Goal: Register for event/course

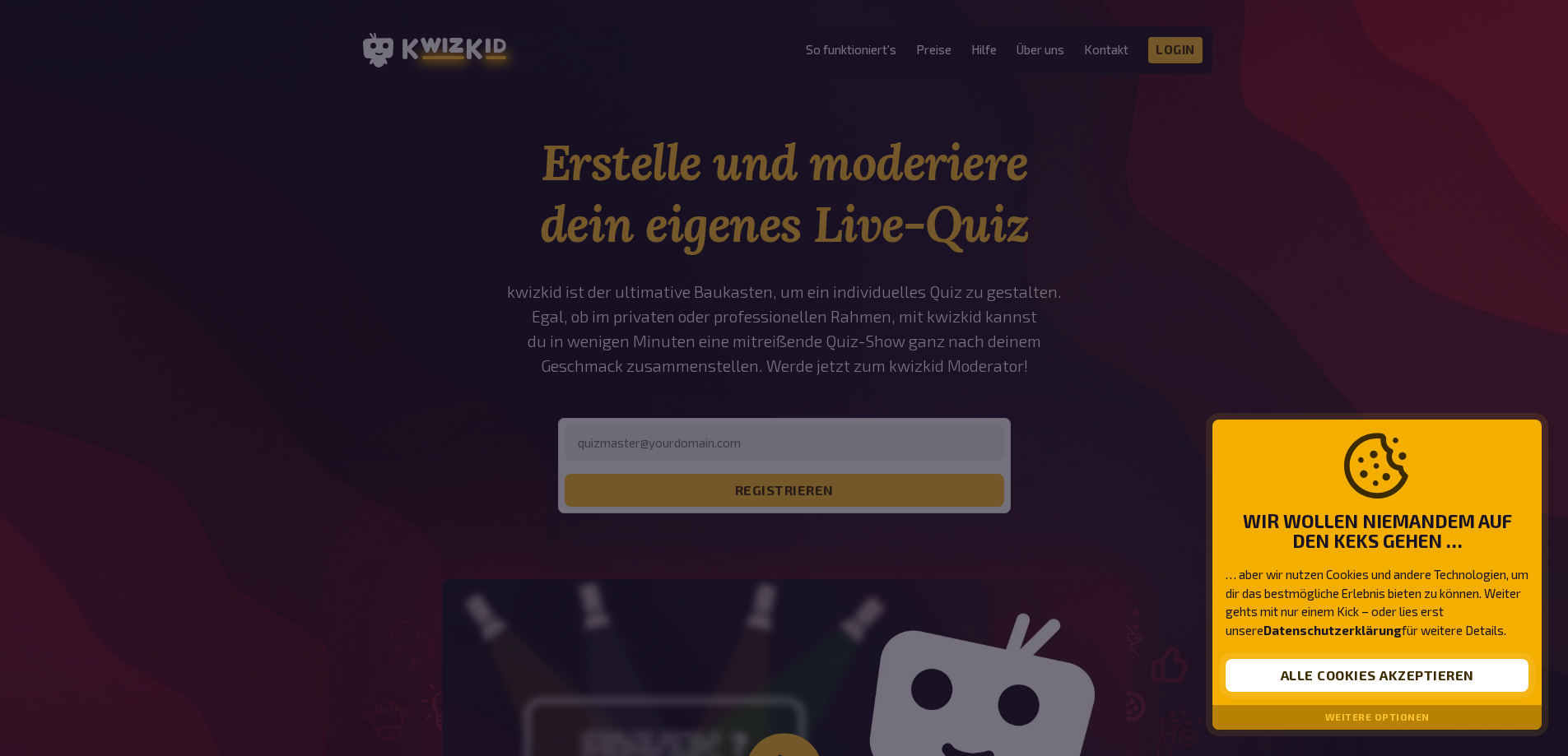
click at [1425, 678] on button "Alle Cookies akzeptieren" at bounding box center [1377, 675] width 303 height 33
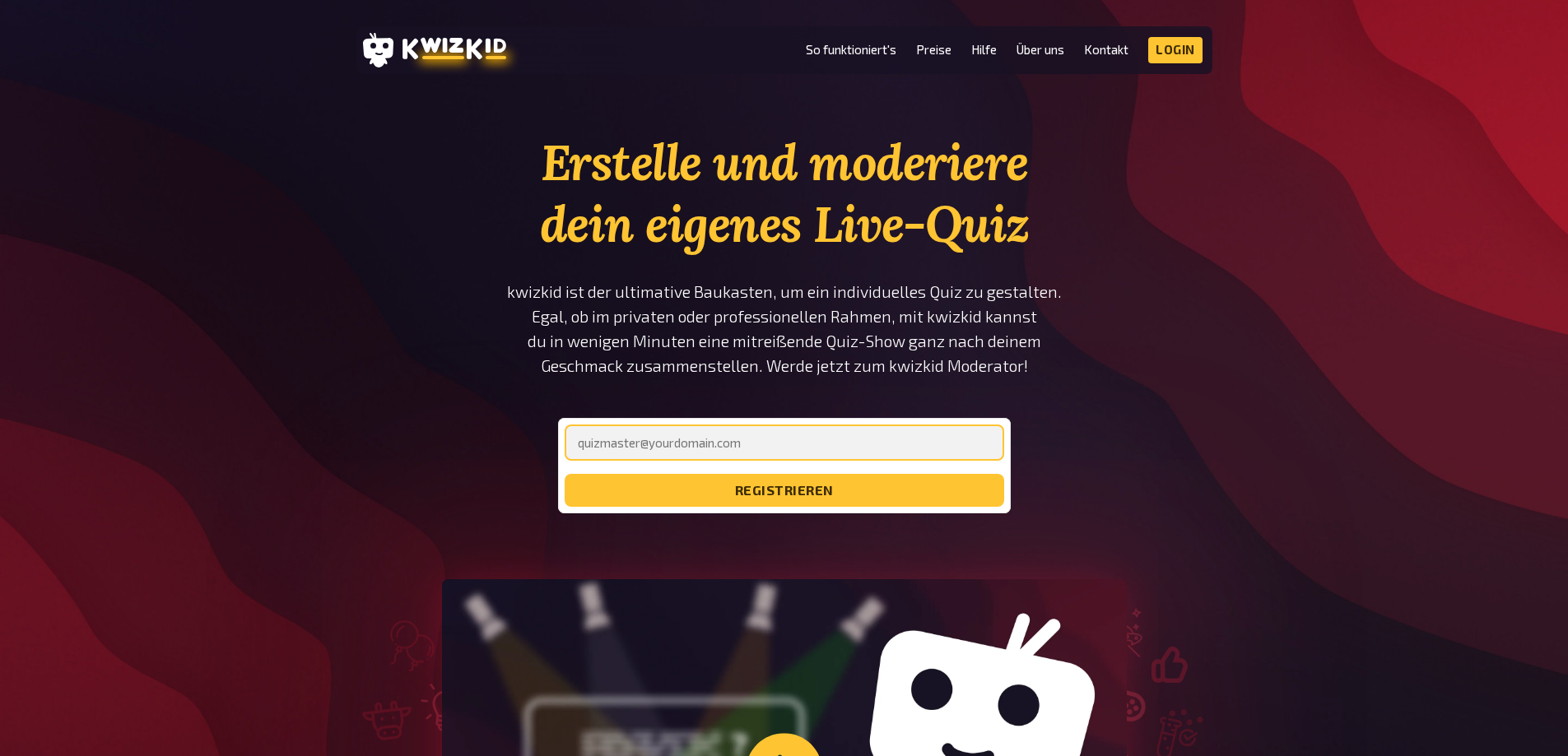
click at [810, 434] on input "email" at bounding box center [784, 442] width 440 height 37
type input "[EMAIL_ADDRESS][DOMAIN_NAME]"
click at [565, 474] on button "registrieren" at bounding box center [784, 490] width 440 height 33
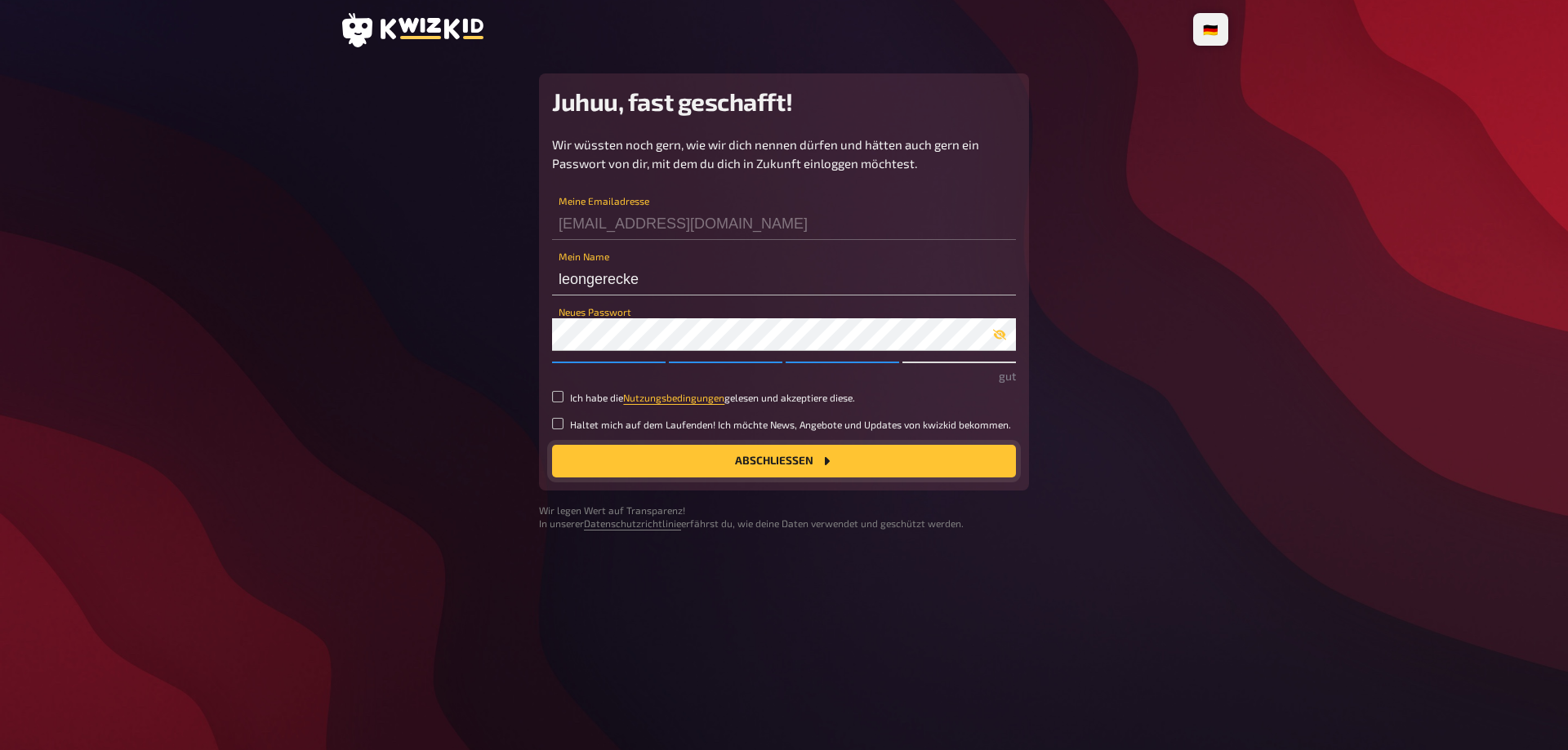
click at [743, 463] on button "Abschließen" at bounding box center [784, 461] width 464 height 33
click at [556, 398] on input "Ich habe die Nutzungsbedingungen gelesen und akzeptiere diese." at bounding box center [558, 397] width 12 height 12
checkbox input "true"
click at [700, 463] on button "Abschließen" at bounding box center [784, 461] width 464 height 33
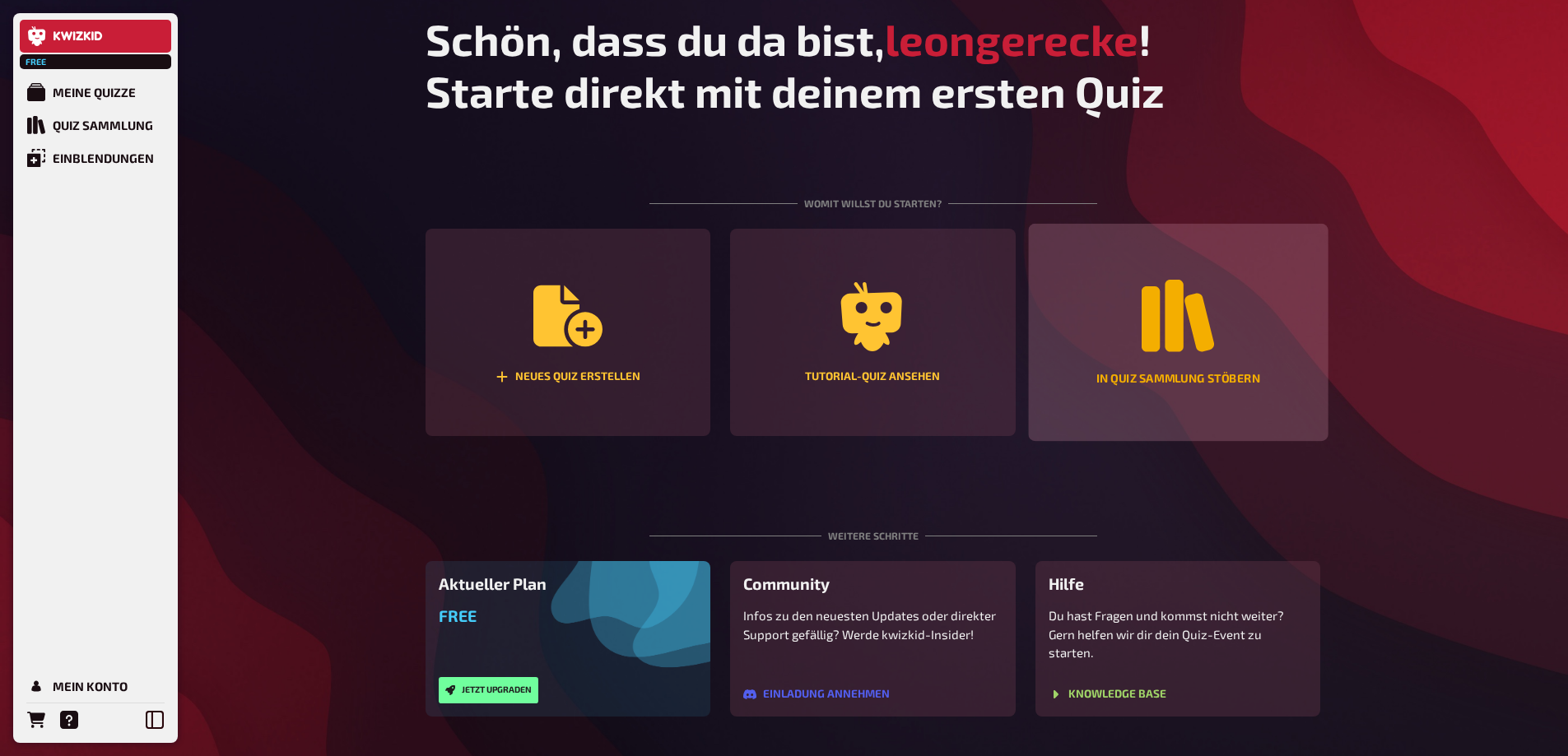
click at [1258, 355] on div "In Quiz Sammlung stöbern" at bounding box center [1178, 333] width 299 height 218
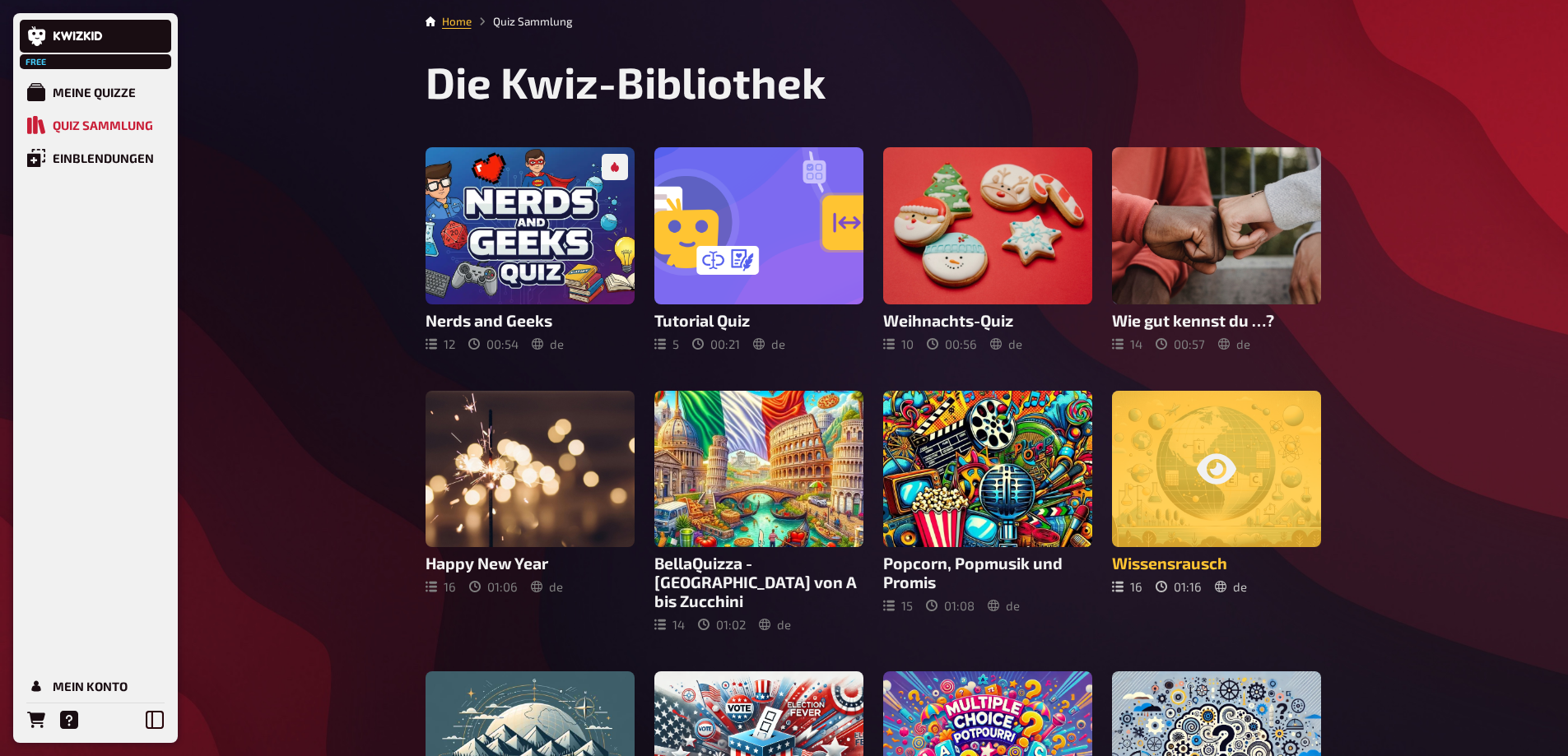
click at [1187, 503] on div at bounding box center [1217, 469] width 209 height 157
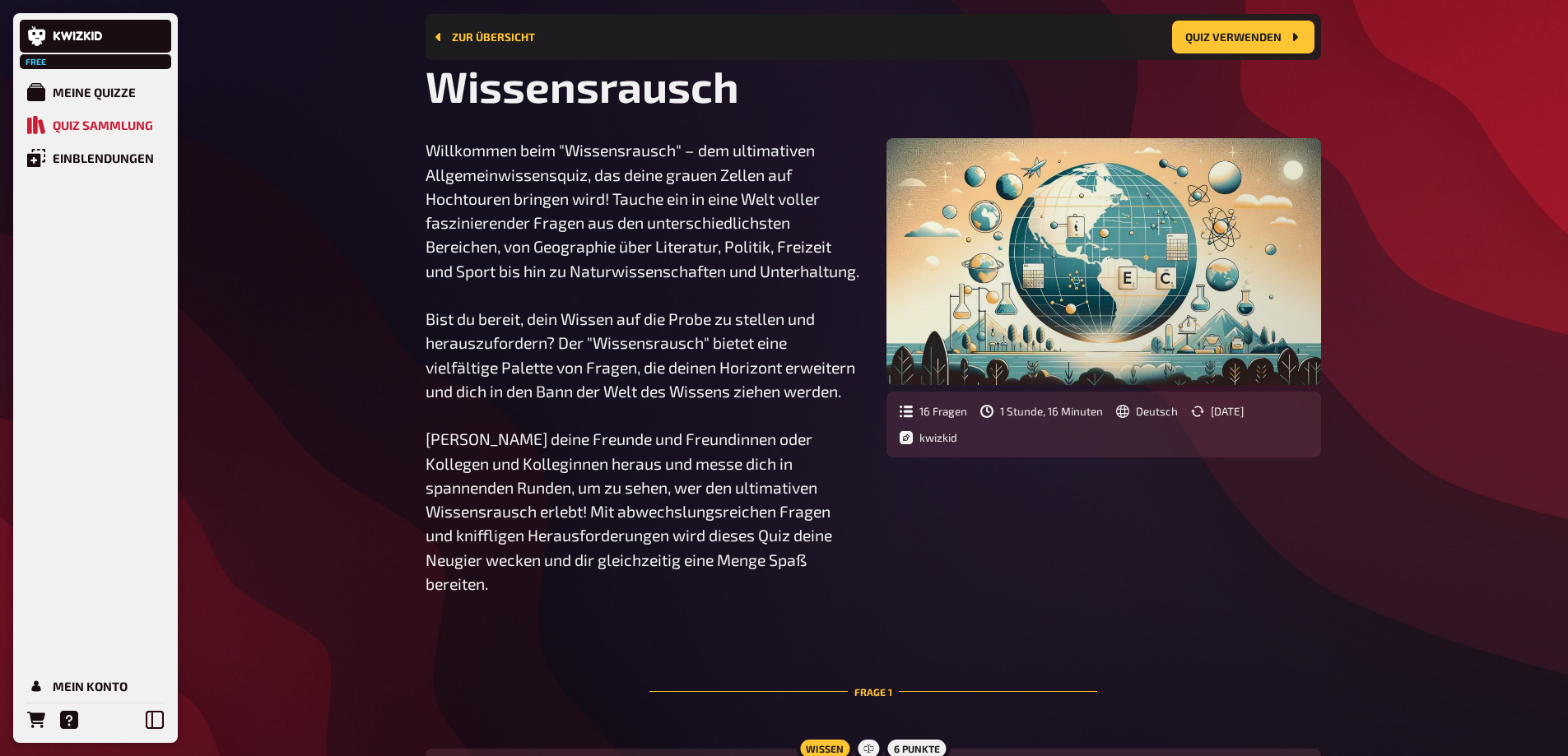
scroll to position [95, 0]
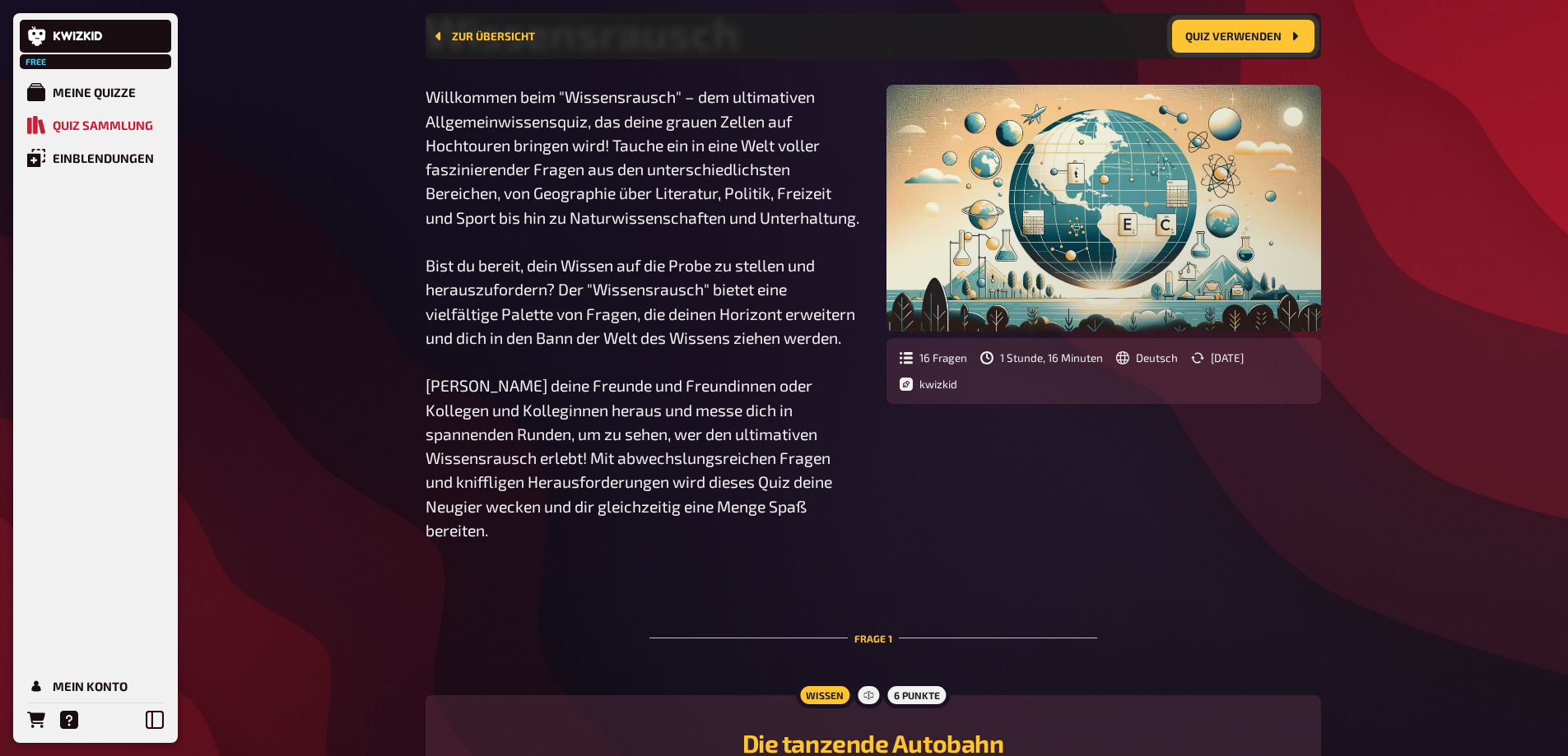
click at [1258, 37] on button "Quiz verwenden" at bounding box center [1242, 36] width 142 height 33
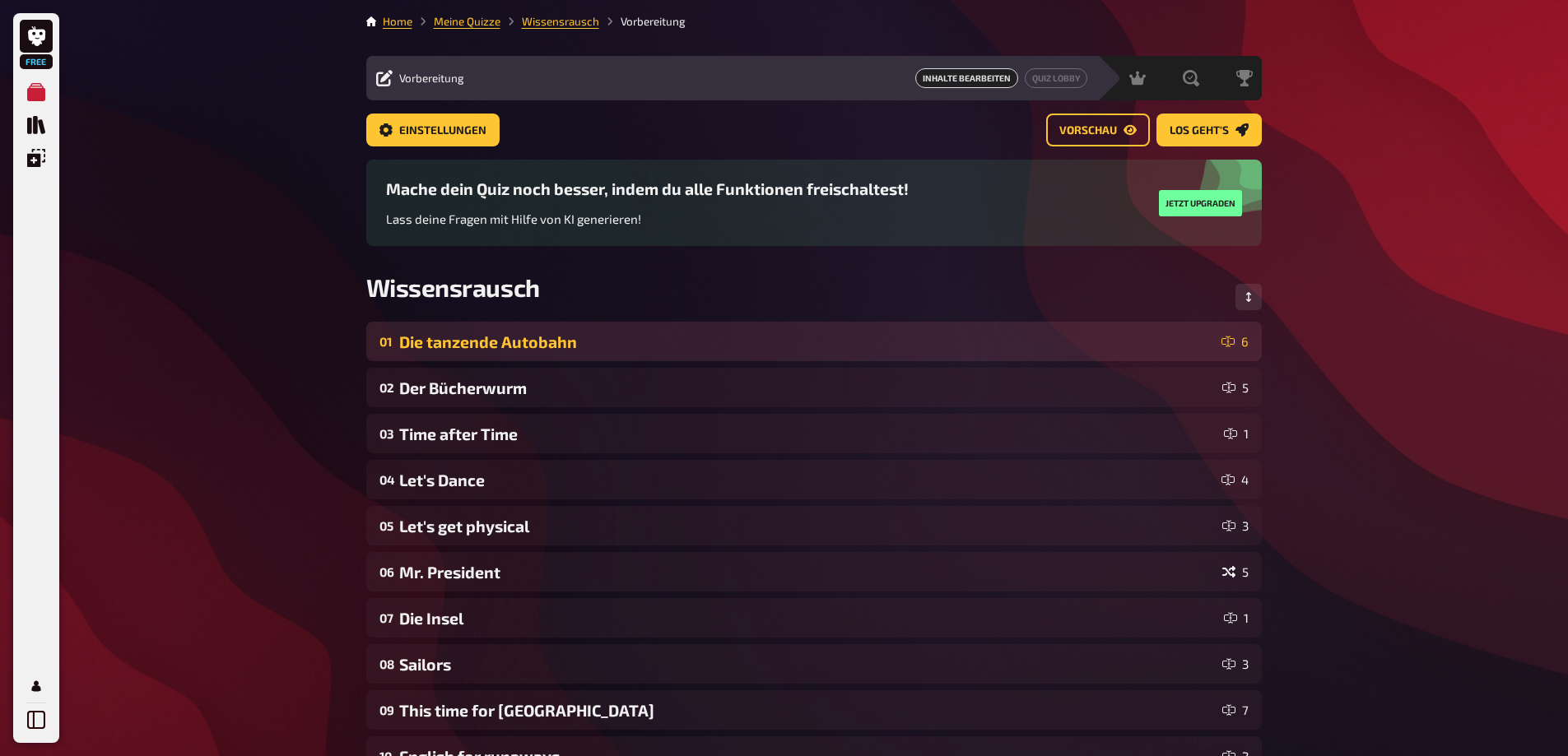
click at [536, 336] on div "Die tanzende Autobahn" at bounding box center [806, 342] width 815 height 19
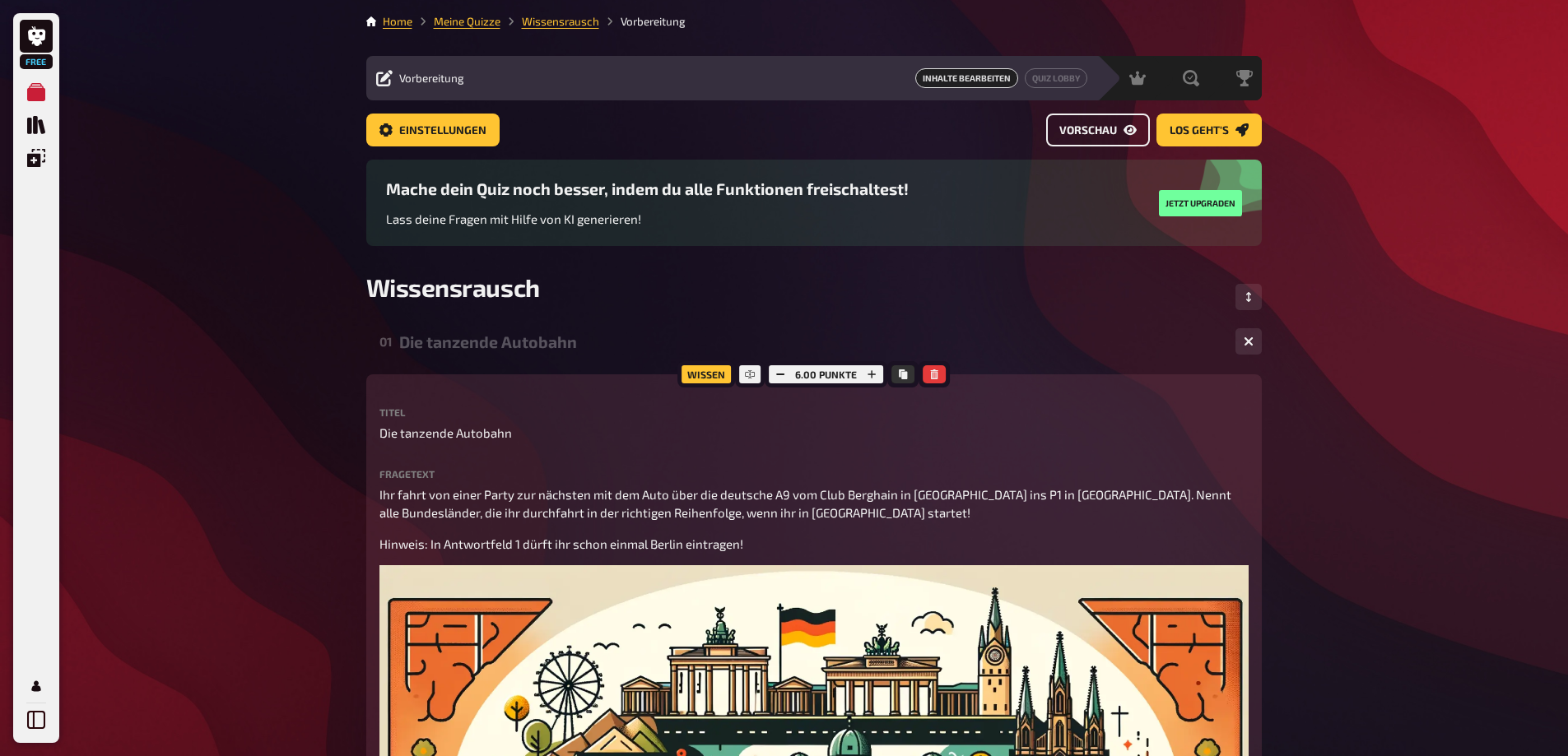
click at [1105, 125] on span "Vorschau" at bounding box center [1088, 131] width 58 height 12
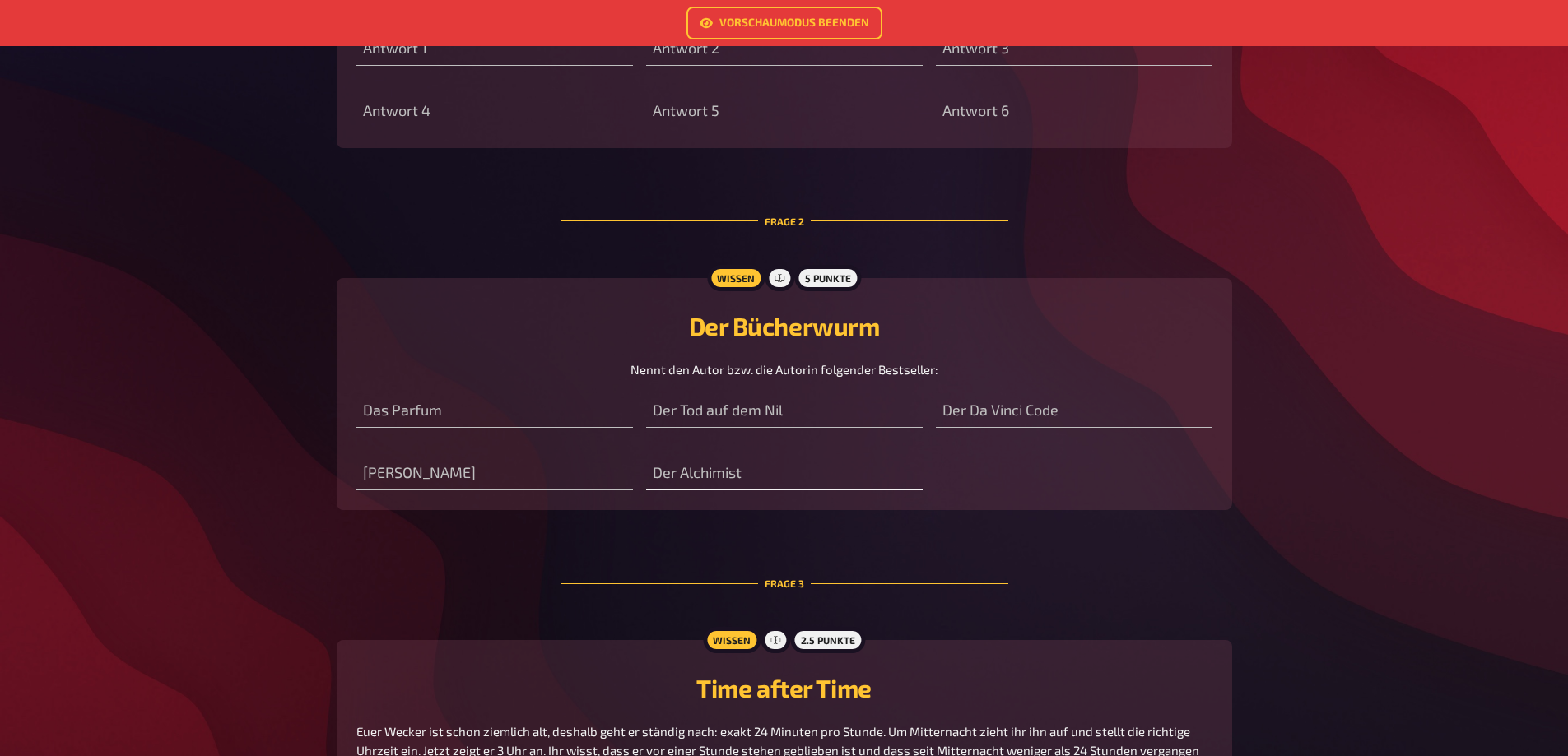
scroll to position [1070, 0]
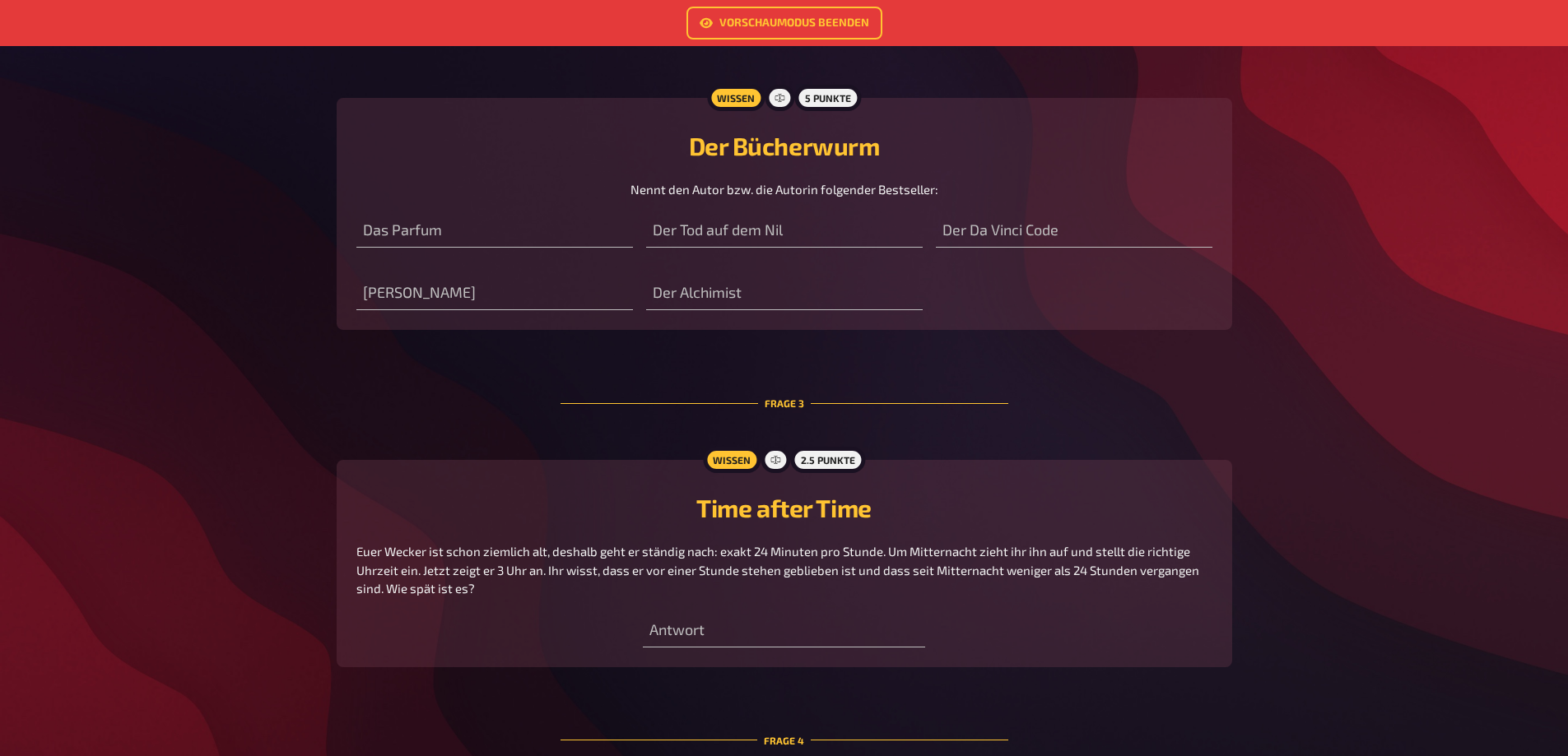
click at [764, 188] on span "Nennt den Autor bzw. die Autorin folgender Bestseller:" at bounding box center [784, 189] width 308 height 14
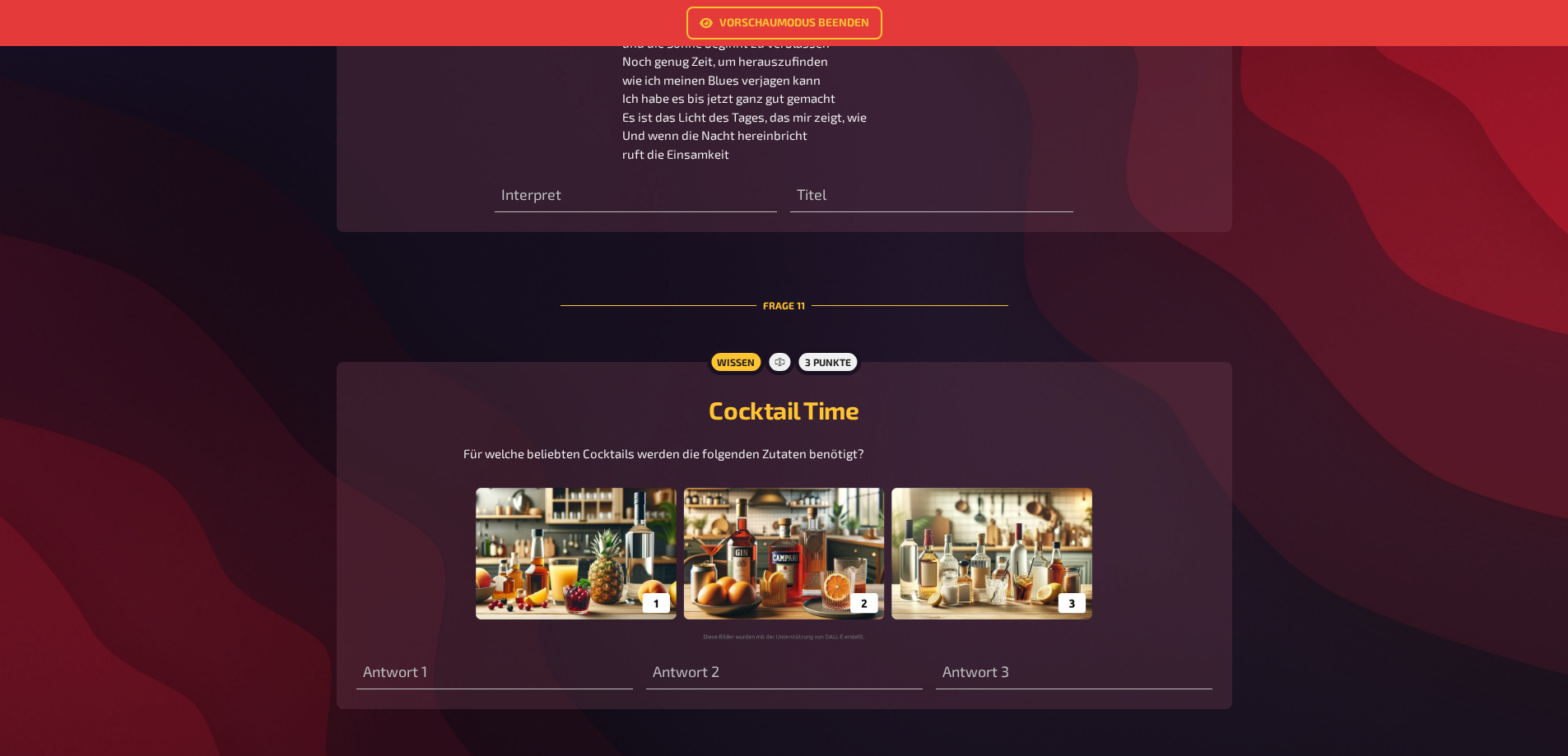
scroll to position [4856, 0]
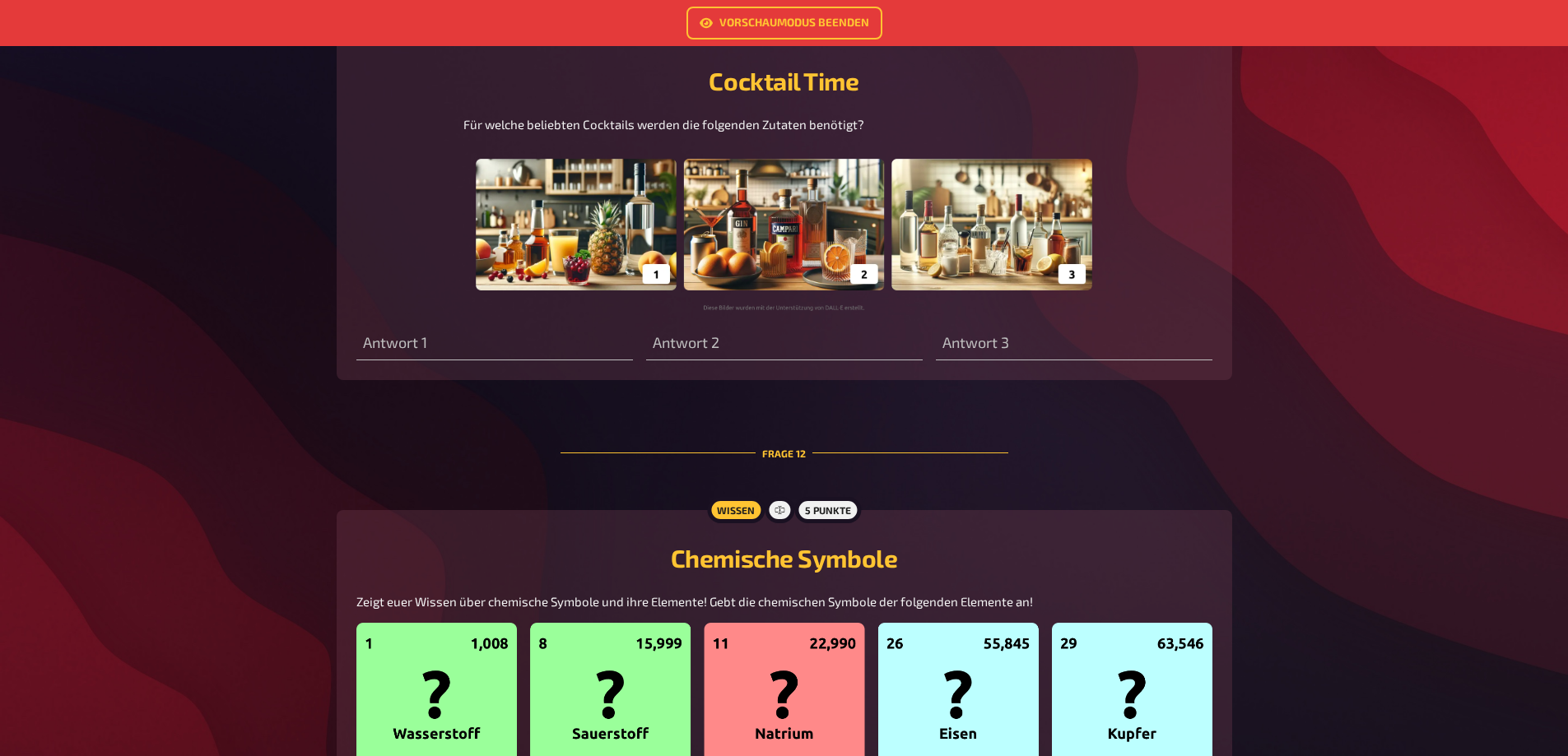
click at [856, 276] on img at bounding box center [784, 229] width 641 height 165
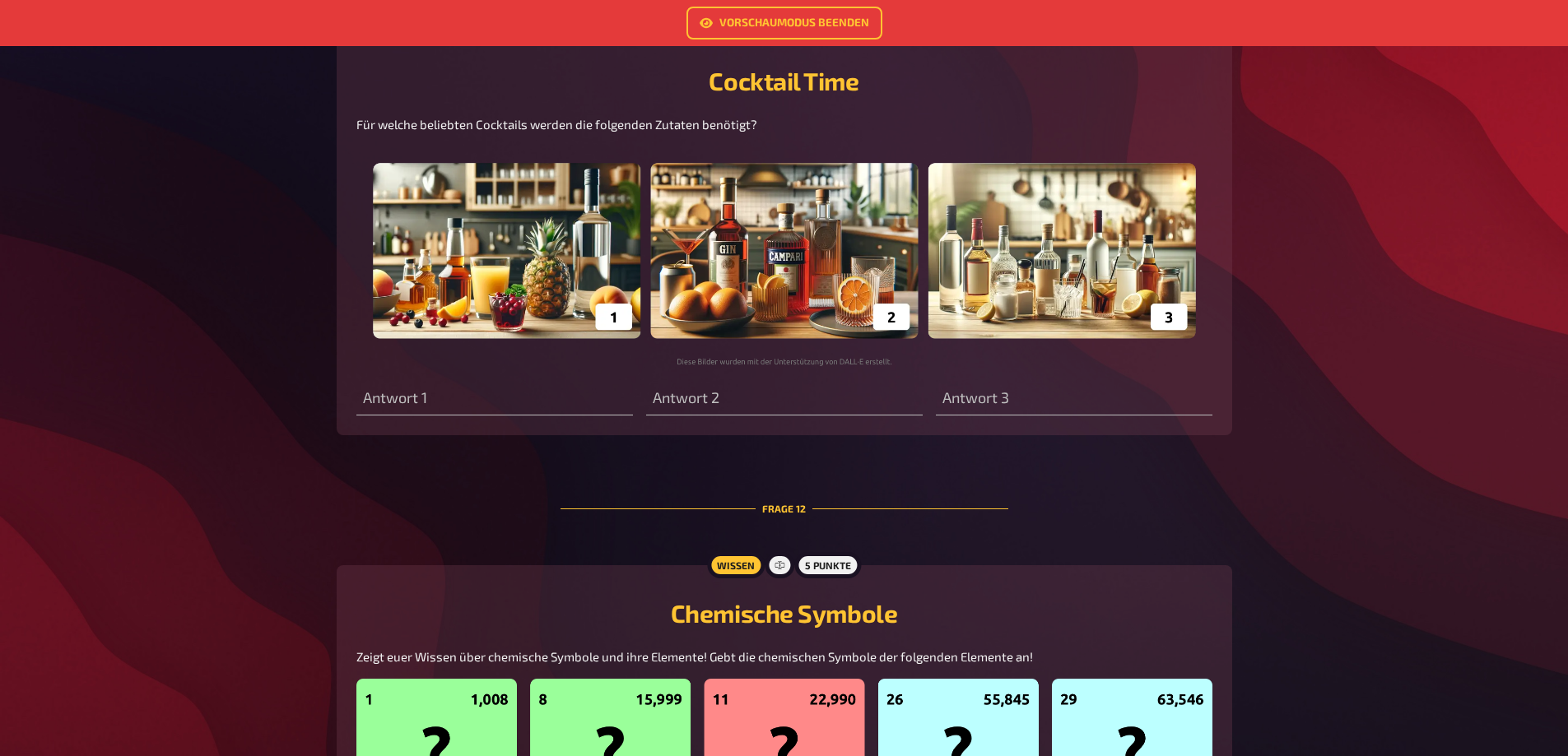
click at [868, 298] on img at bounding box center [784, 256] width 856 height 219
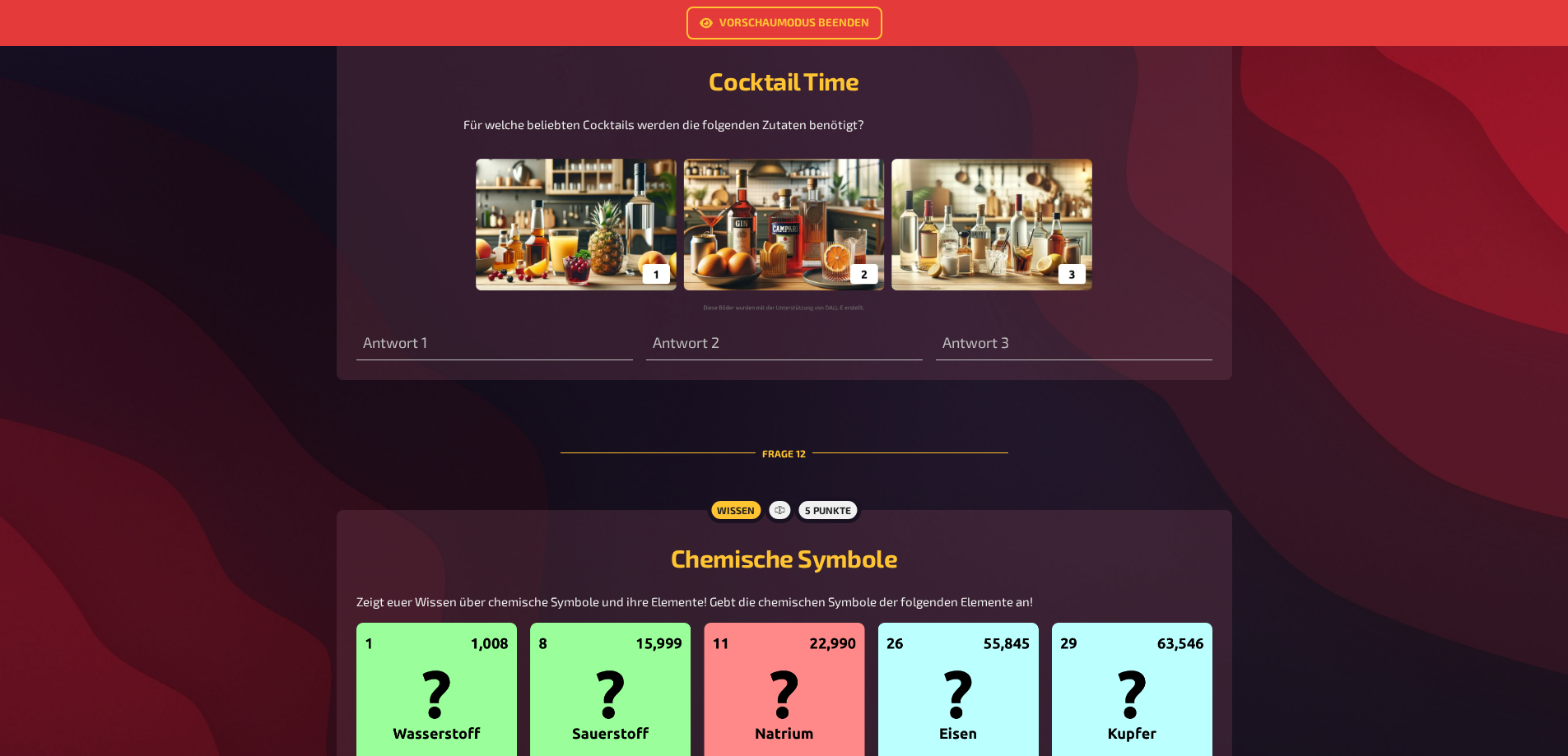
click at [1003, 247] on img at bounding box center [784, 229] width 641 height 165
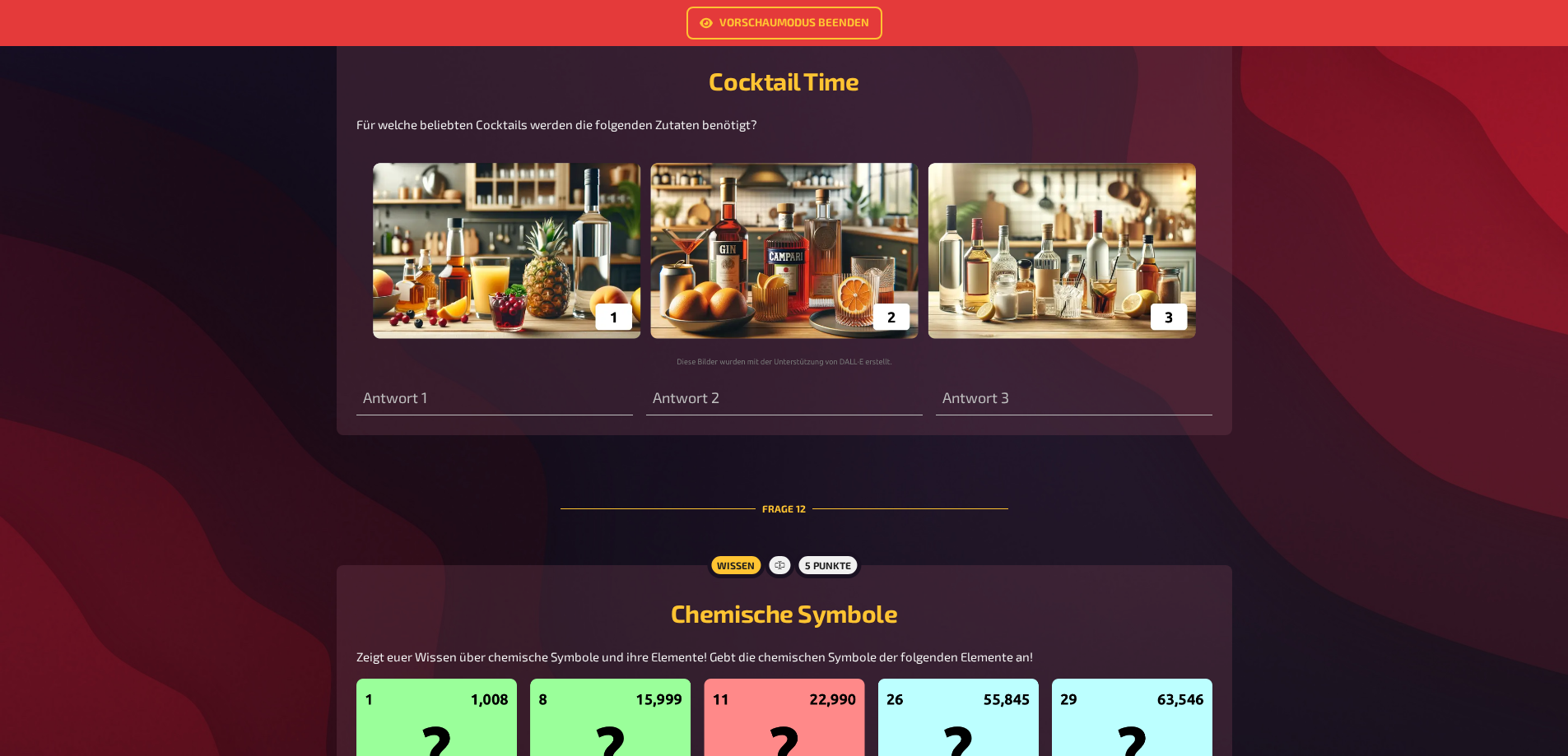
click at [770, 264] on img at bounding box center [784, 256] width 856 height 219
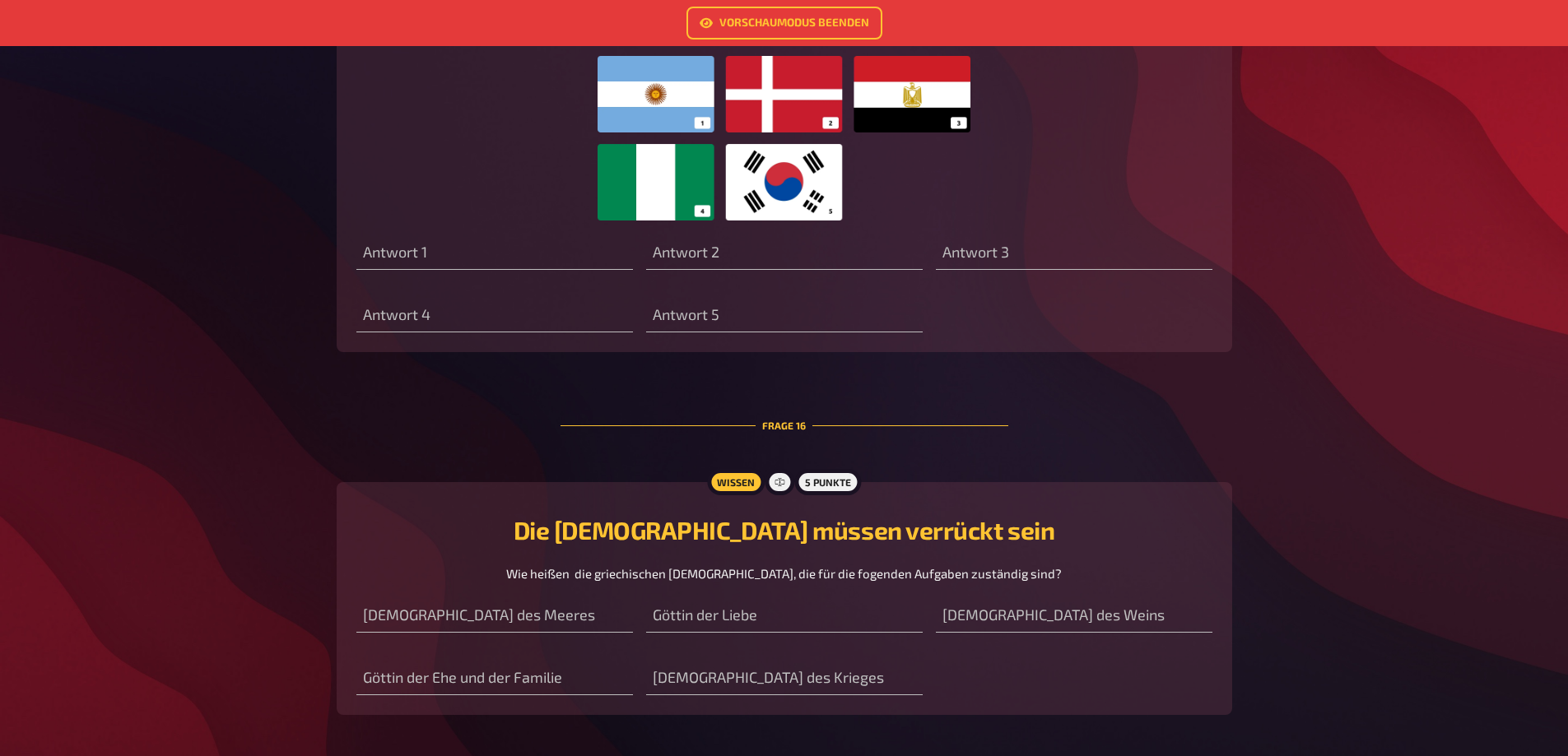
scroll to position [6716, 0]
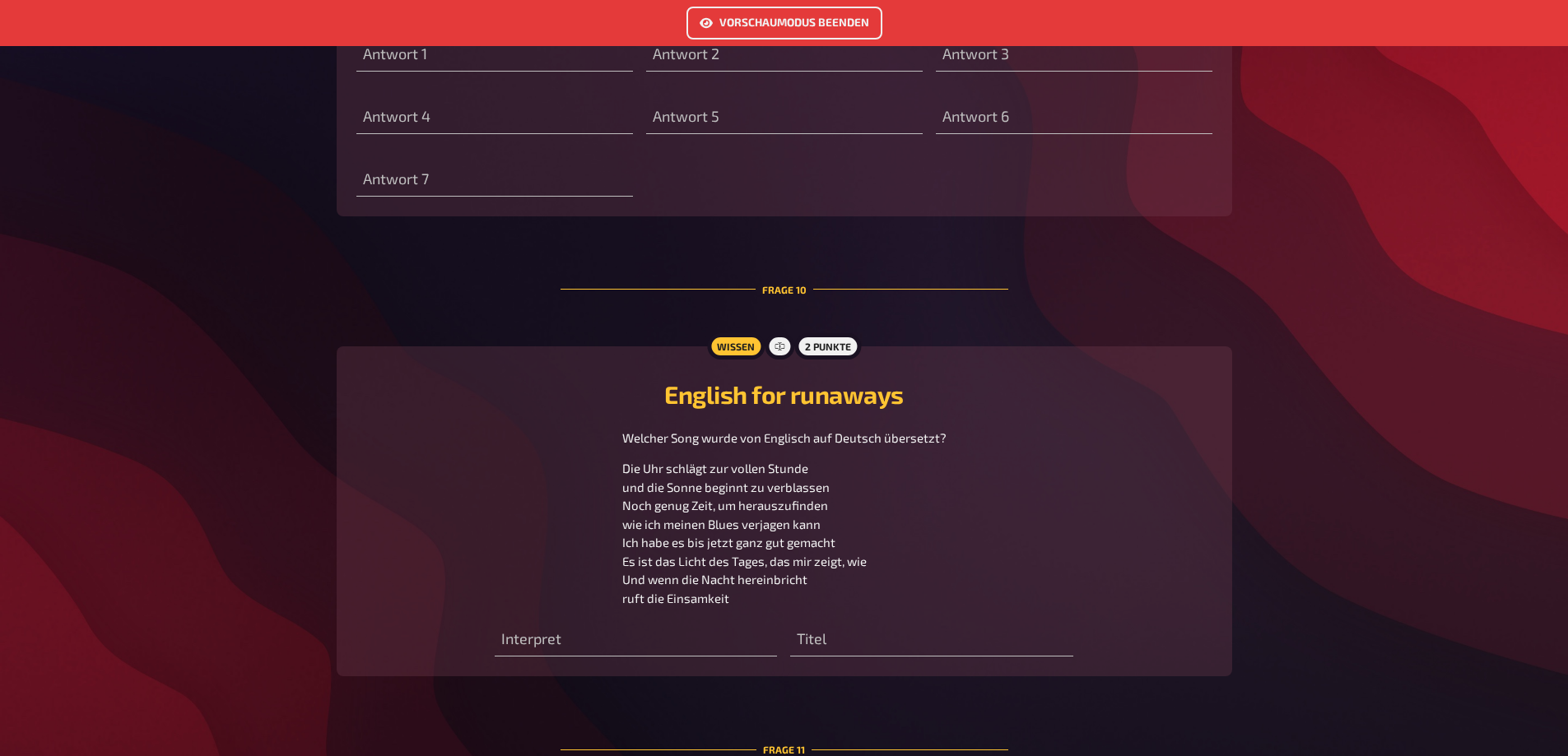
click at [857, 29] on link "Vorschaumodus beenden" at bounding box center [784, 23] width 196 height 33
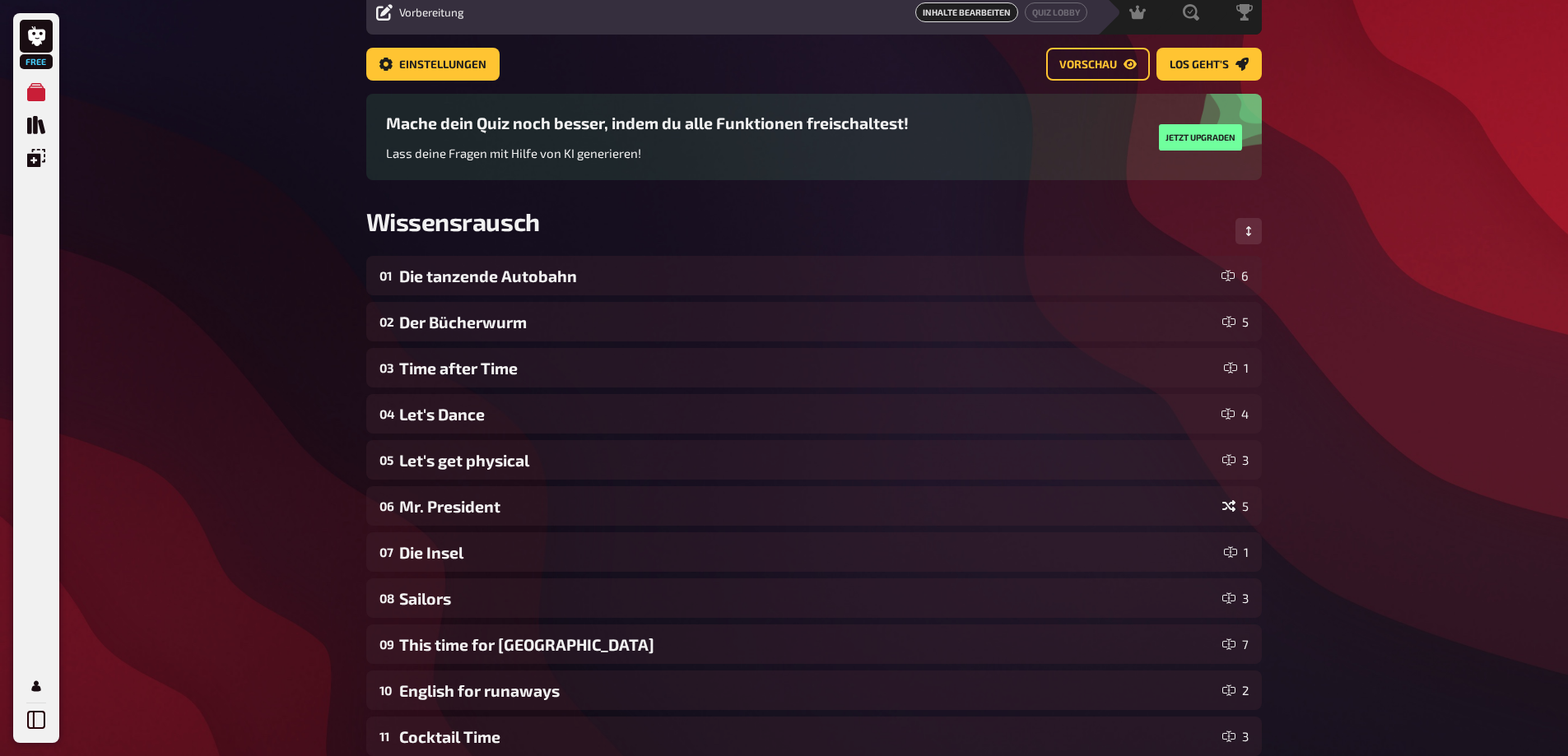
click at [953, 9] on span "Inhalte Bearbeiten" at bounding box center [966, 12] width 103 height 20
click at [979, 9] on span "Inhalte Bearbeiten" at bounding box center [966, 12] width 103 height 20
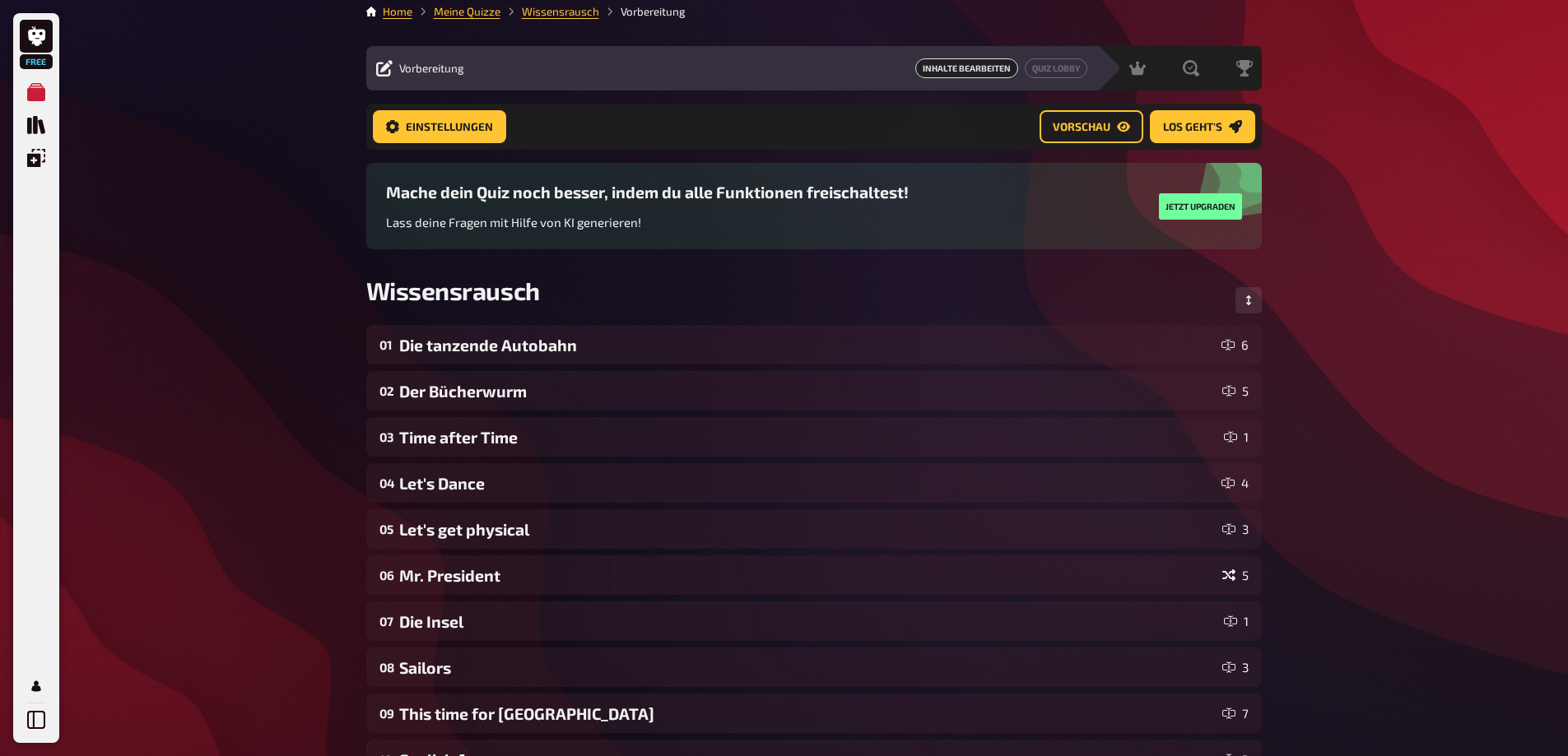
scroll to position [0, 0]
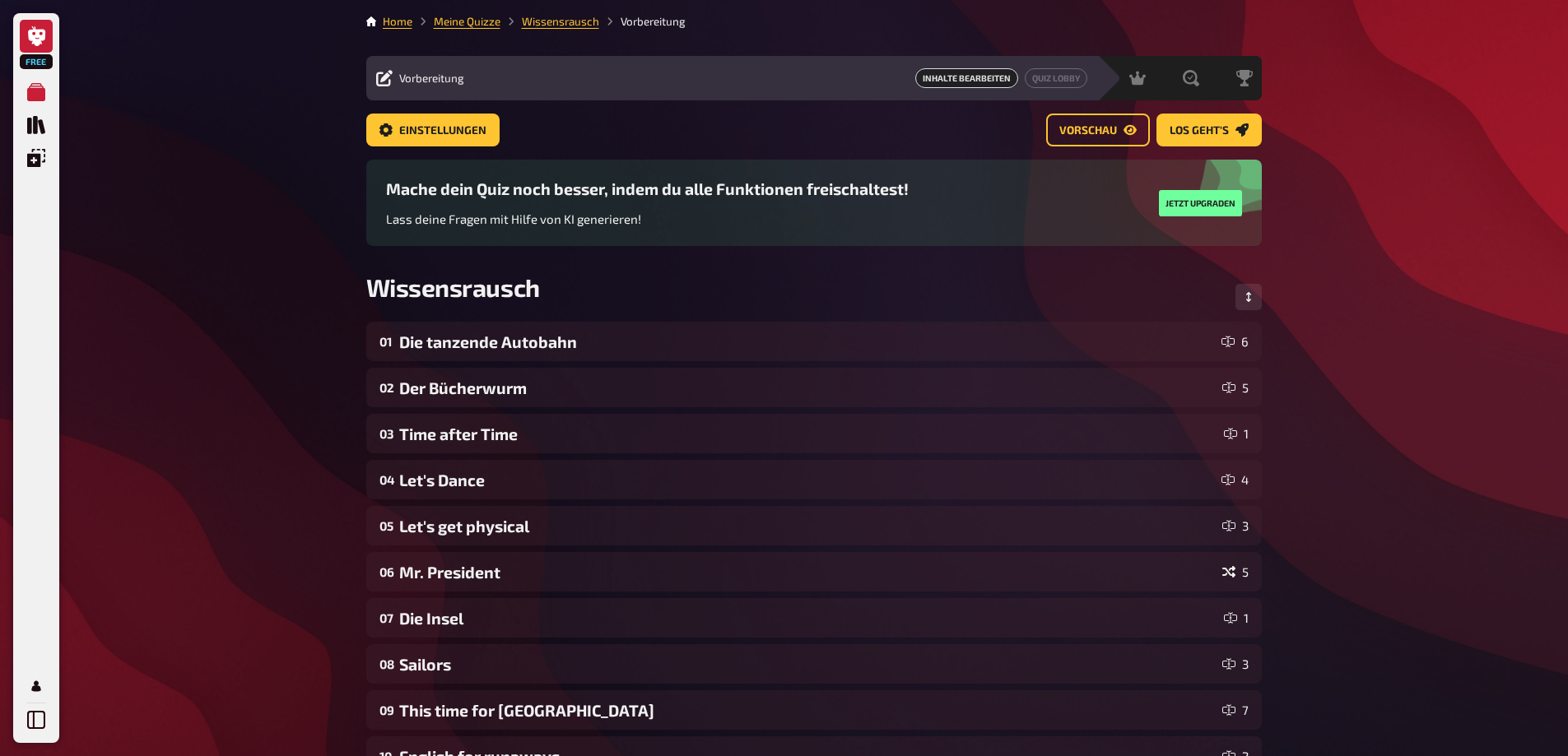
click at [37, 49] on link at bounding box center [36, 36] width 33 height 33
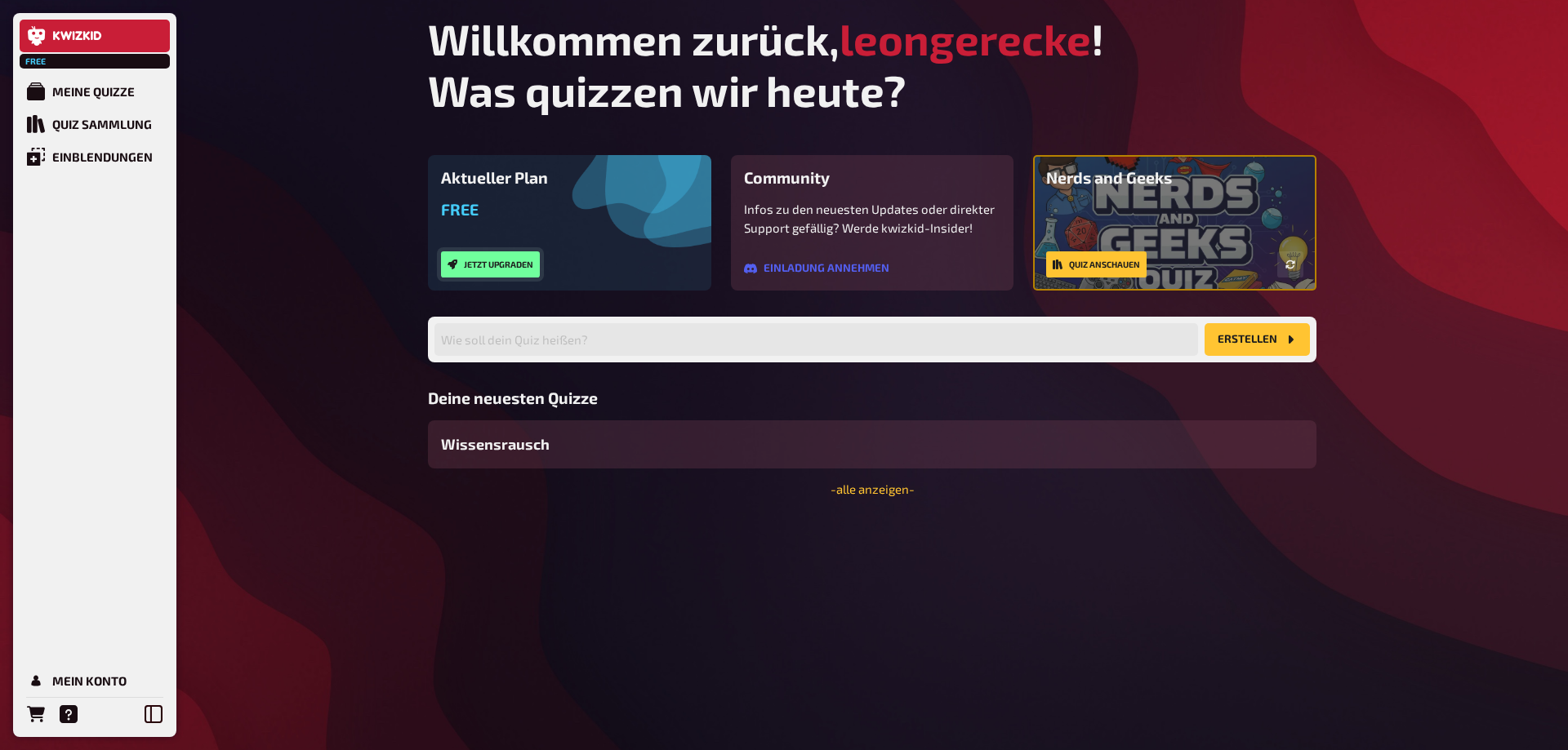
click at [514, 266] on button "Jetzt upgraden" at bounding box center [490, 264] width 99 height 26
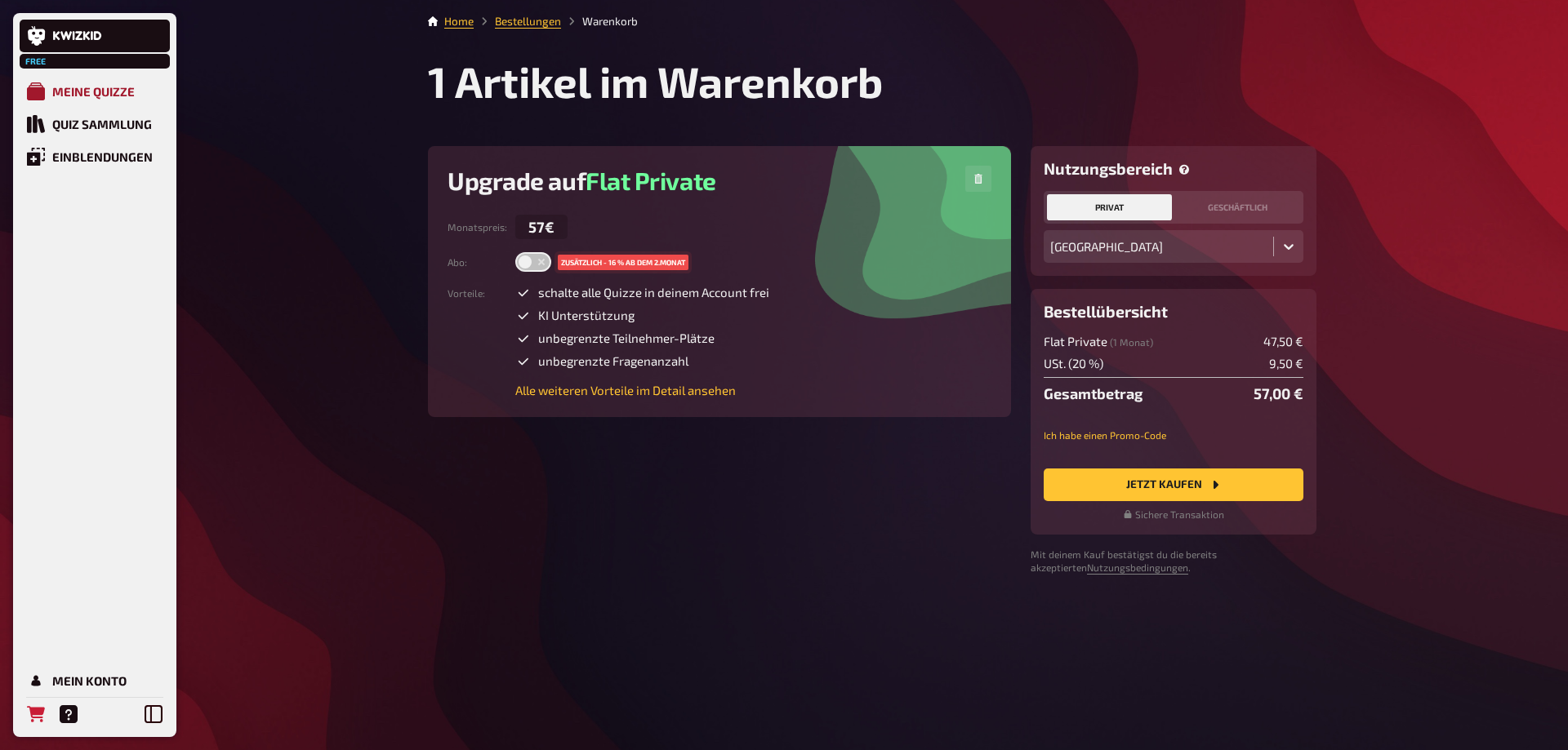
click at [54, 86] on div "Meine Quizze" at bounding box center [94, 91] width 83 height 14
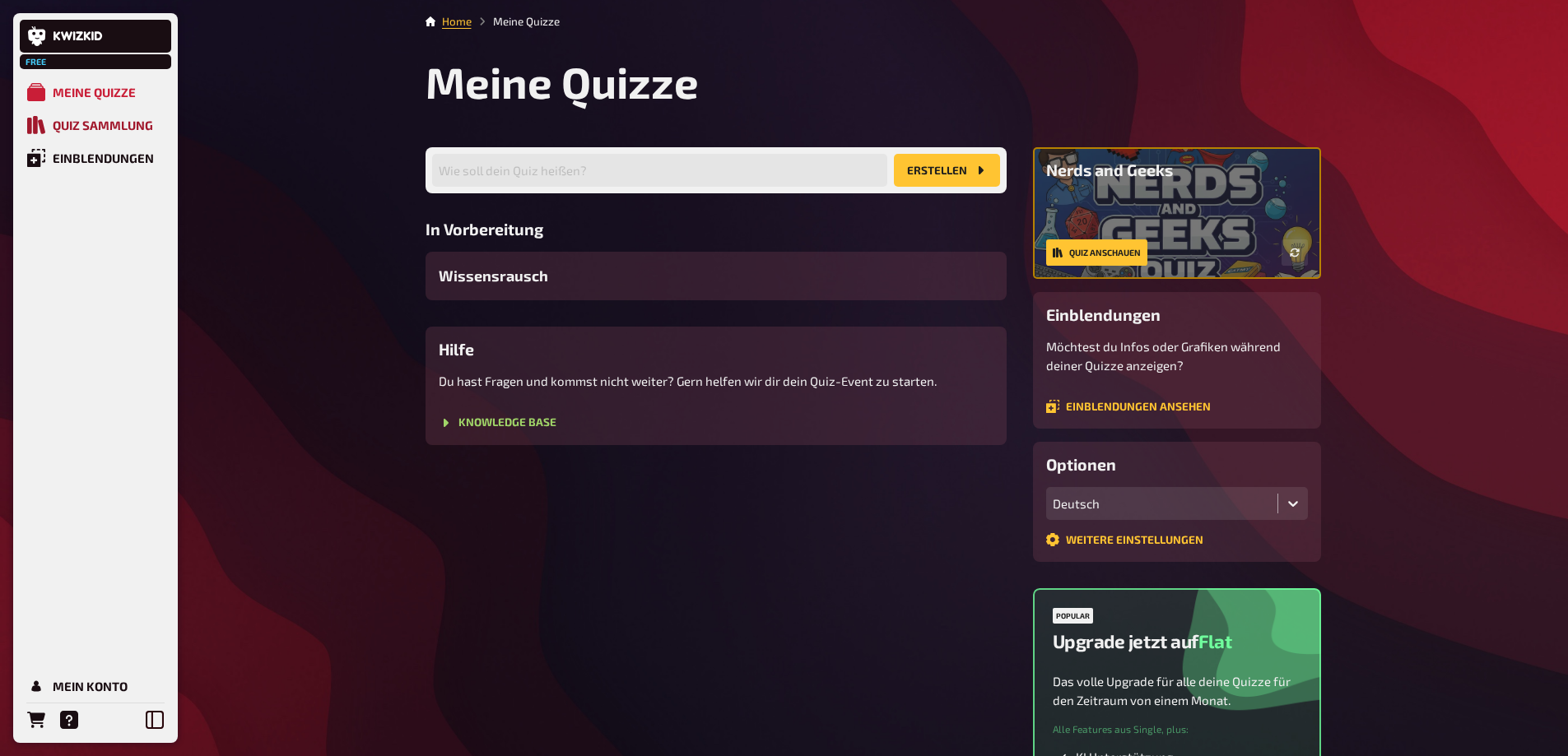
click at [94, 134] on link "Quiz Sammlung" at bounding box center [95, 125] width 151 height 33
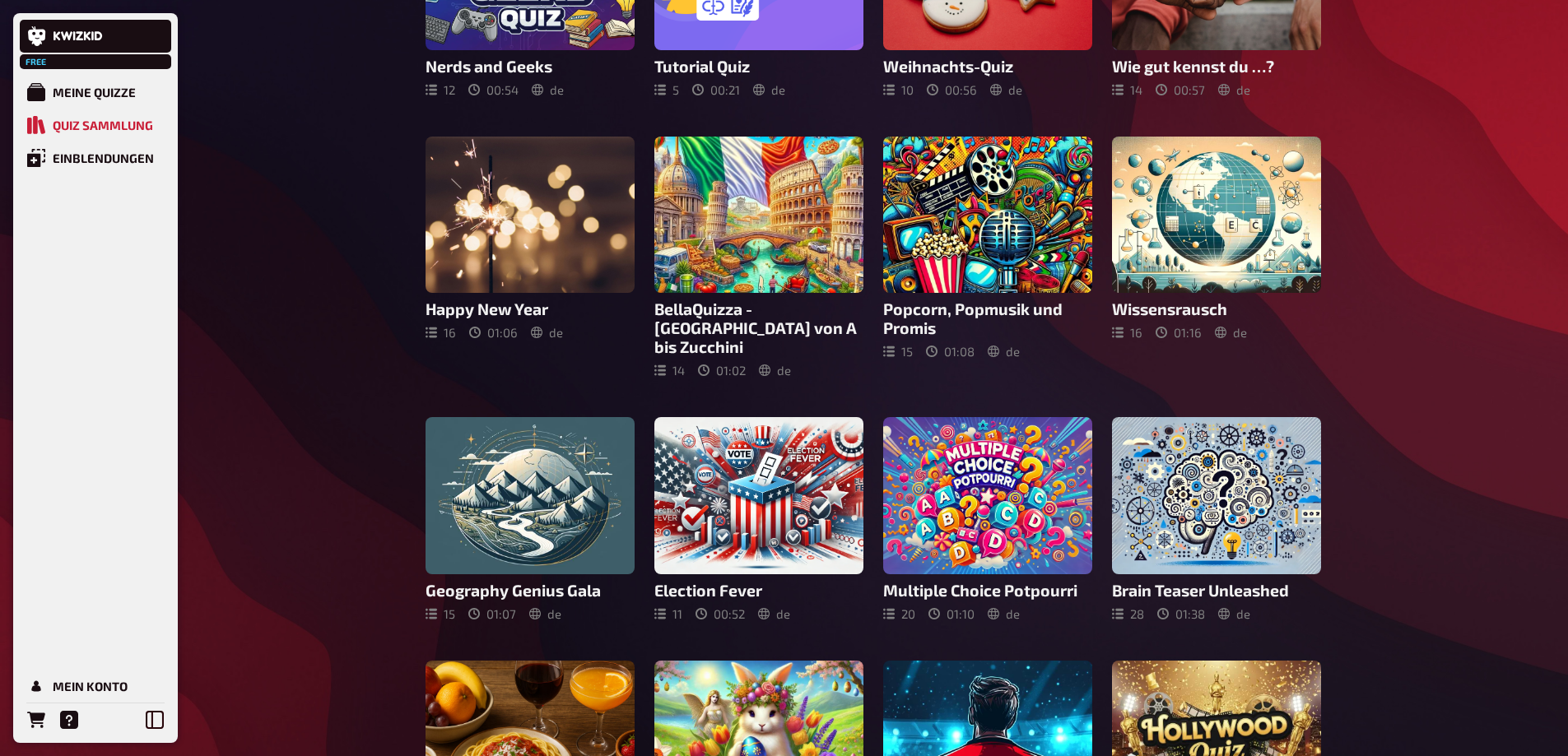
scroll to position [109, 0]
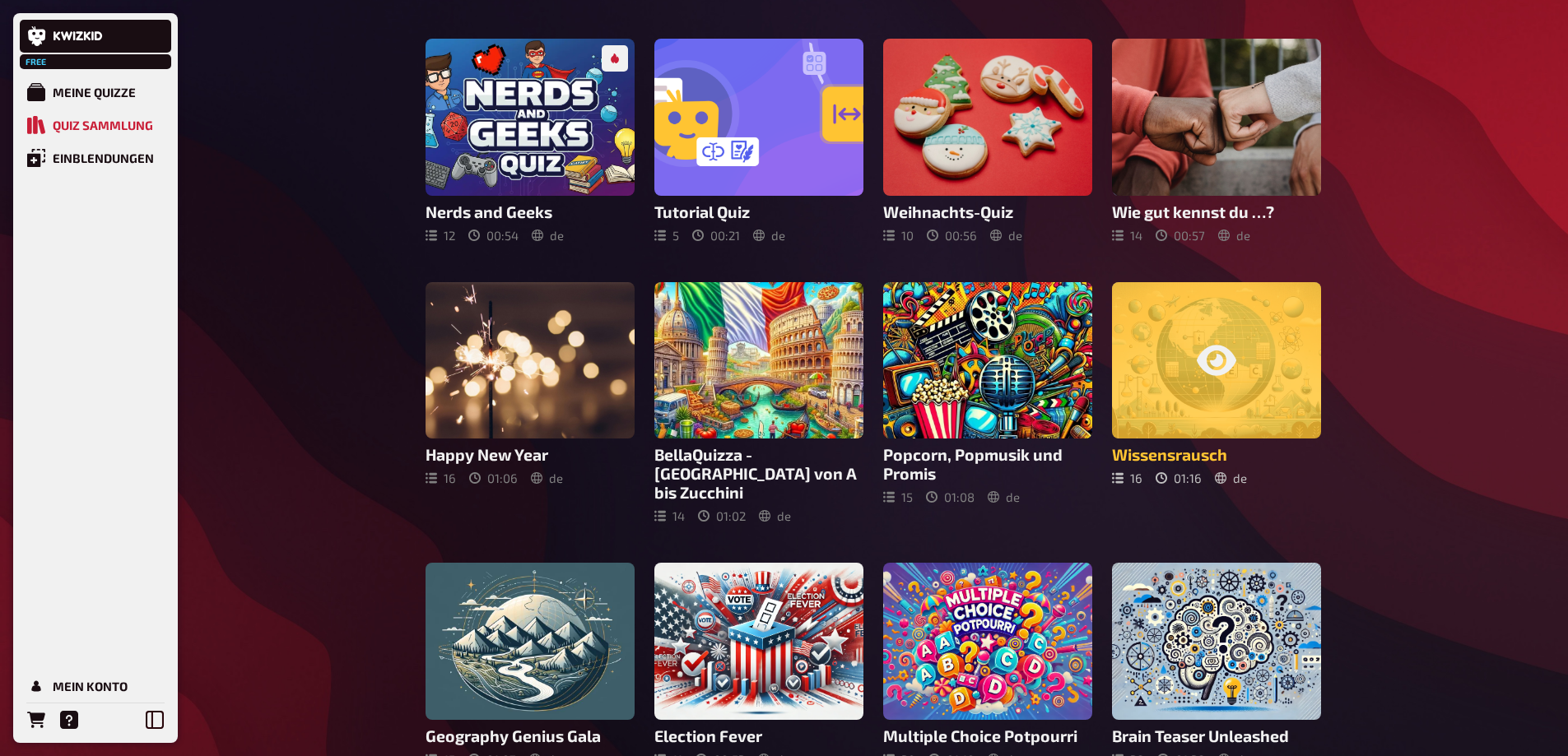
click at [1202, 354] on icon at bounding box center [1216, 361] width 39 height 31
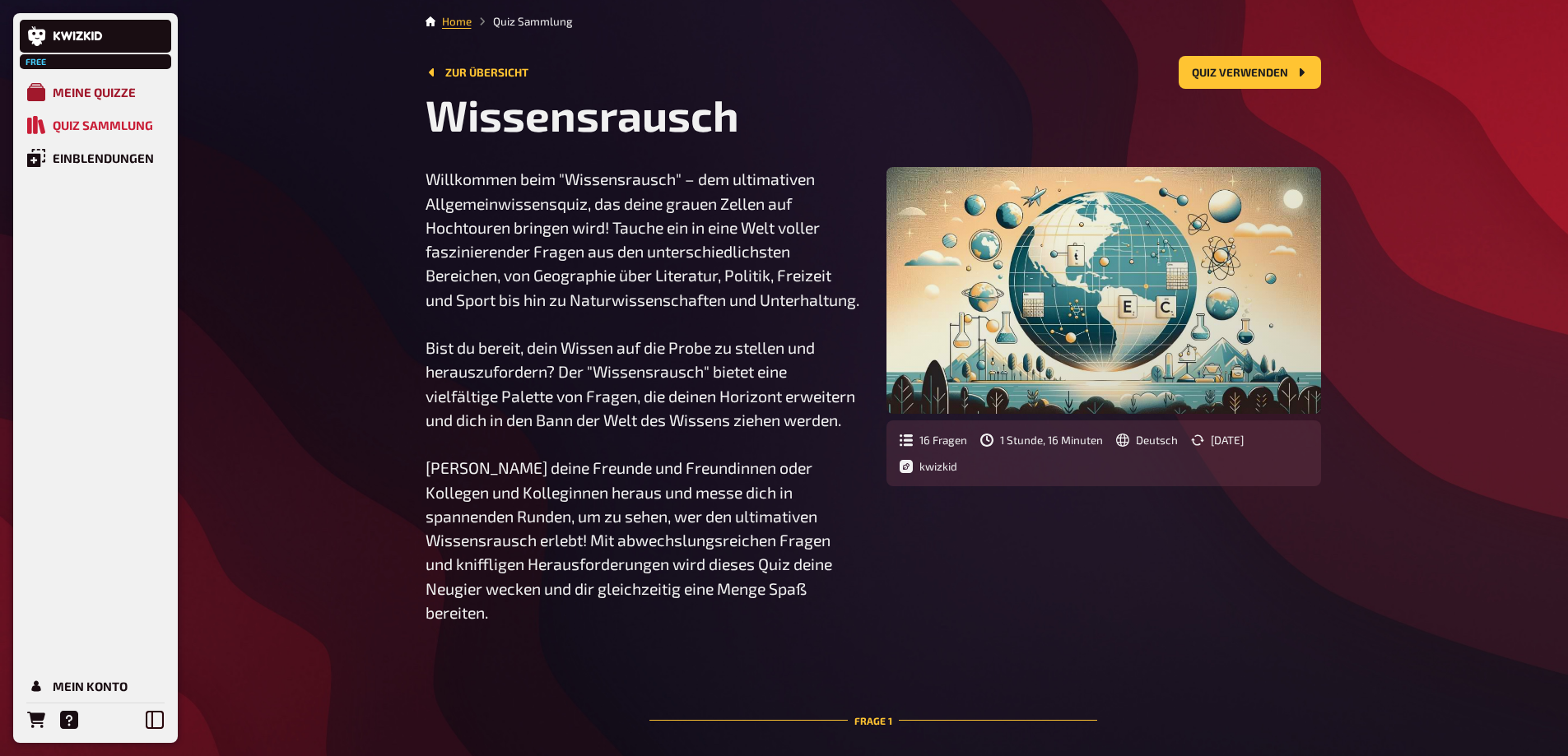
click at [103, 89] on div "Meine Quizze" at bounding box center [94, 92] width 83 height 14
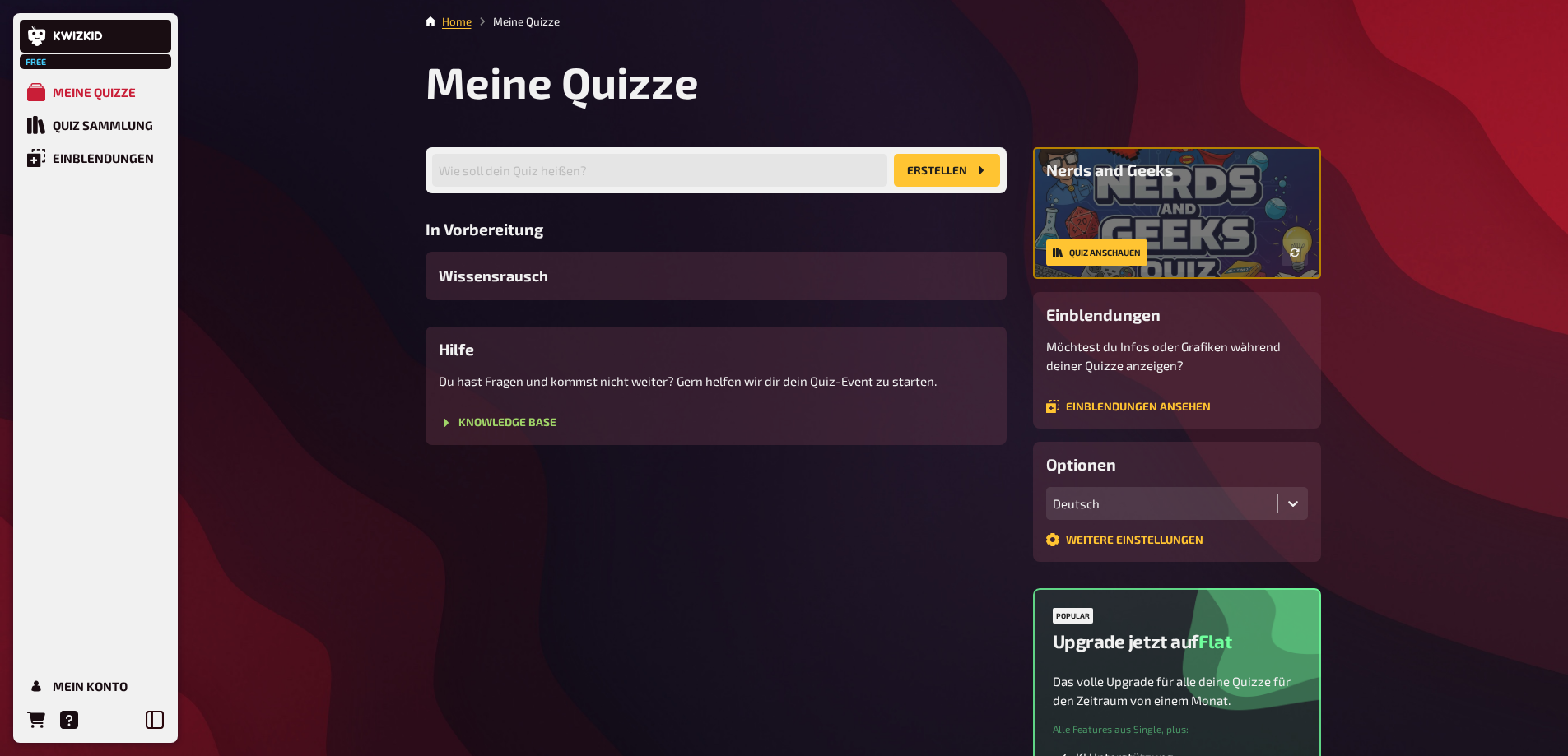
click at [958, 179] on button "Erstellen" at bounding box center [946, 170] width 106 height 33
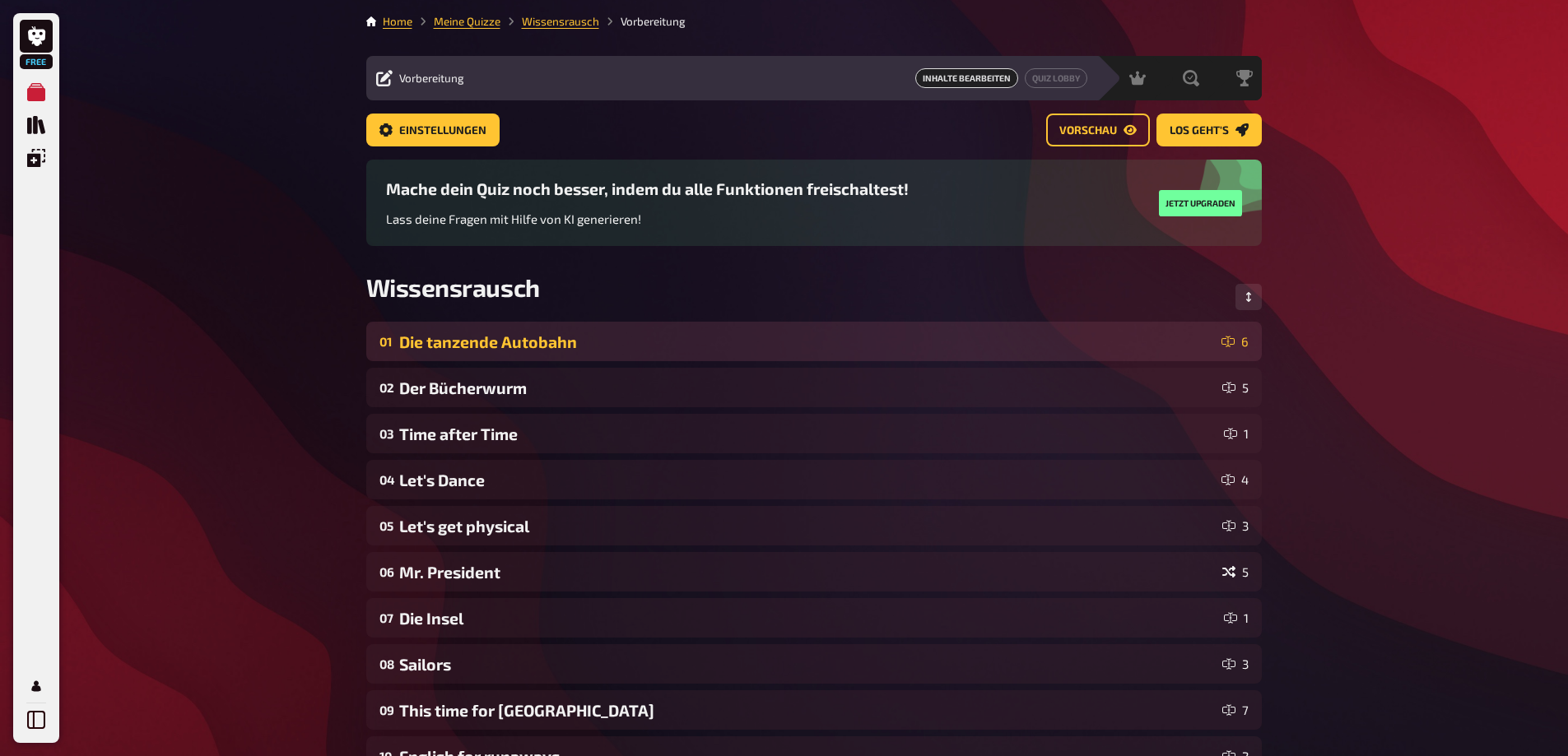
click at [578, 342] on div "Die tanzende Autobahn" at bounding box center [806, 342] width 815 height 19
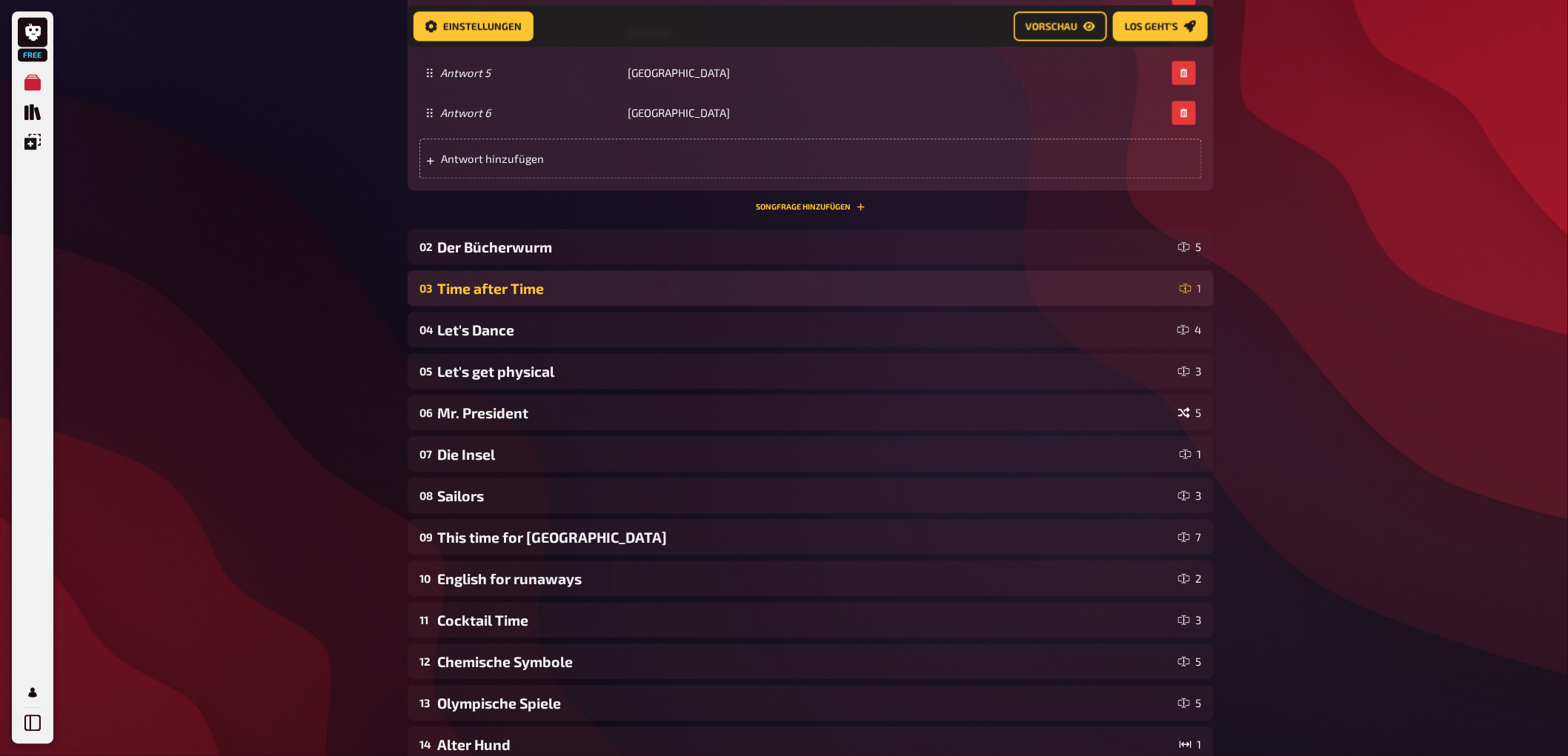
scroll to position [1011, 0]
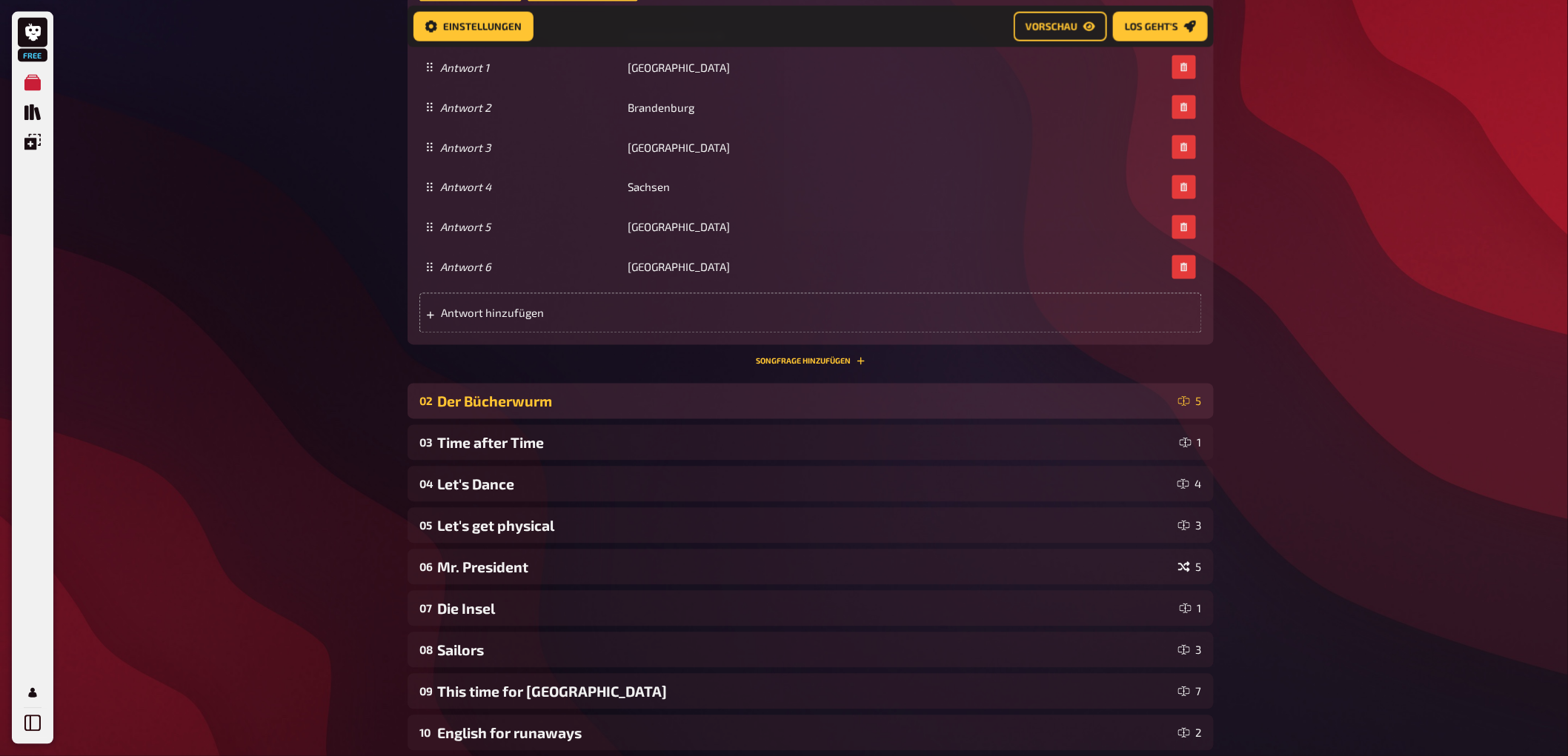
click at [537, 401] on div "Der Bücherwurm" at bounding box center [805, 402] width 735 height 17
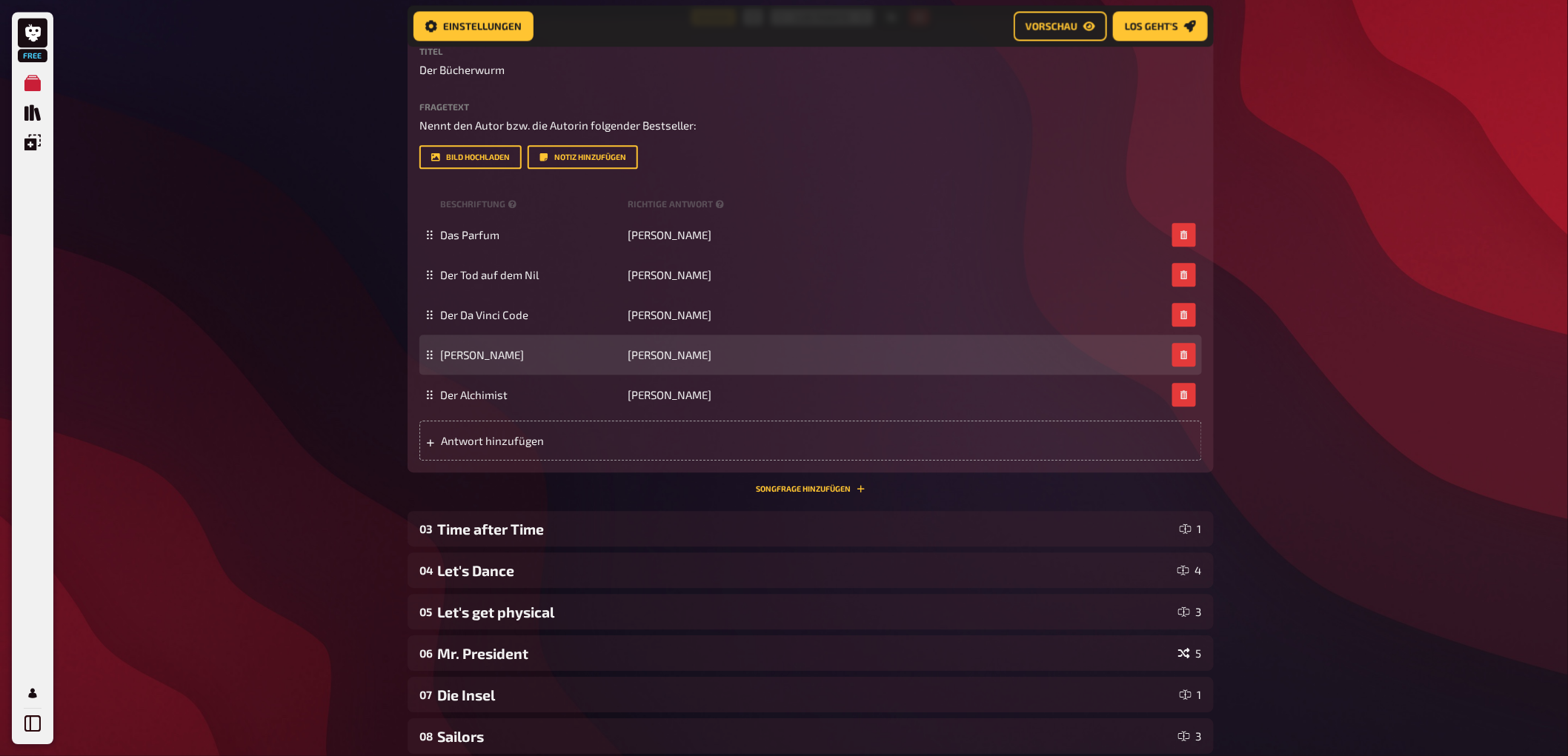
scroll to position [1385, 0]
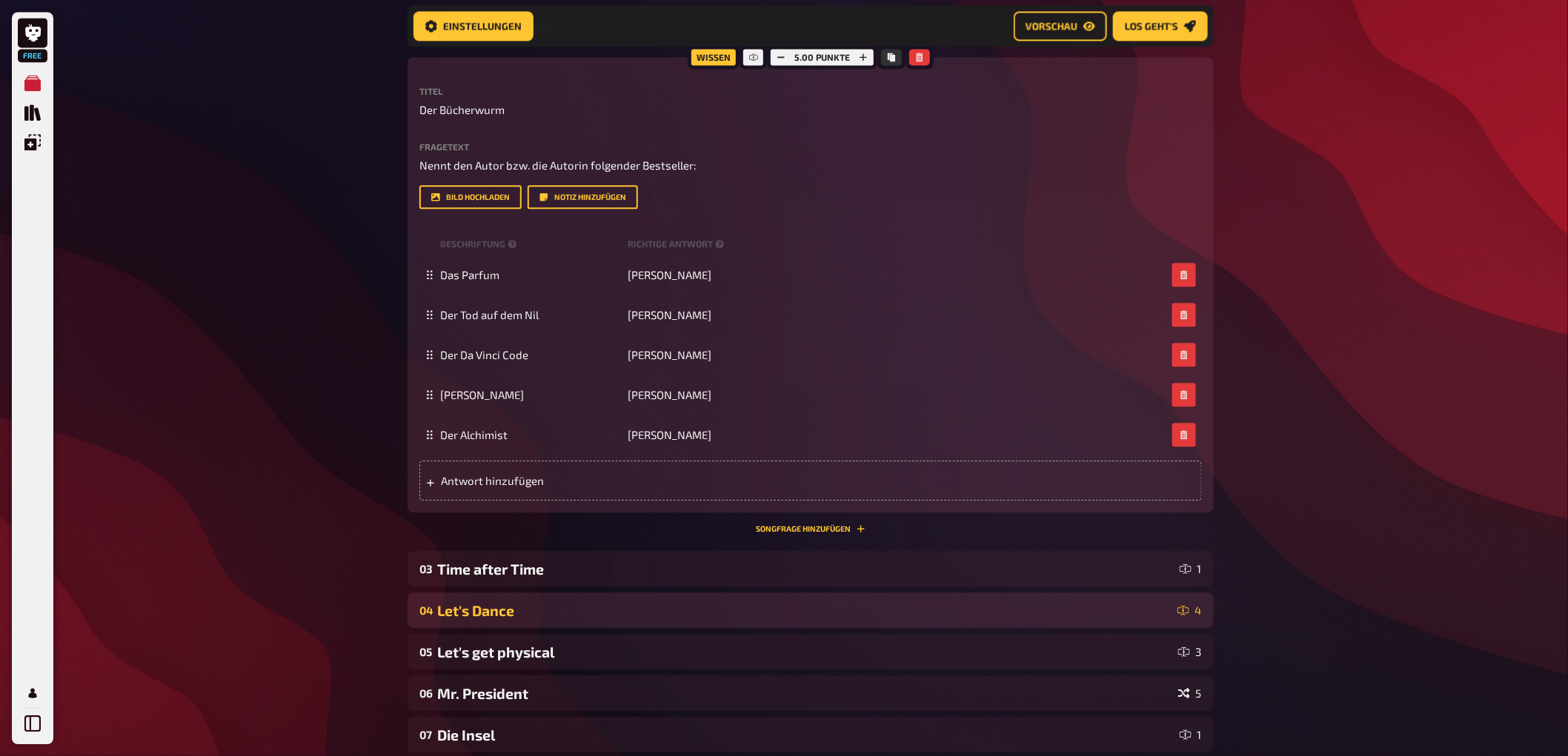
click at [508, 610] on div "Let's Dance" at bounding box center [804, 611] width 734 height 17
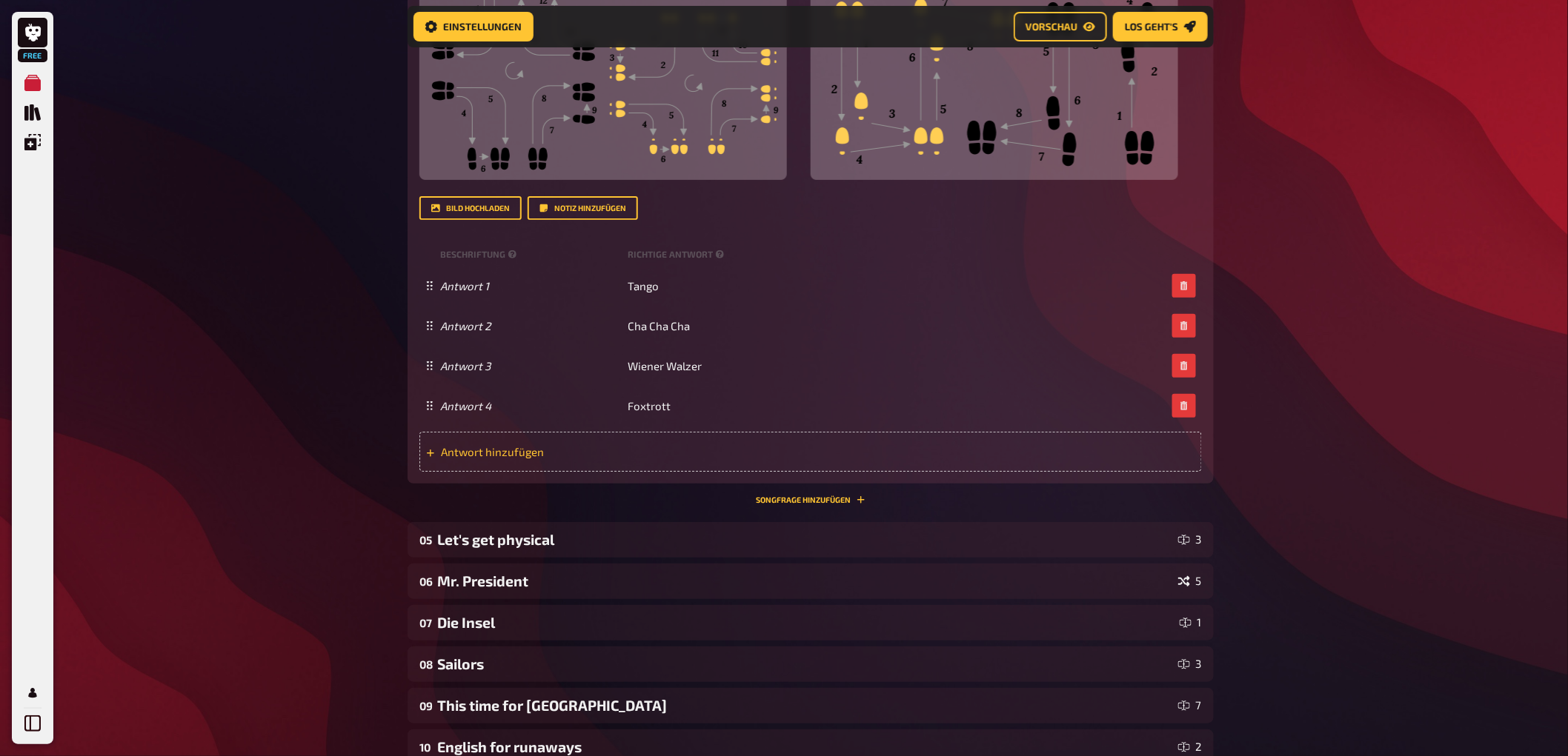
scroll to position [2454, 0]
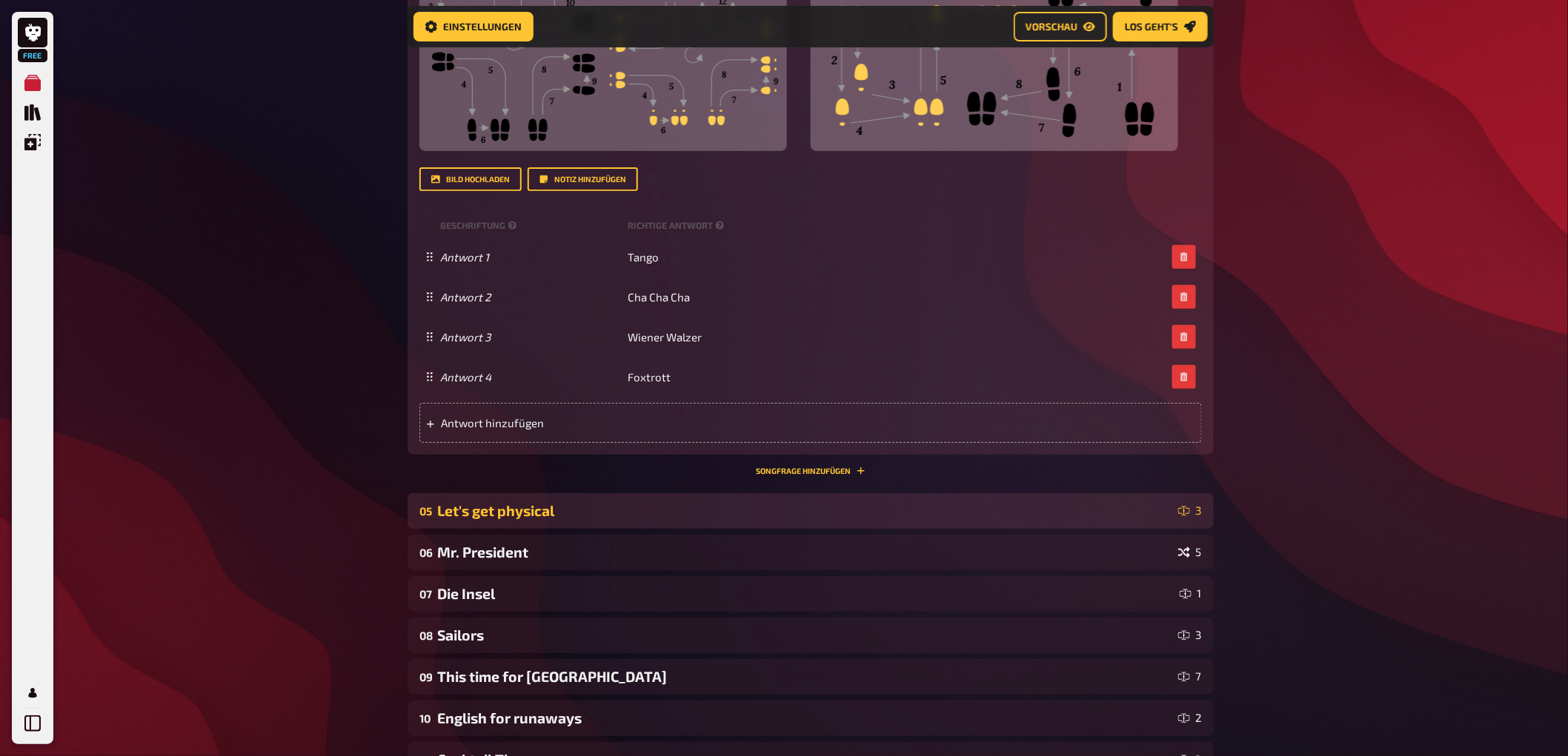
click at [512, 515] on div "Let's get physical" at bounding box center [805, 510] width 735 height 17
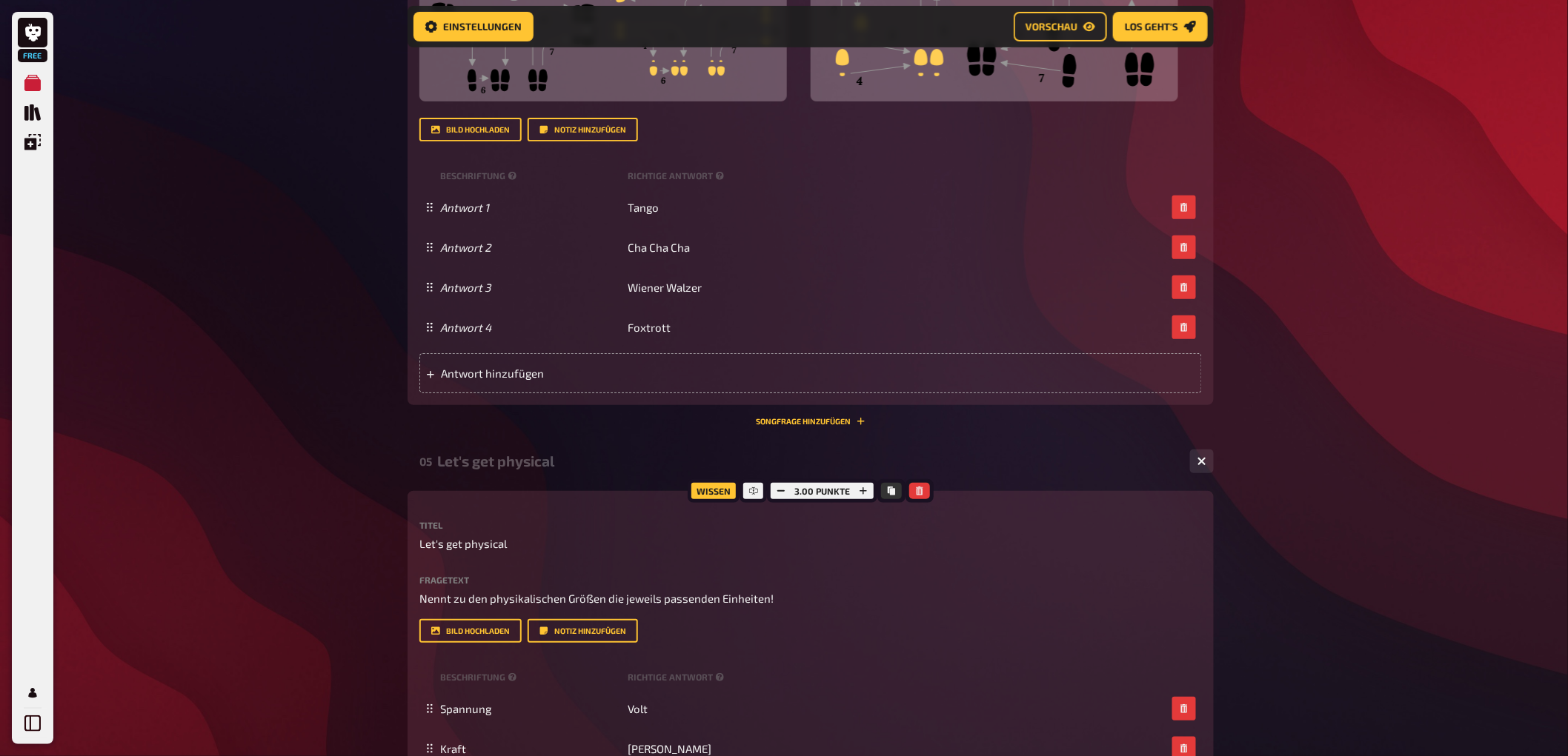
scroll to position [2783, 0]
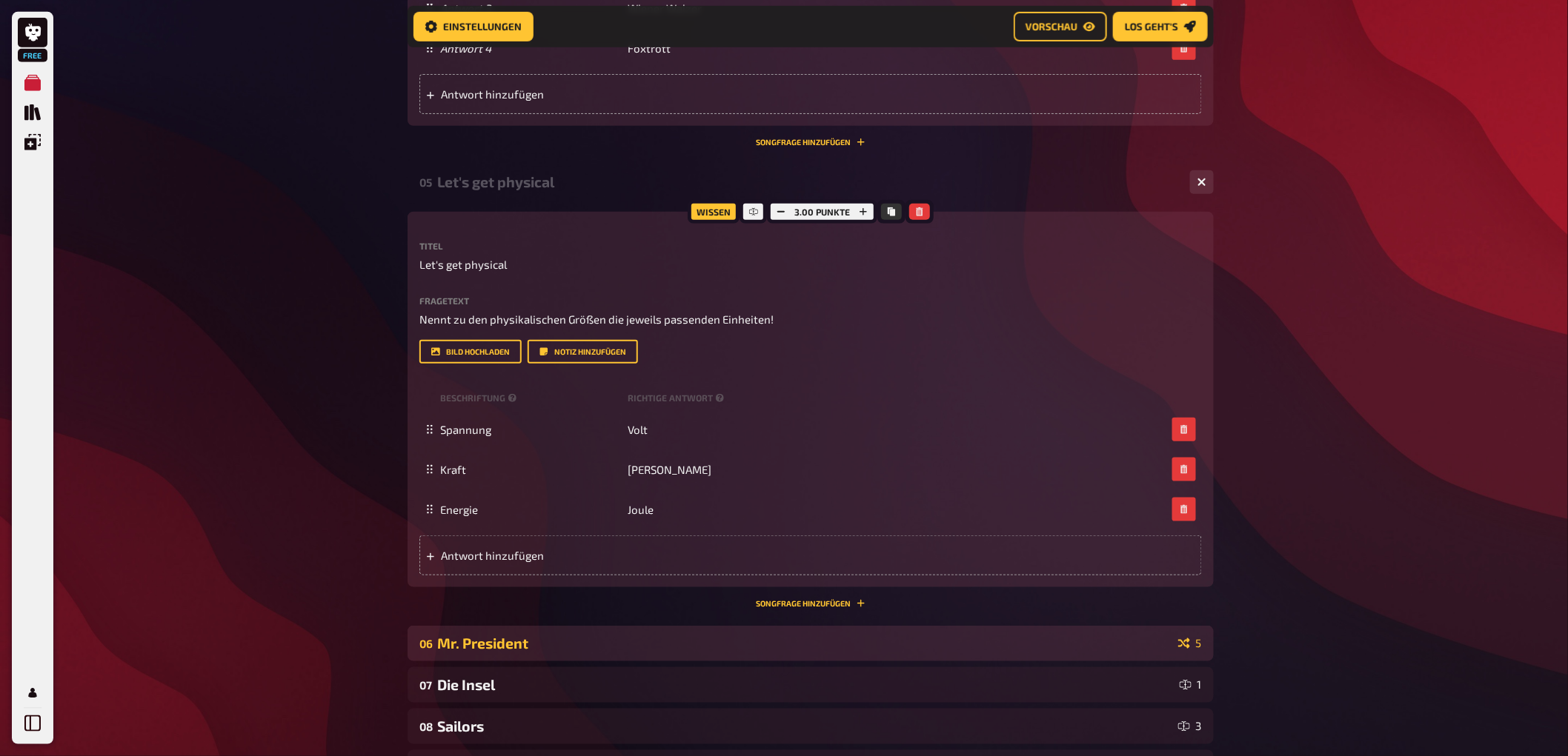
click at [517, 647] on div "Mr. President" at bounding box center [805, 643] width 735 height 17
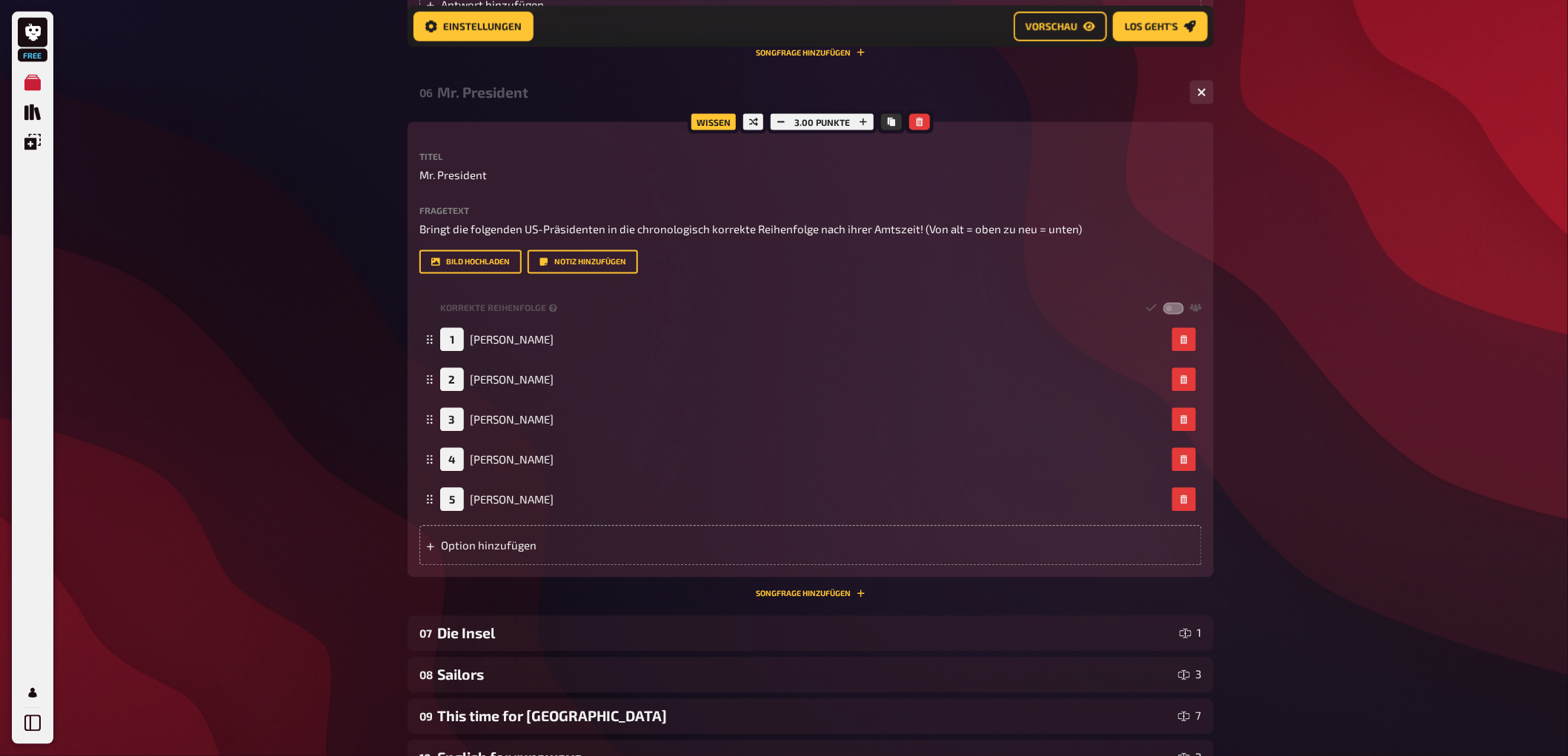
scroll to position [3441, 0]
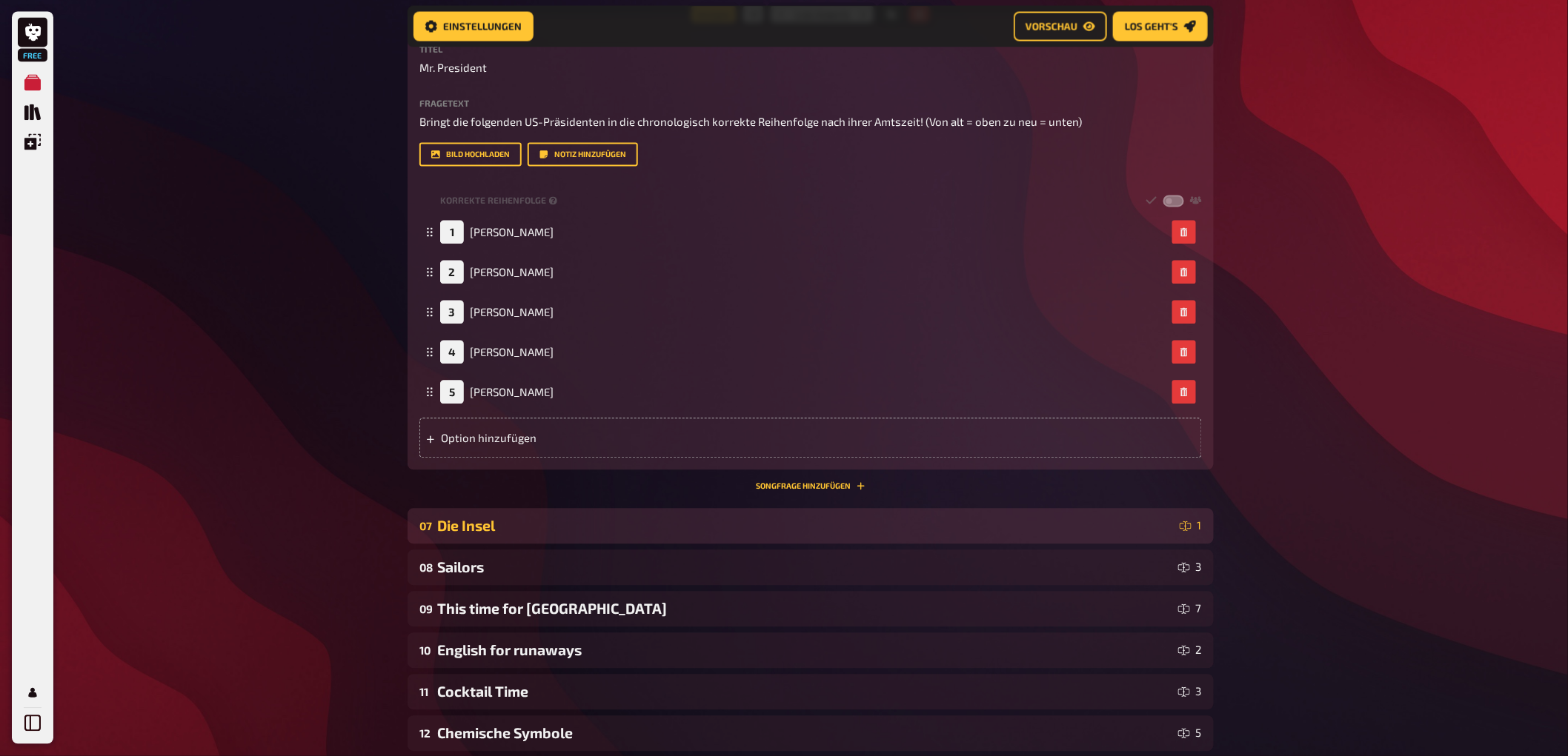
click at [471, 536] on div "07 Die Insel 1" at bounding box center [810, 526] width 806 height 35
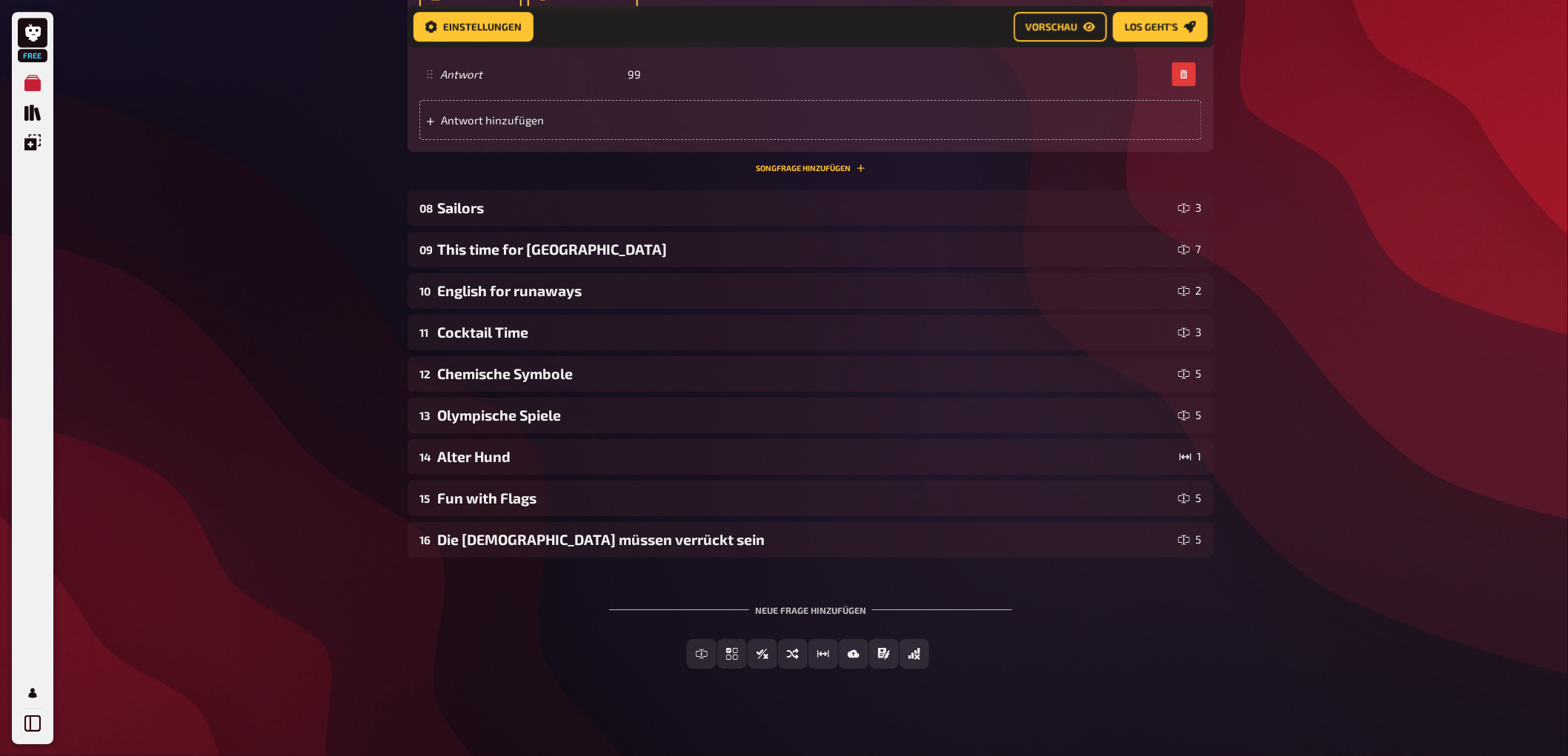
scroll to position [4248, 0]
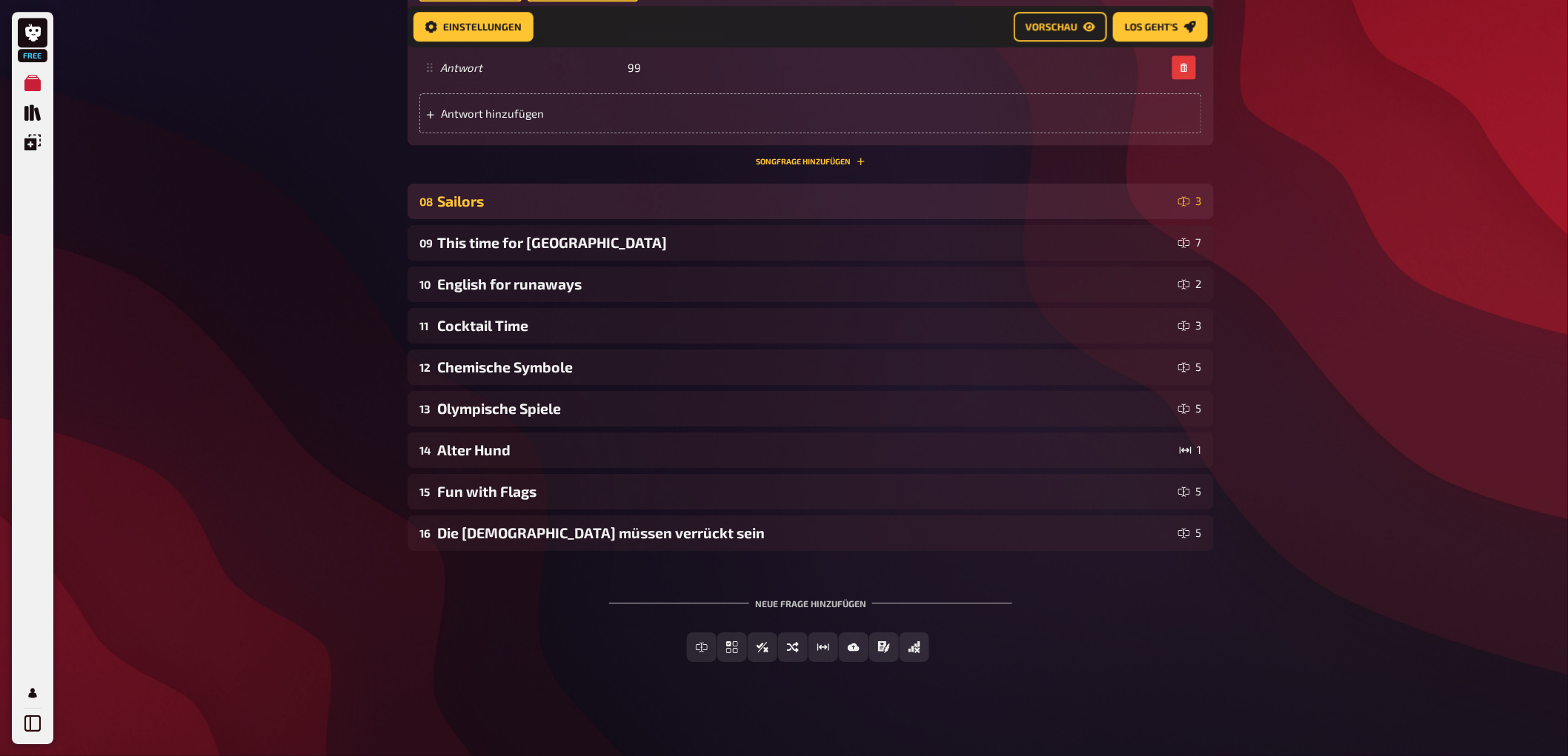
click at [577, 202] on div "Sailors" at bounding box center [805, 201] width 735 height 17
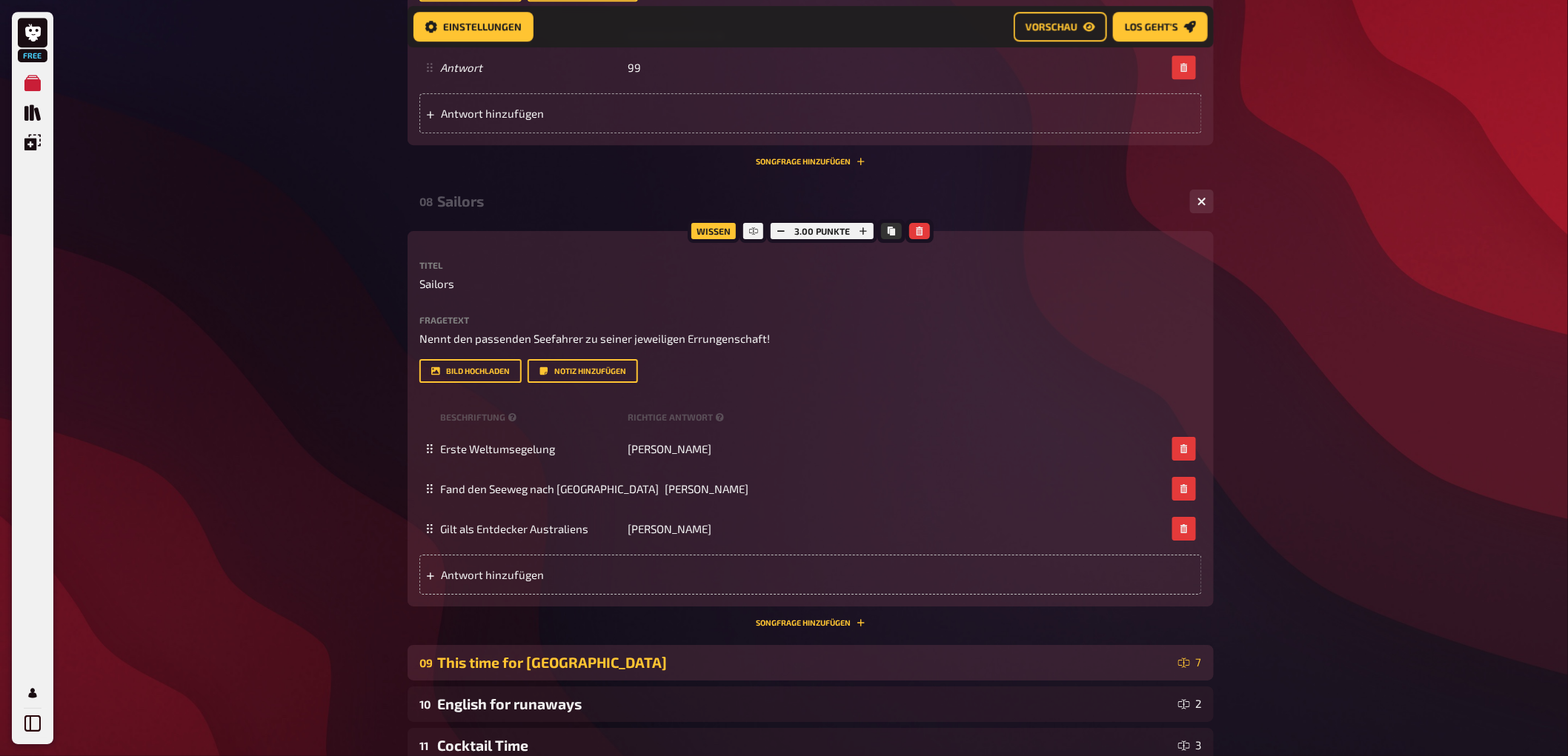
click at [619, 662] on div "This time for [GEOGRAPHIC_DATA]" at bounding box center [805, 663] width 735 height 17
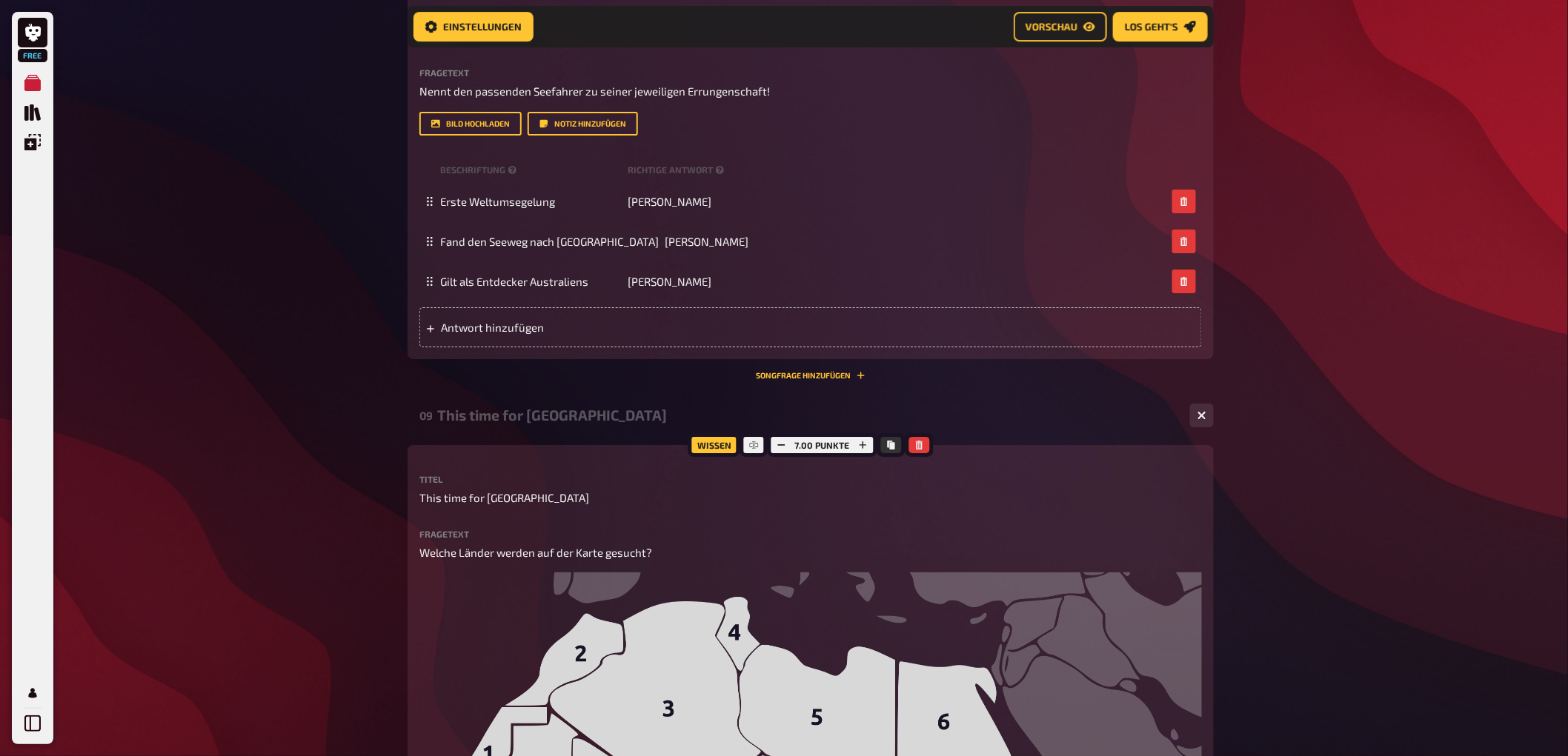
scroll to position [4824, 0]
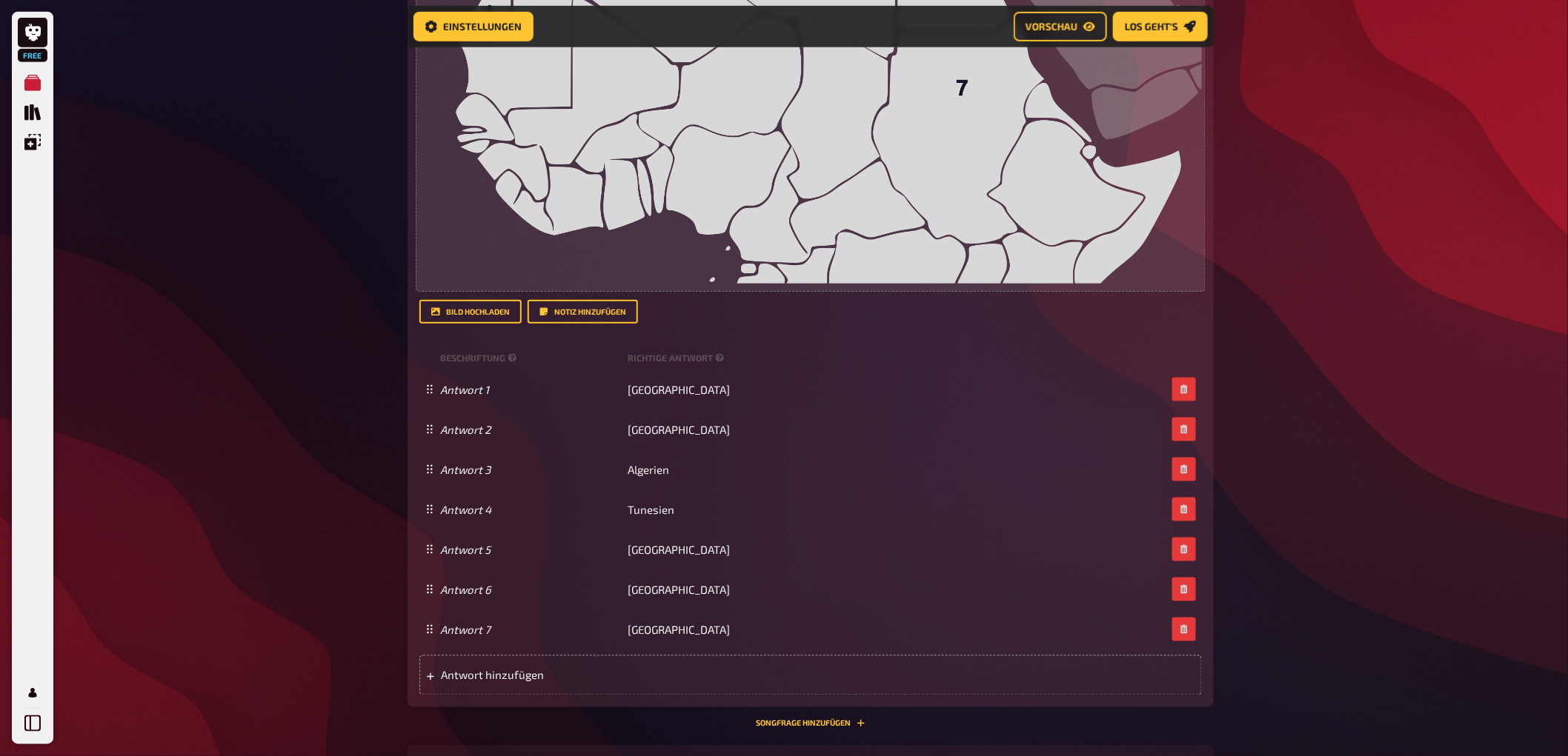
scroll to position [5483, 0]
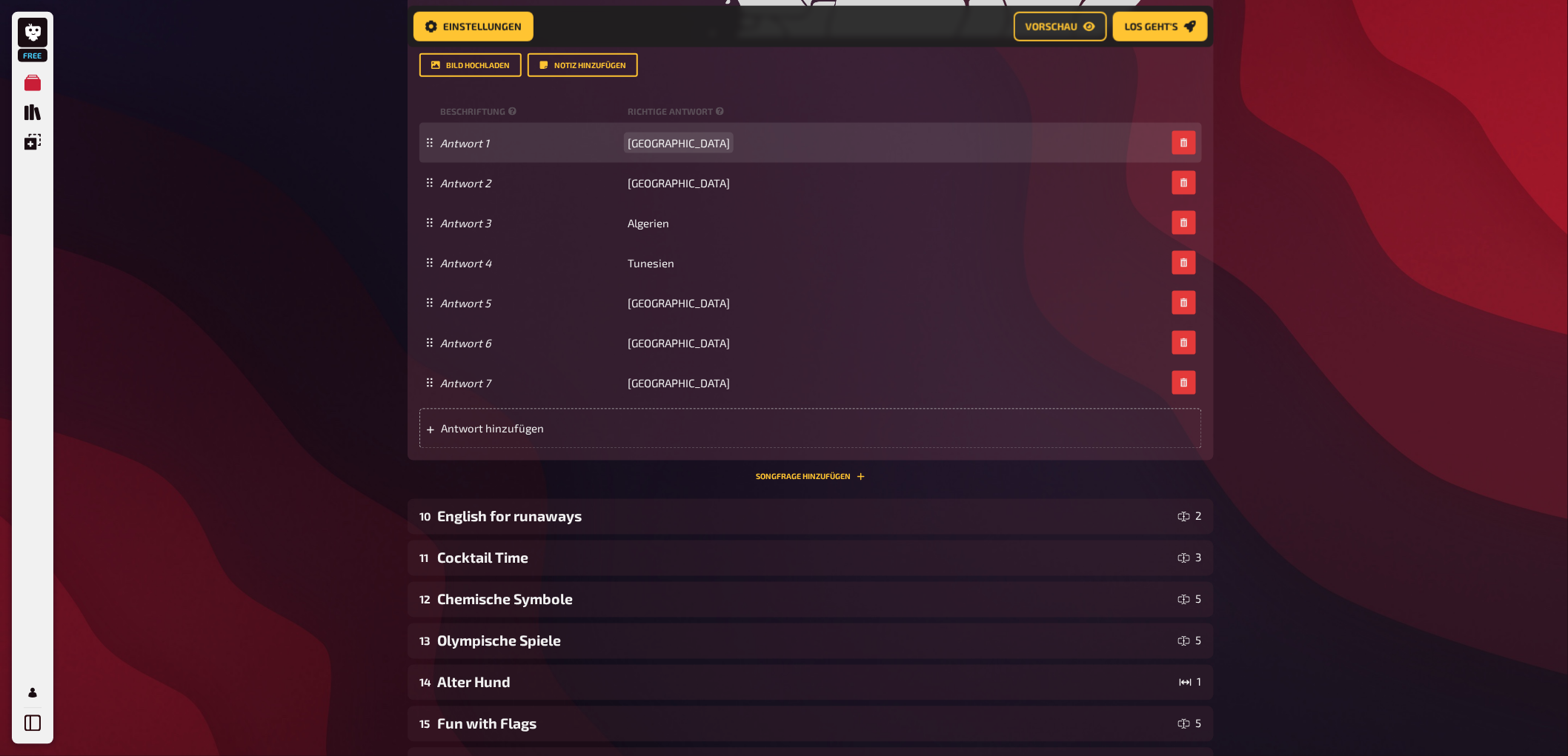
click at [756, 139] on div "Antwort 1 West Sahara" at bounding box center [803, 142] width 726 height 13
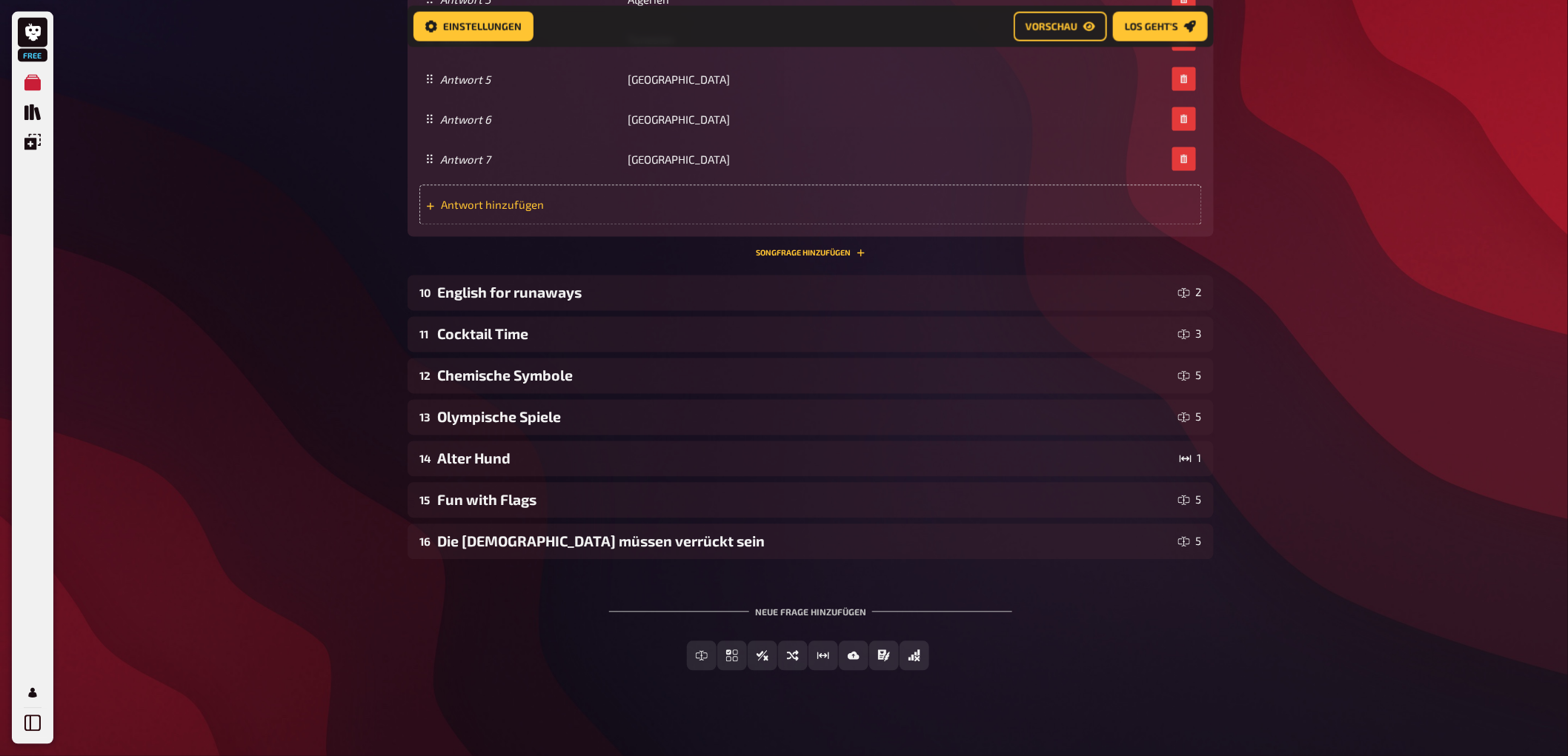
scroll to position [5715, 0]
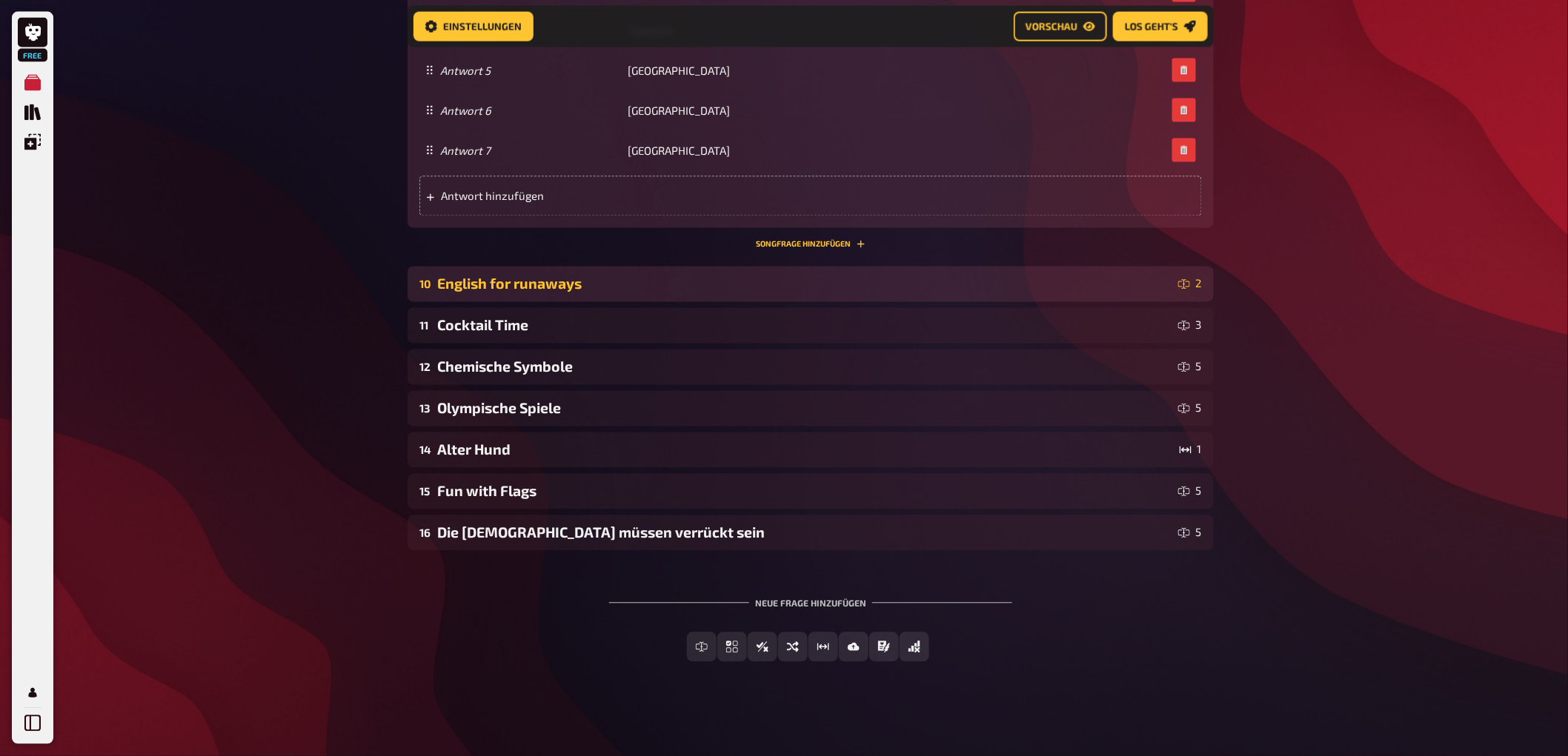
click at [632, 275] on div "English for runaways" at bounding box center [805, 284] width 735 height 17
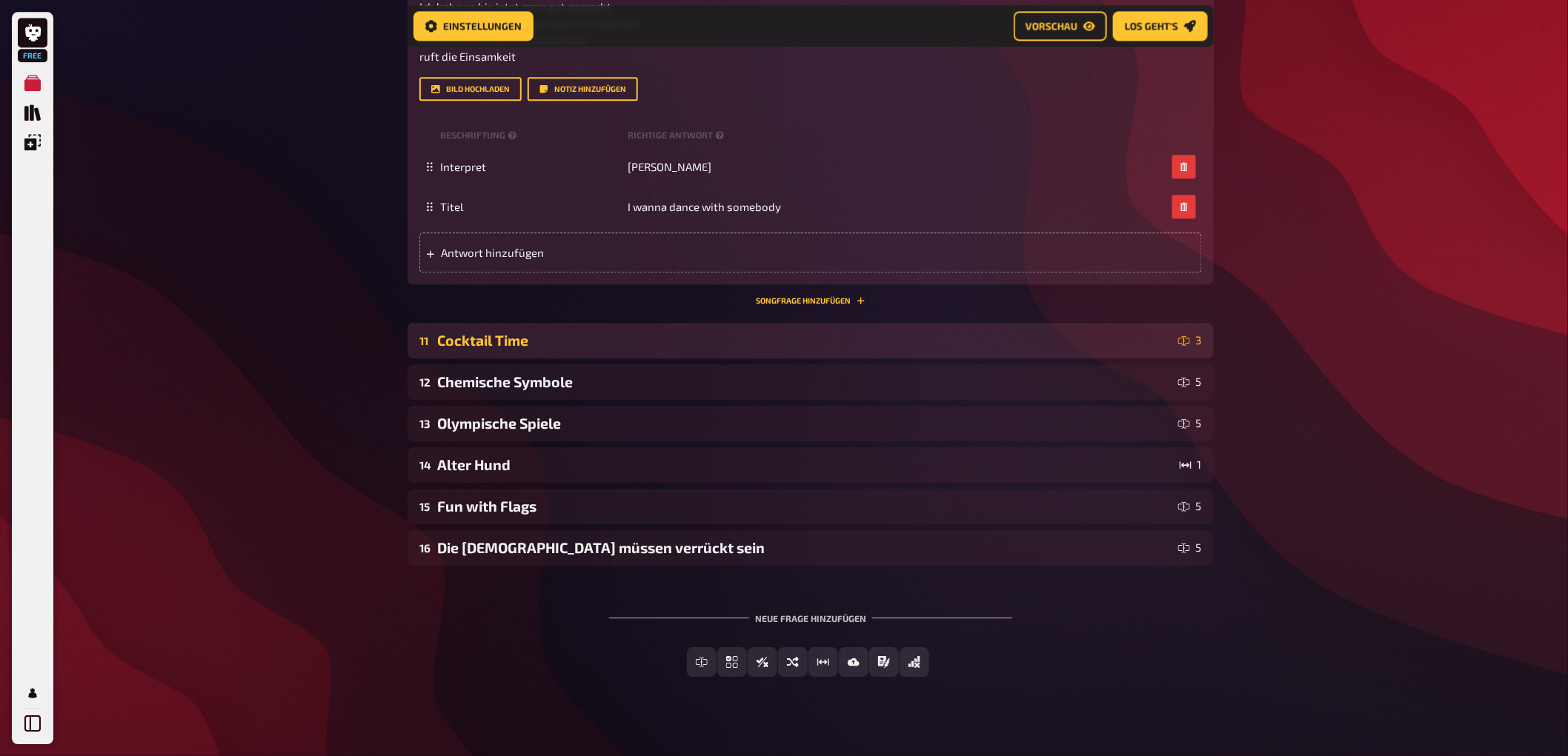
scroll to position [6239, 0]
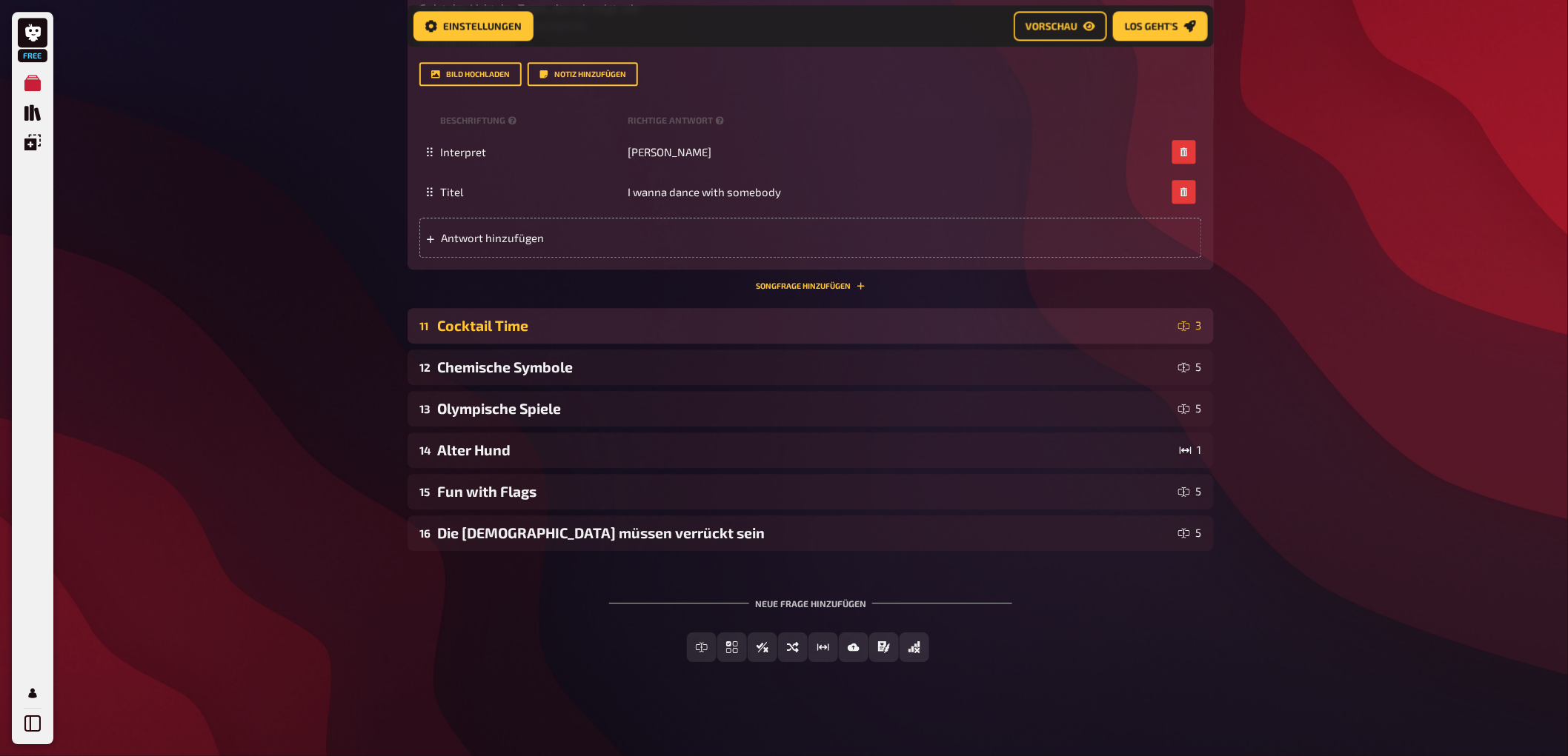
click at [581, 329] on div "Cocktail Time" at bounding box center [805, 325] width 735 height 17
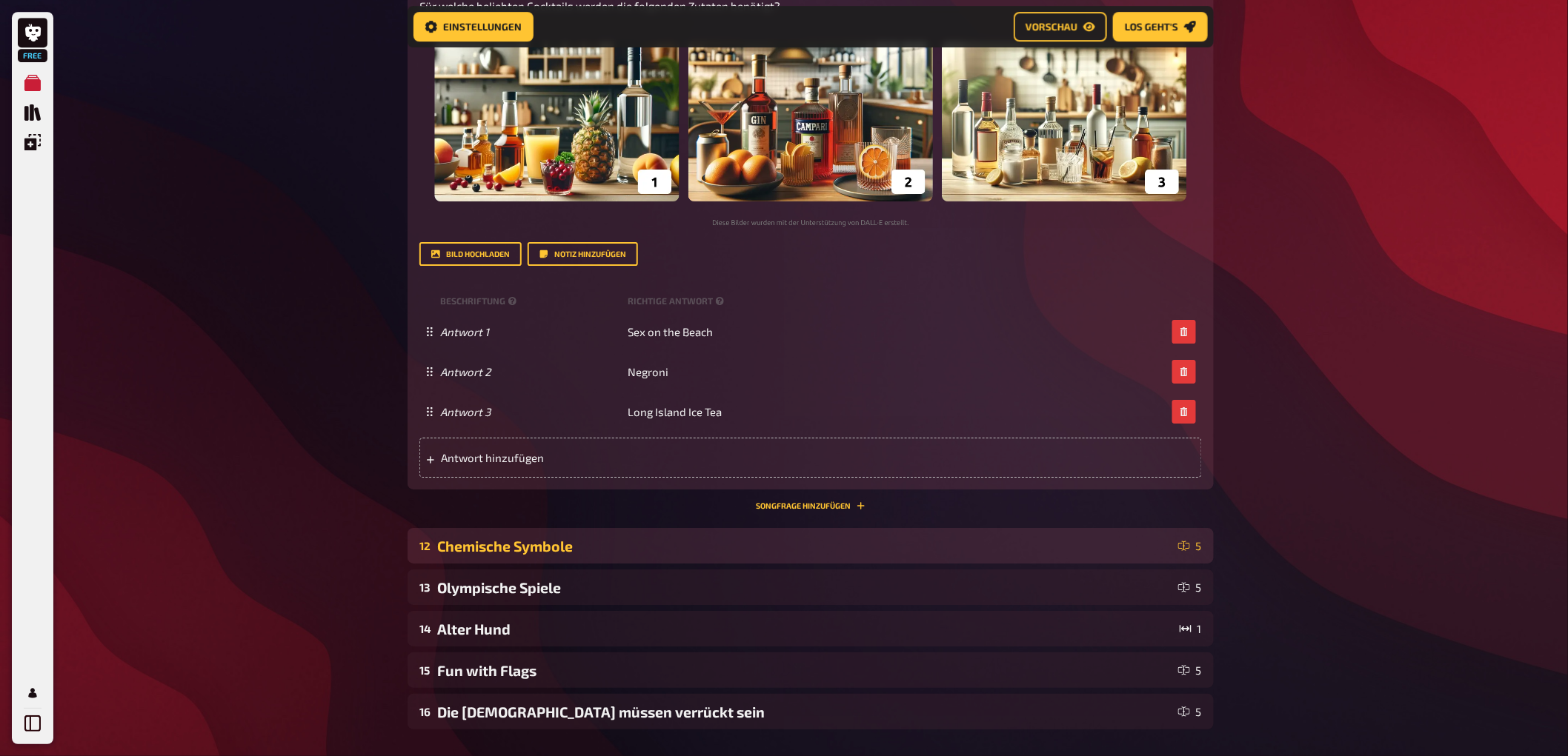
scroll to position [6875, 0]
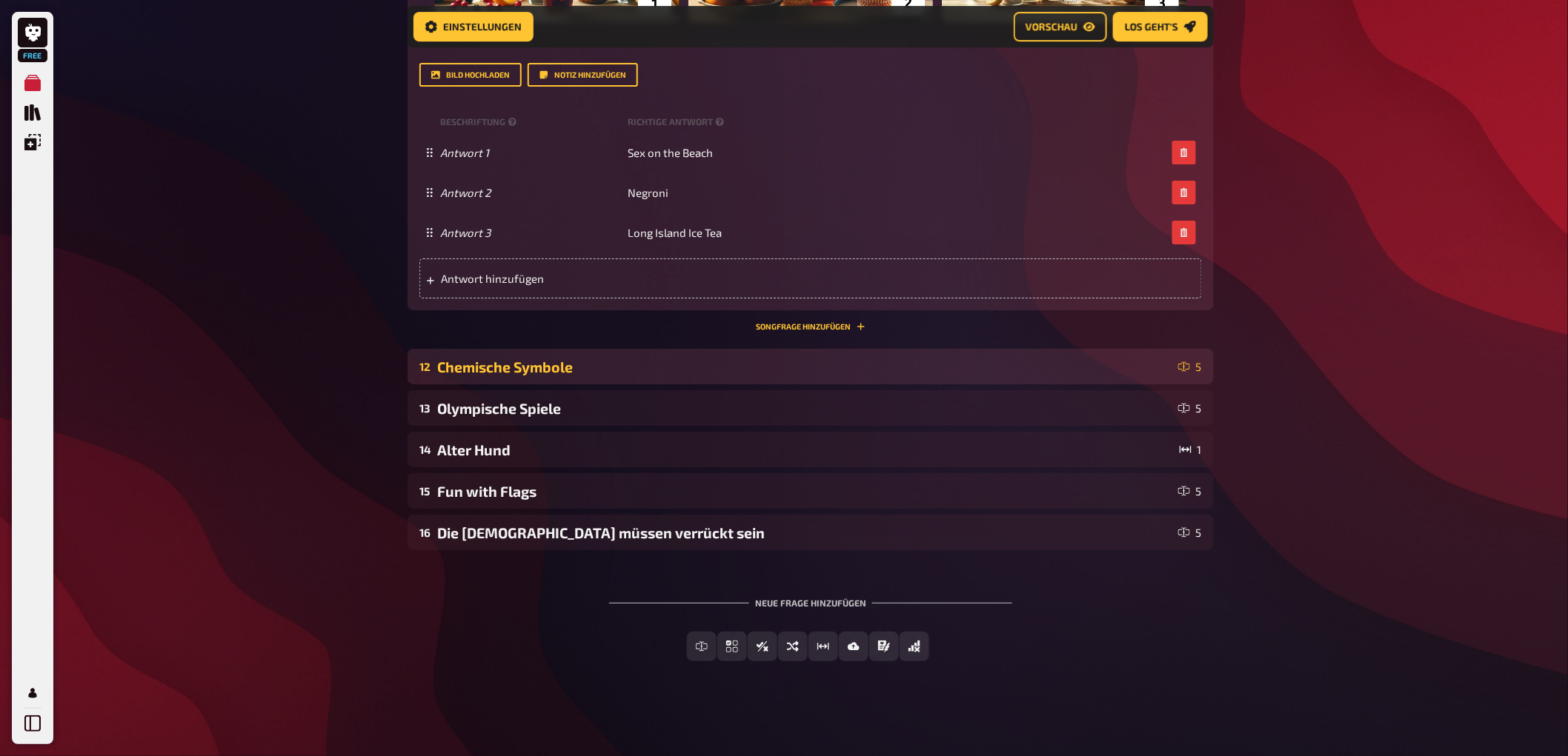
click at [528, 380] on div "12 Chemische Symbole 5" at bounding box center [810, 367] width 806 height 35
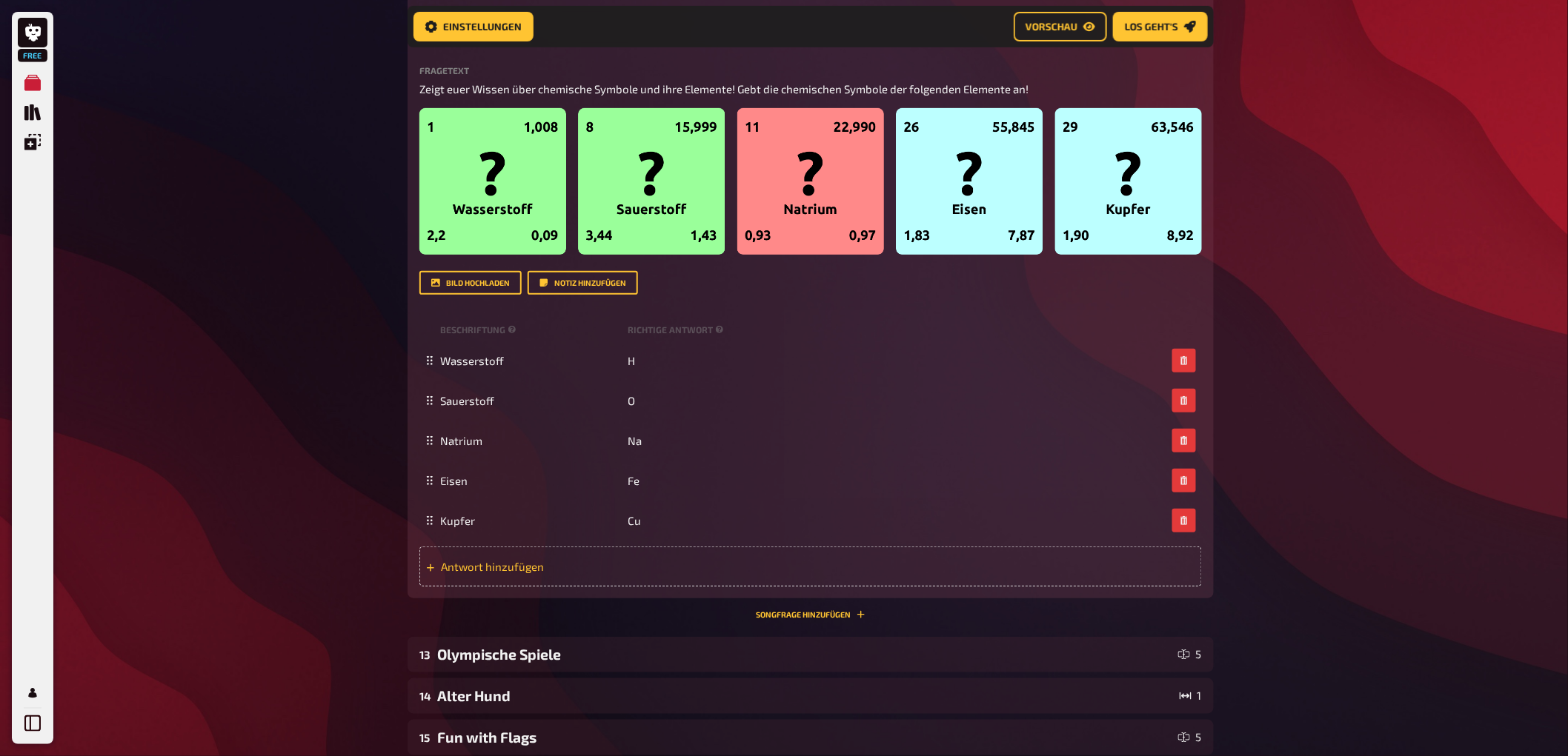
scroll to position [7451, 0]
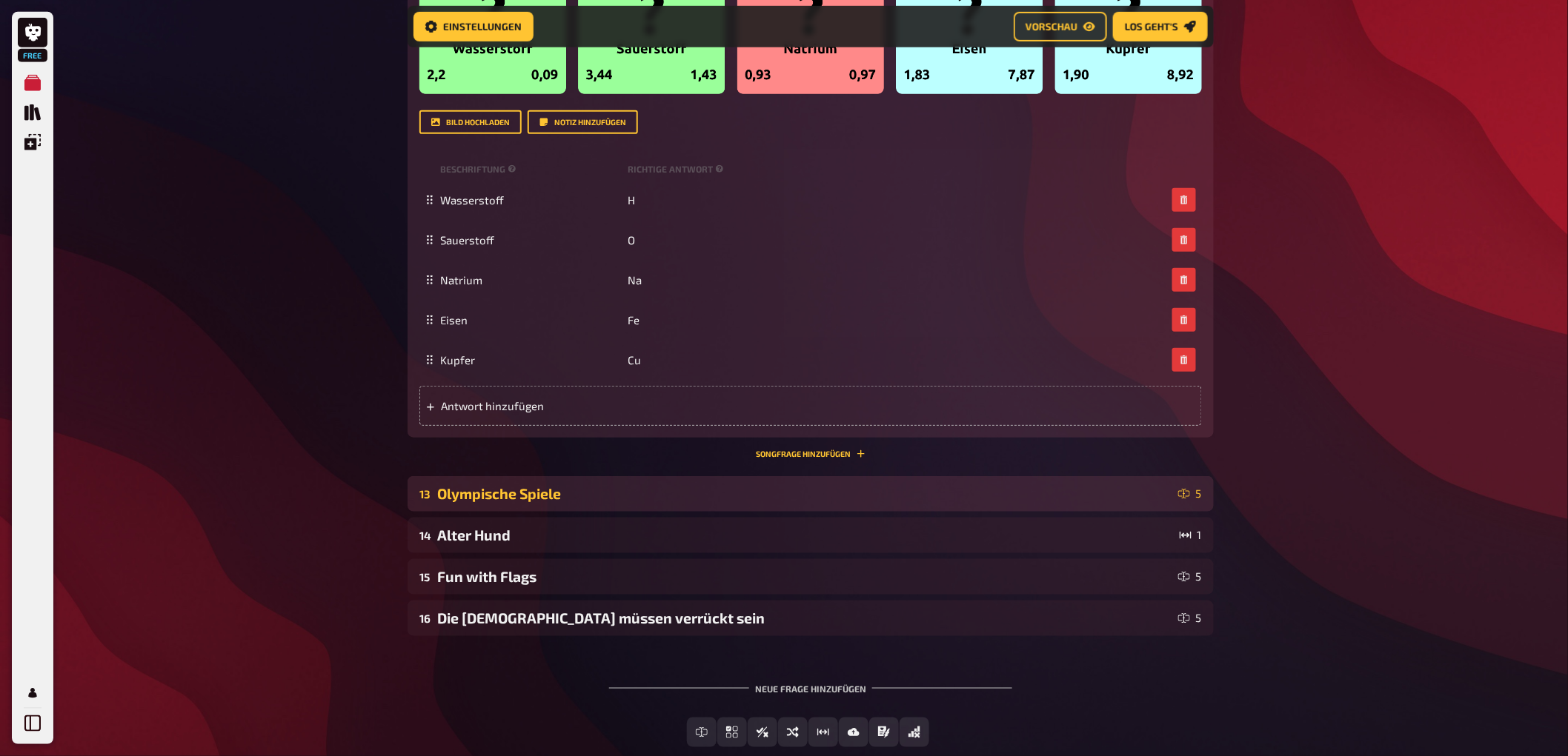
click at [624, 486] on div "Olympische Spiele" at bounding box center [805, 494] width 735 height 17
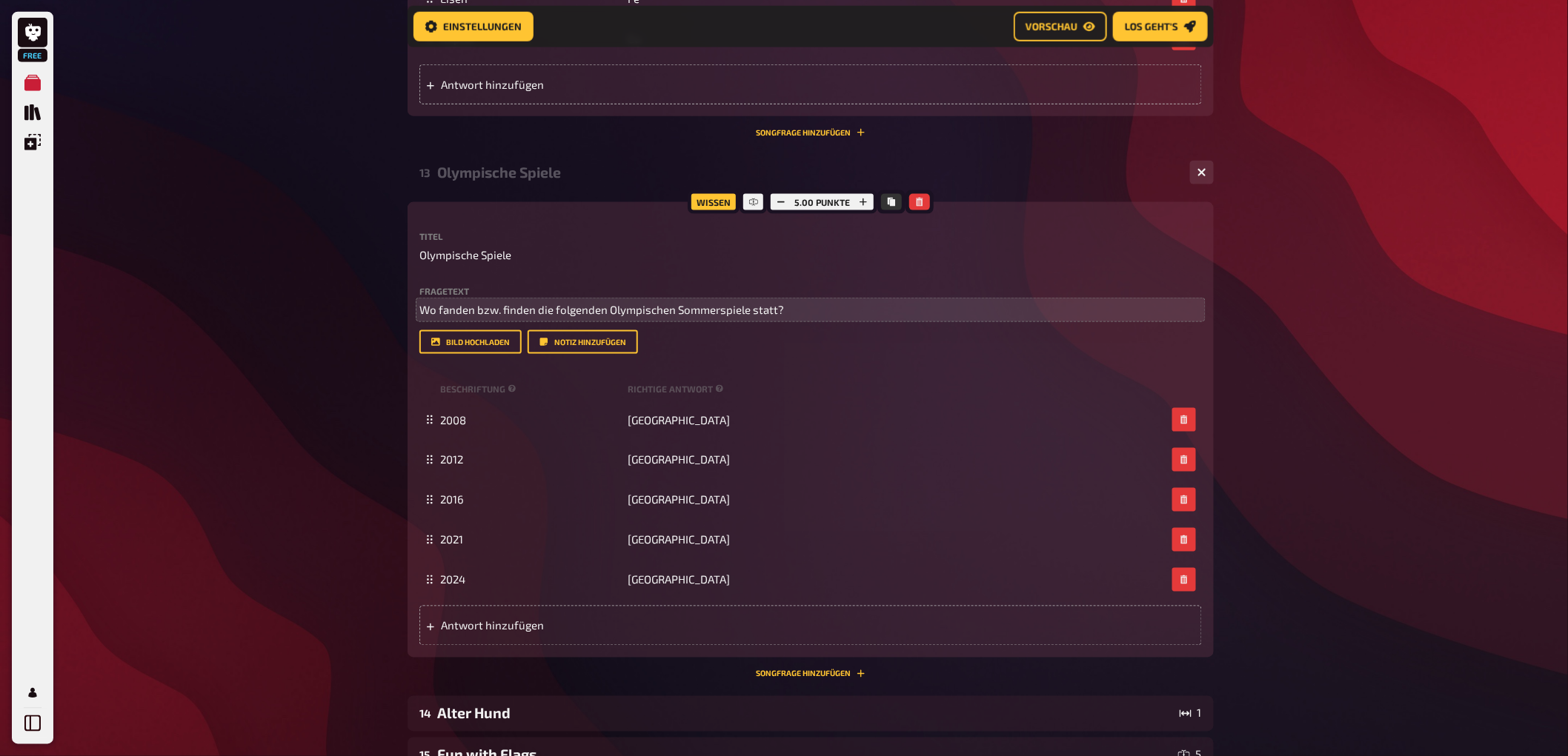
scroll to position [7780, 0]
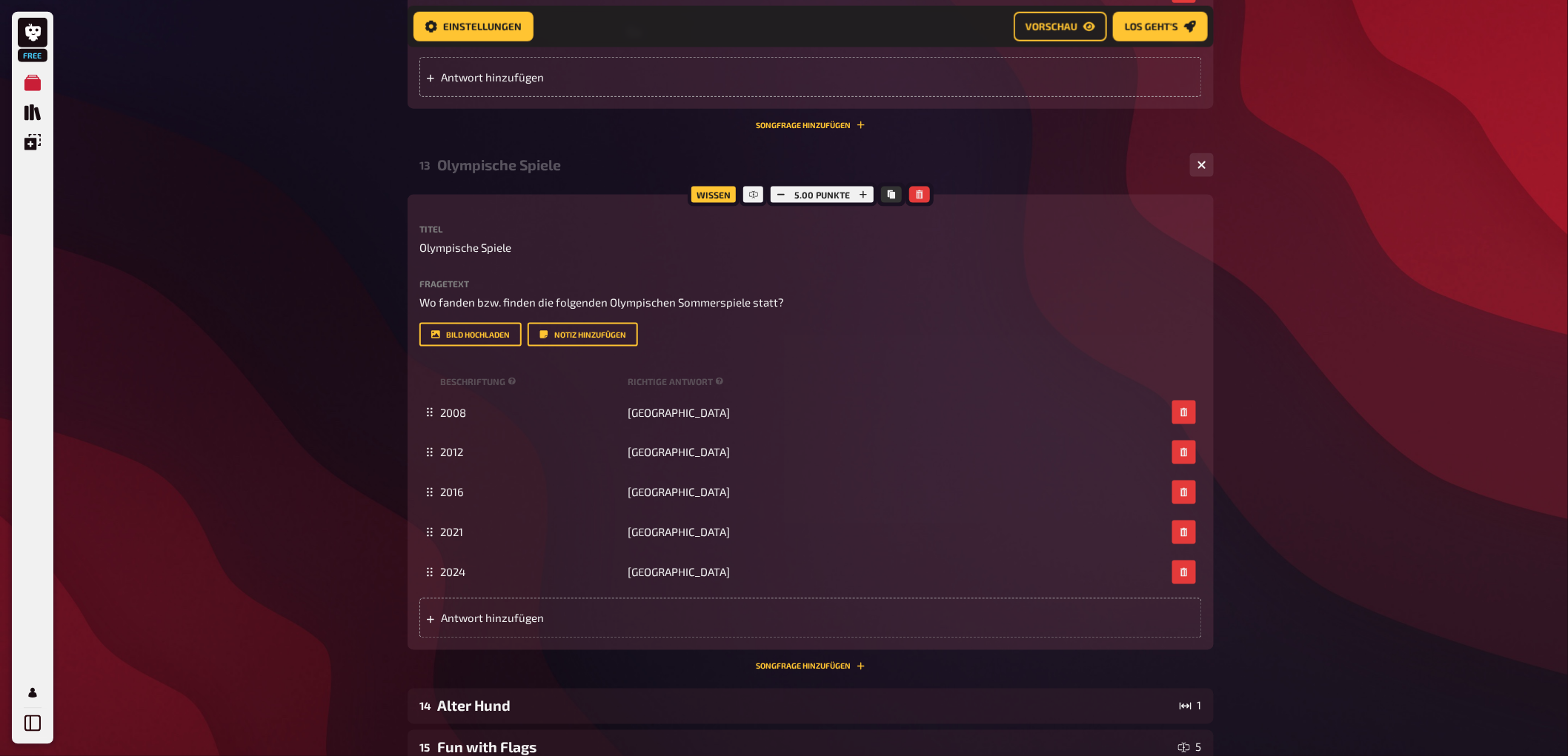
click at [568, 280] on label "Fragetext" at bounding box center [811, 284] width 782 height 9
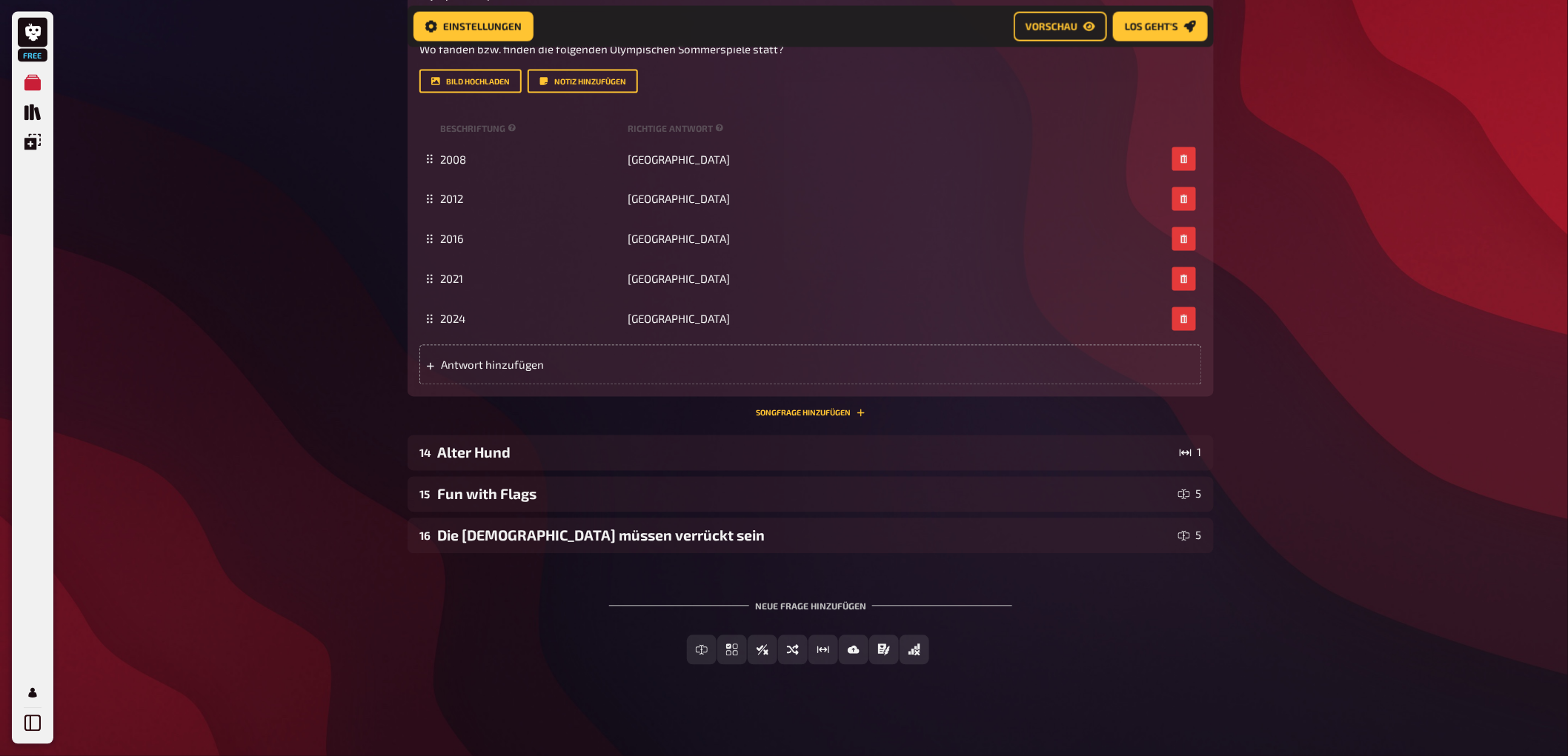
scroll to position [8037, 0]
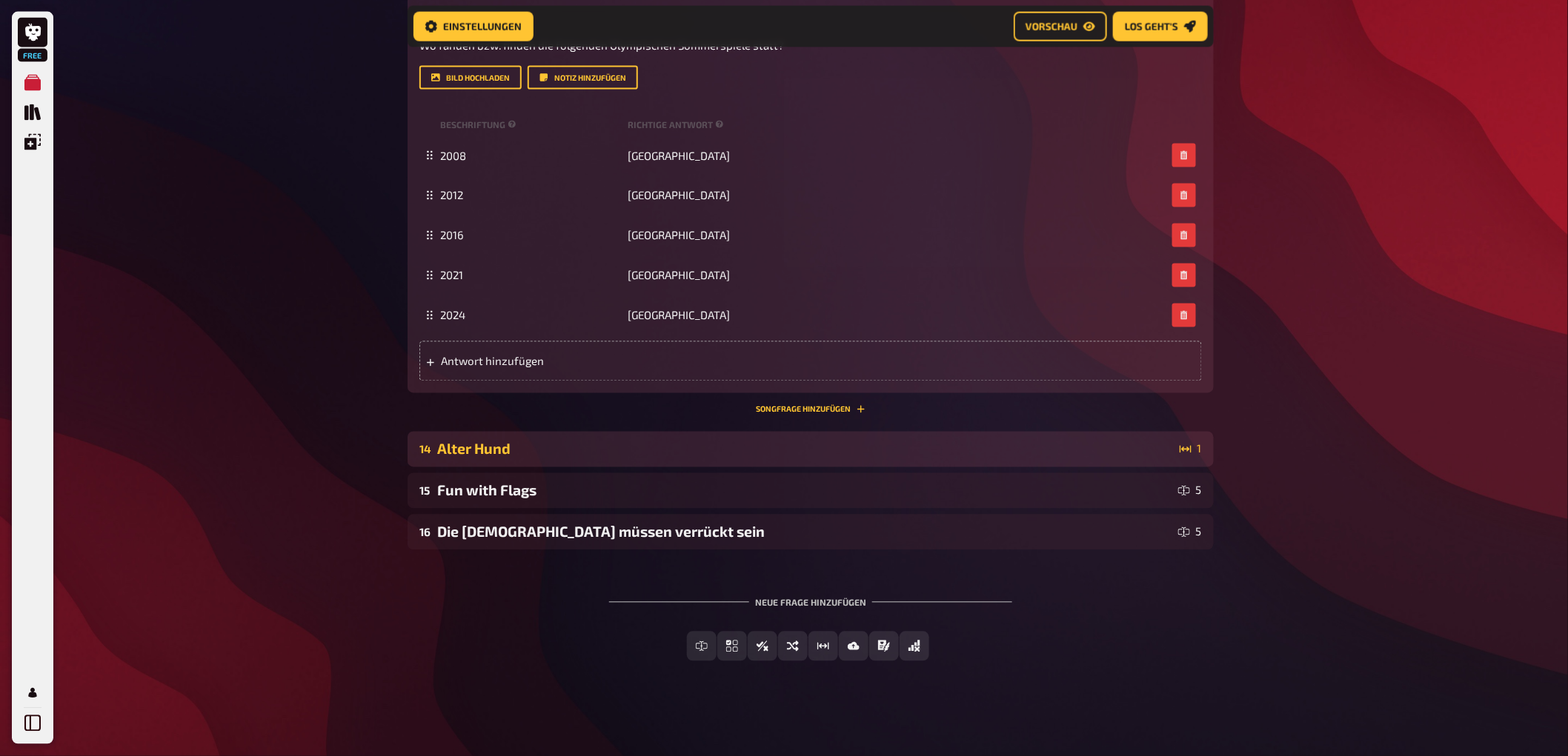
click at [590, 448] on div "Alter Hund" at bounding box center [805, 449] width 737 height 17
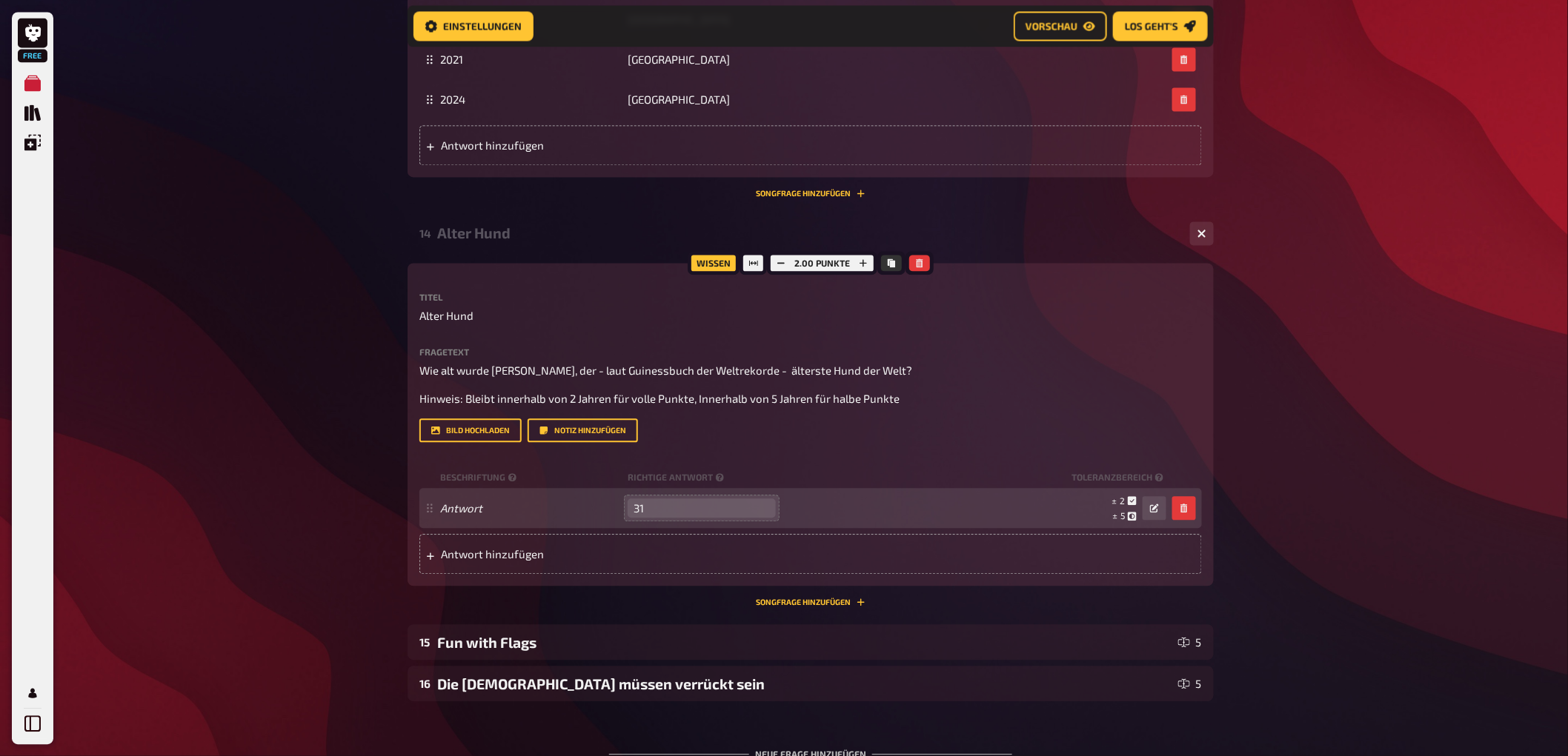
scroll to position [8284, 0]
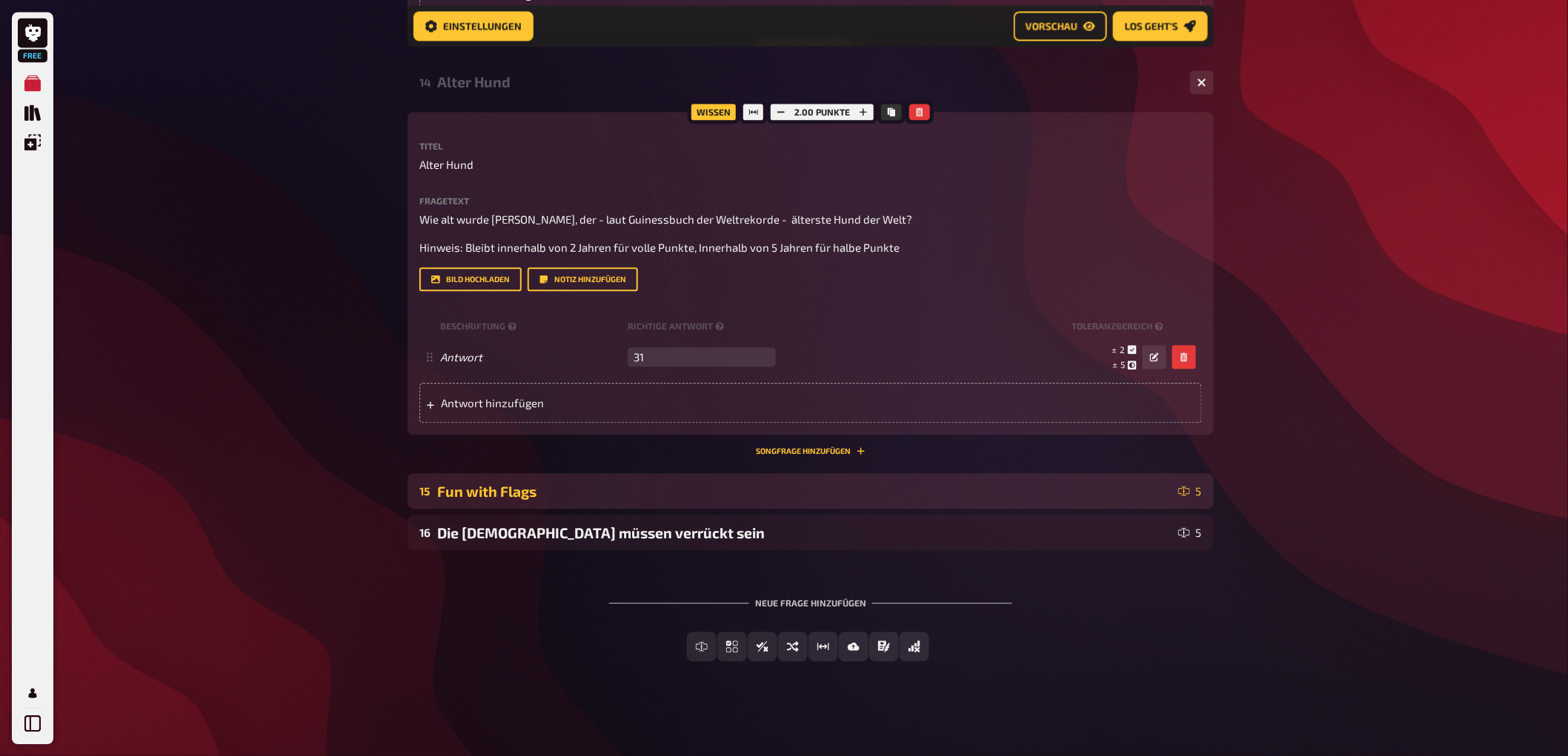
click at [596, 489] on div "Fun with Flags" at bounding box center [805, 491] width 735 height 17
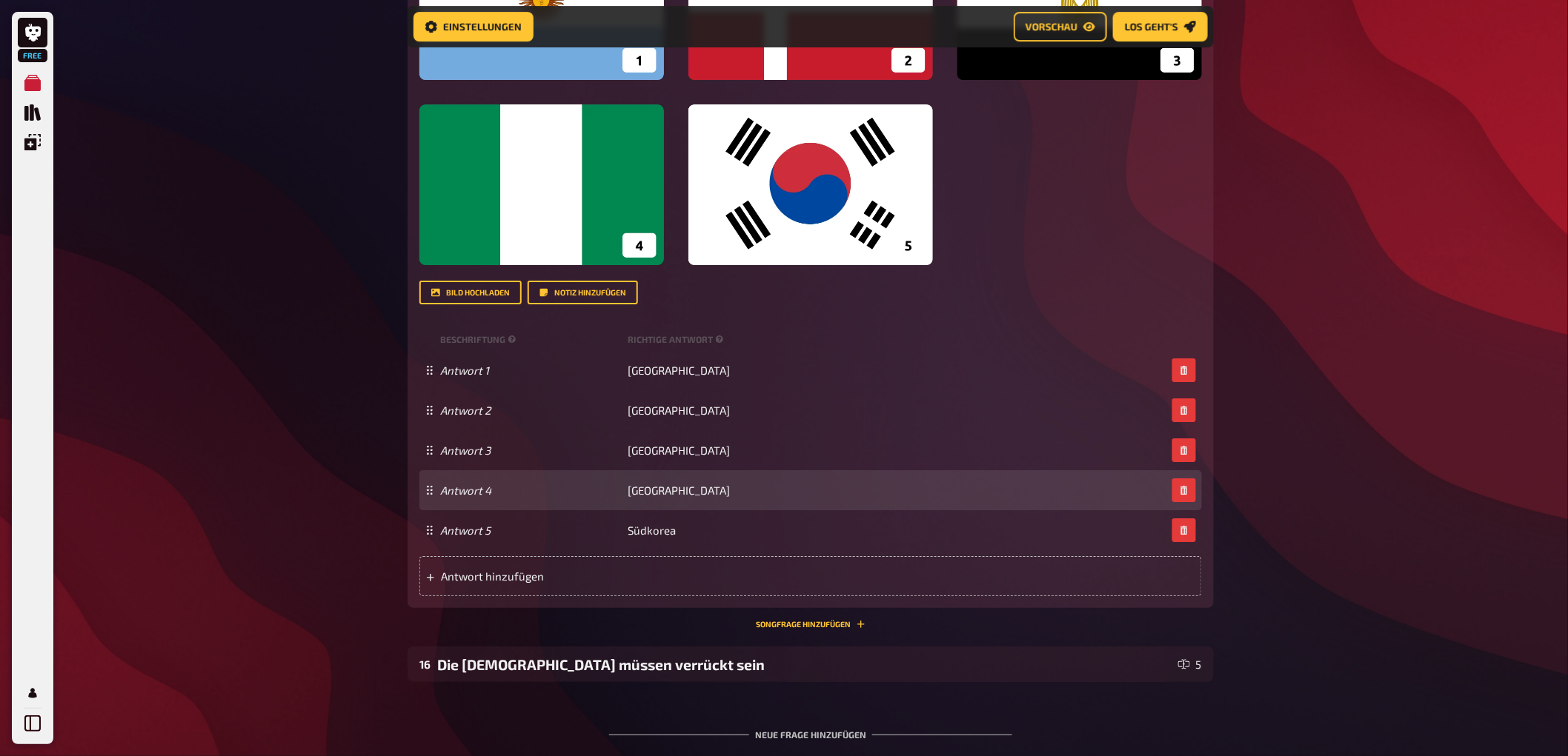
scroll to position [9146, 0]
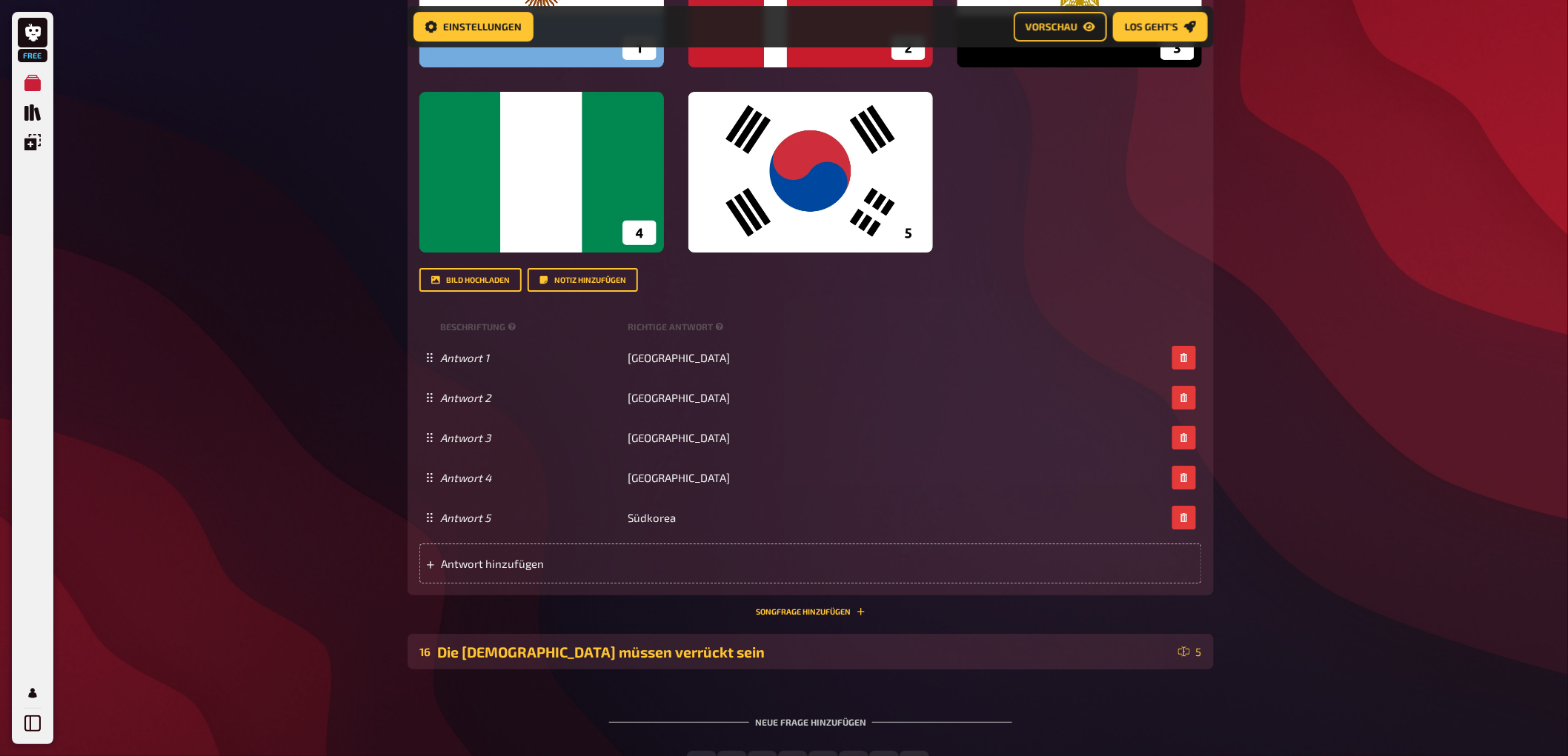
click at [693, 647] on div "Die [DEMOGRAPHIC_DATA] müssen verrückt sein" at bounding box center [805, 652] width 735 height 17
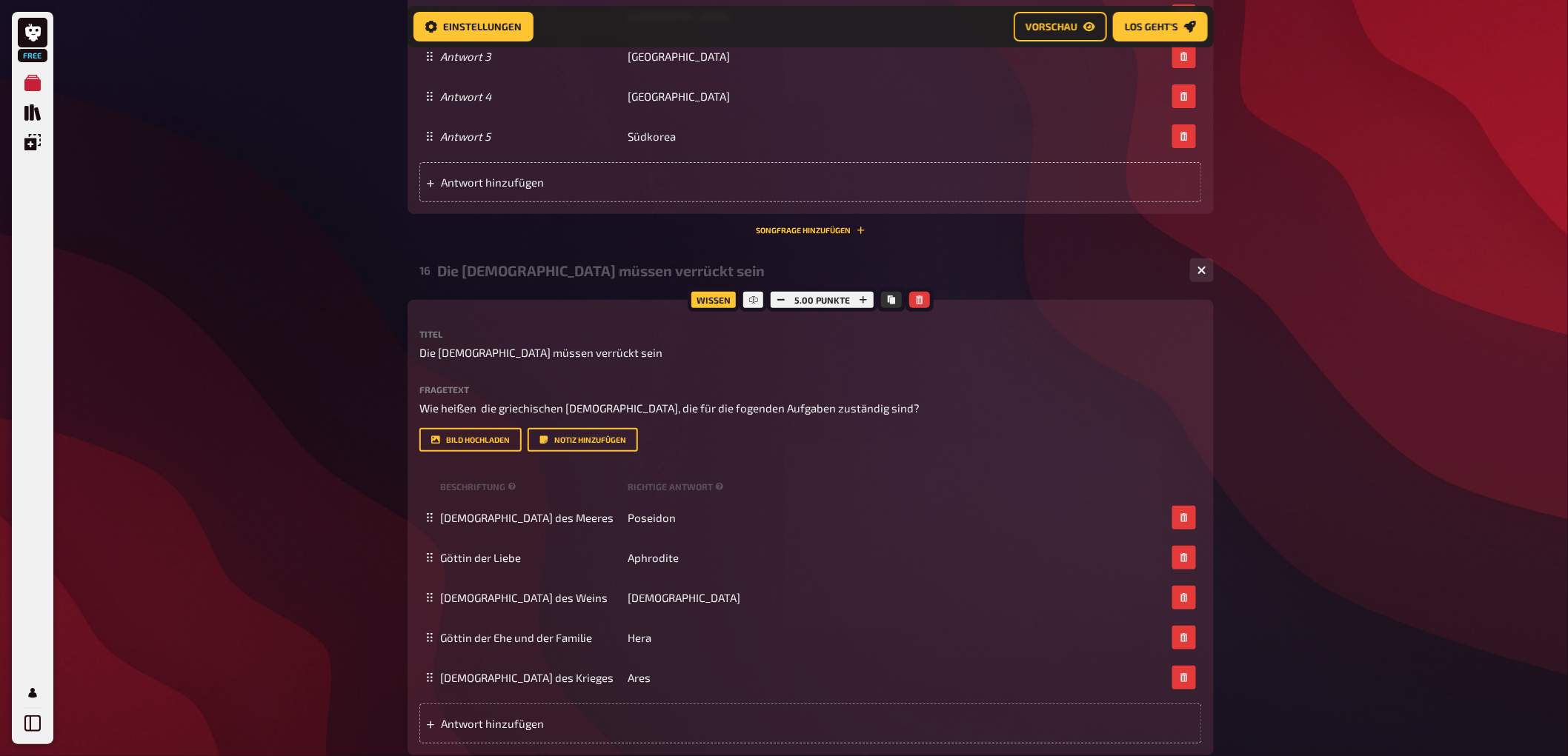
scroll to position [9557, 0]
